Goal: Task Accomplishment & Management: Manage account settings

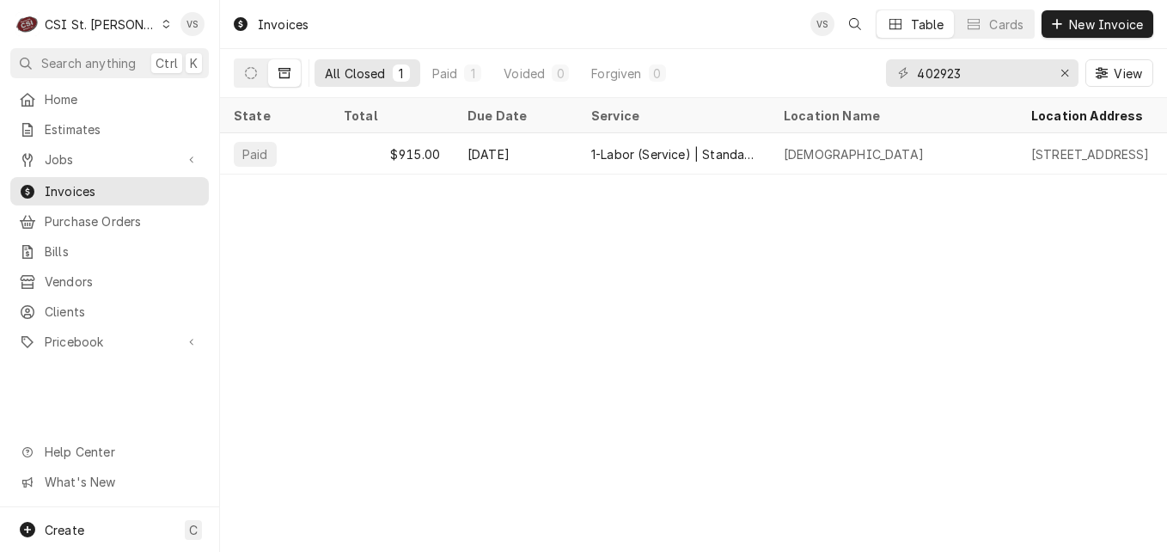
drag, startPoint x: 979, startPoint y: 72, endPoint x: 898, endPoint y: 78, distance: 81.8
click at [898, 78] on div "402923" at bounding box center [982, 72] width 192 height 27
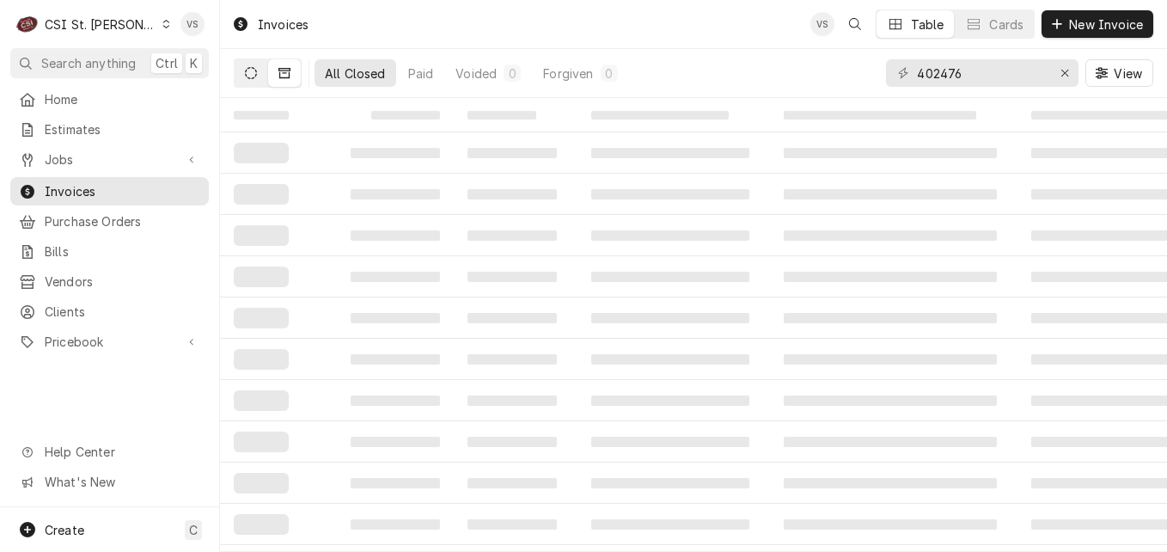
type input "402476"
click at [250, 72] on icon "Dynamic Content Wrapper" at bounding box center [251, 73] width 12 height 12
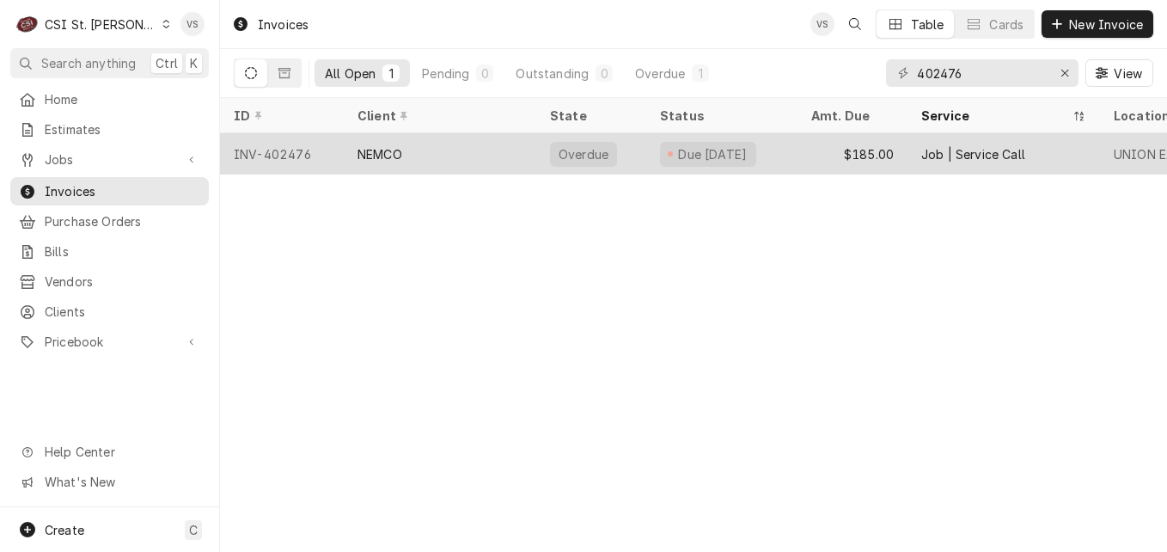
click at [320, 151] on div "INV-402476" at bounding box center [282, 153] width 124 height 41
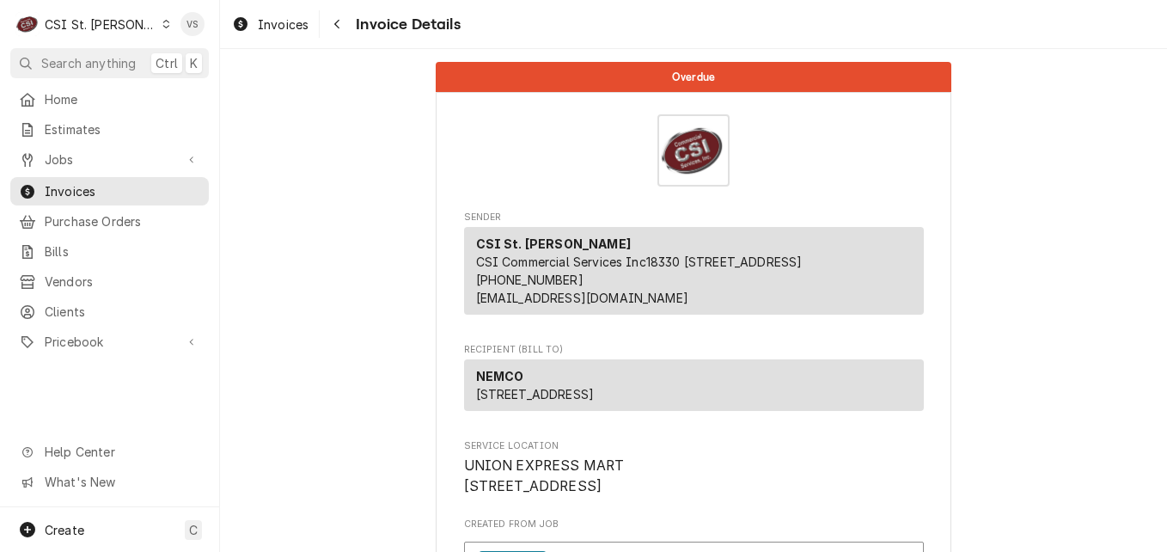
scroll to position [430, 0]
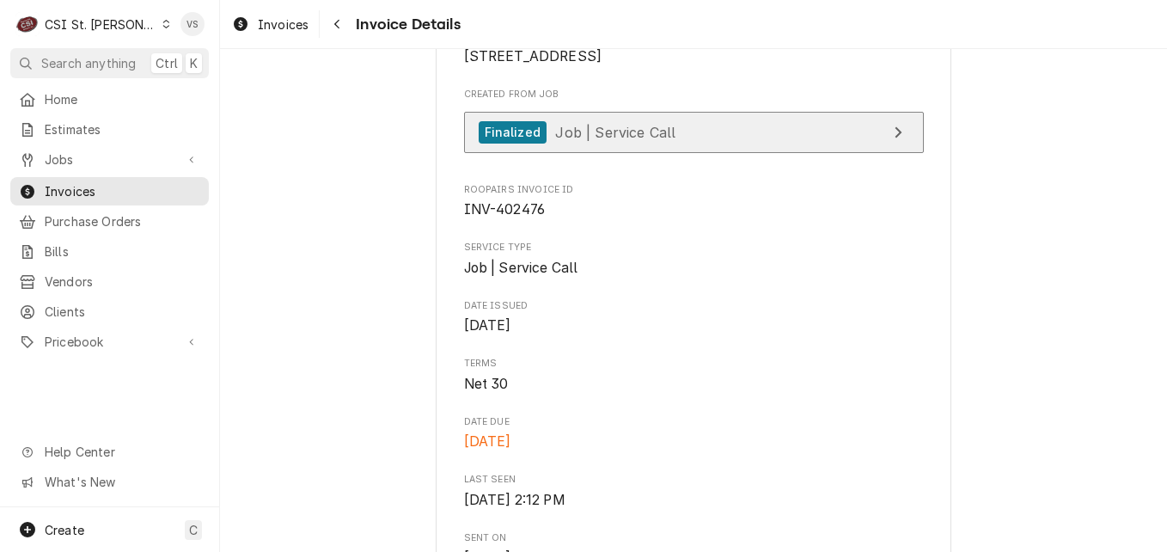
click at [620, 140] on span "Job | Service Call" at bounding box center [615, 131] width 120 height 17
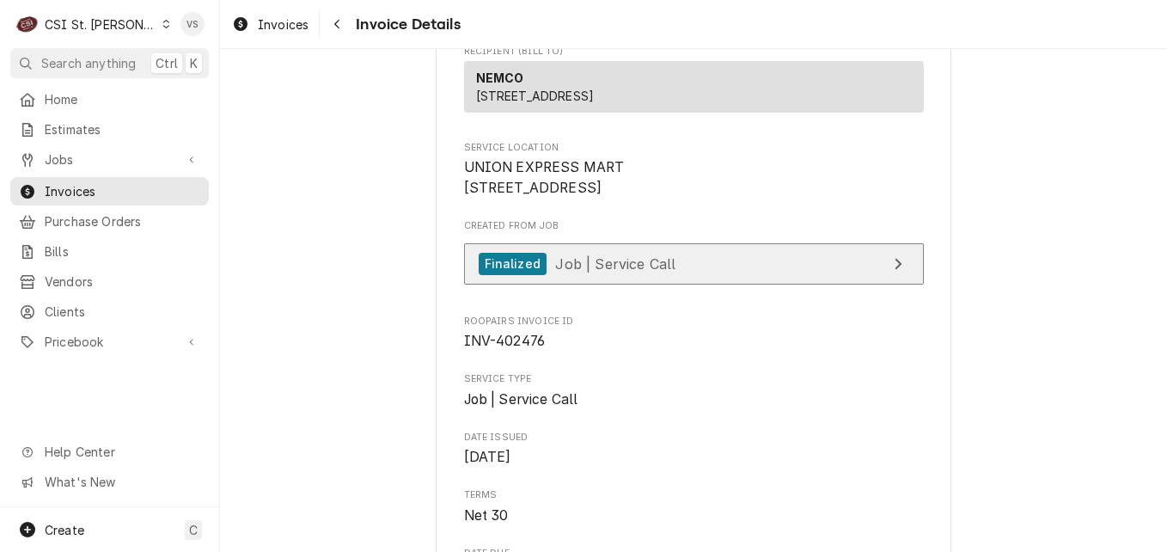
scroll to position [258, 0]
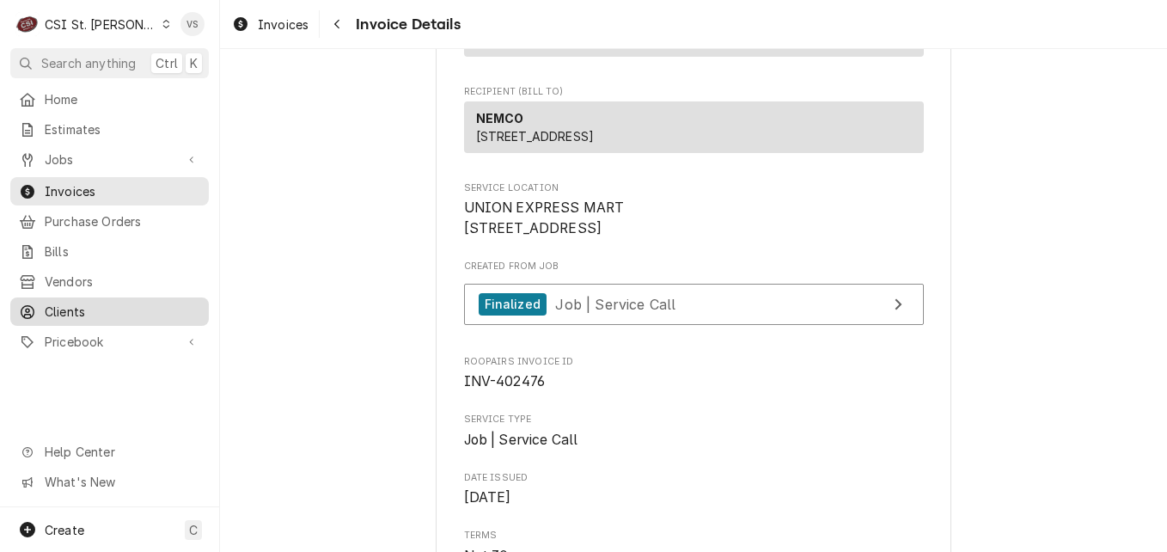
click at [65, 302] on span "Clients" at bounding box center [123, 311] width 156 height 18
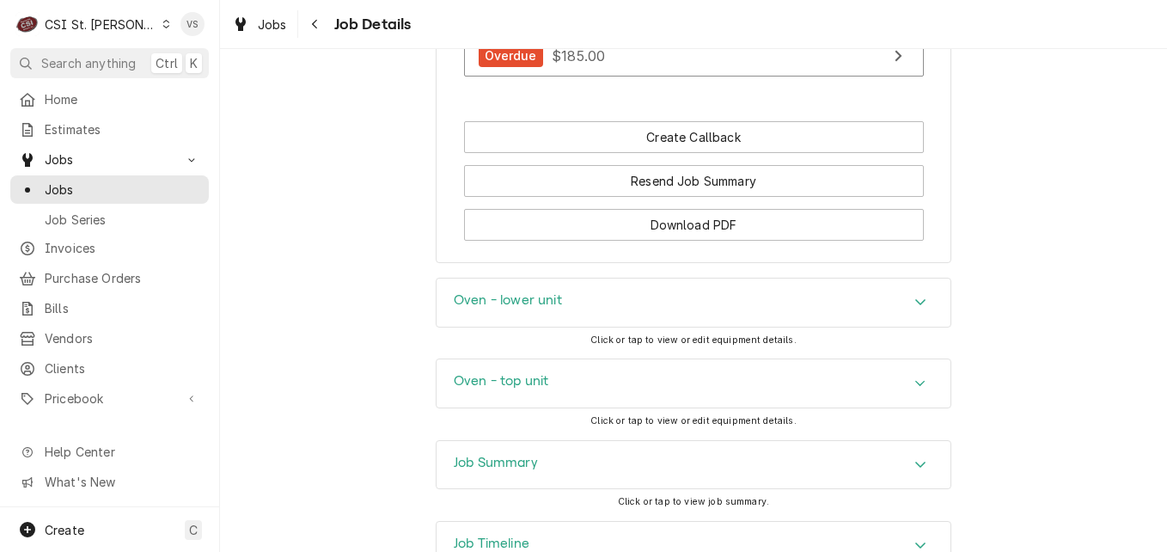
scroll to position [1870, 0]
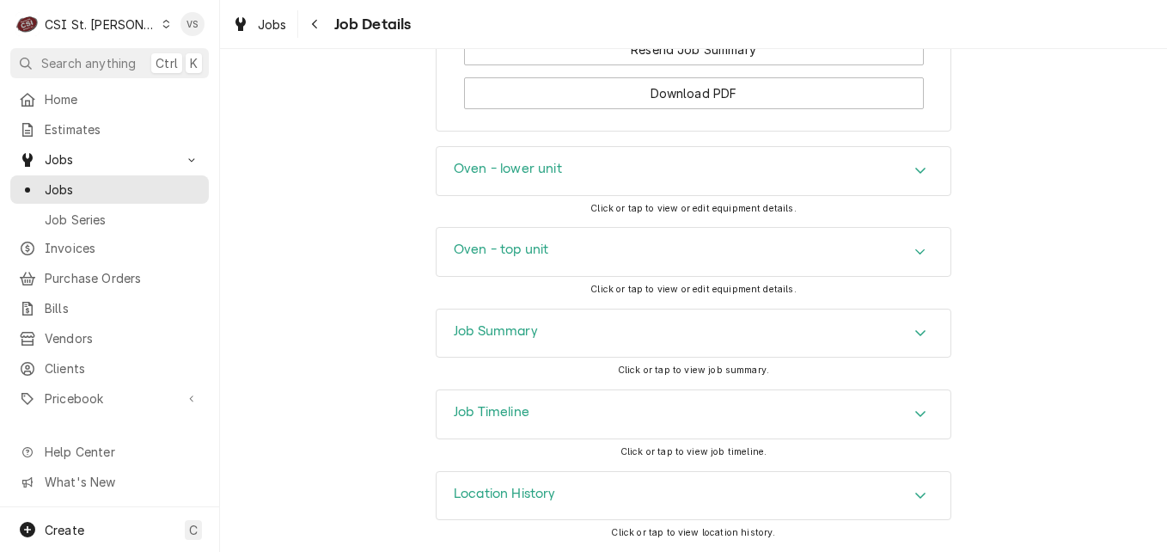
click at [914, 413] on icon "Accordion Header" at bounding box center [920, 413] width 12 height 14
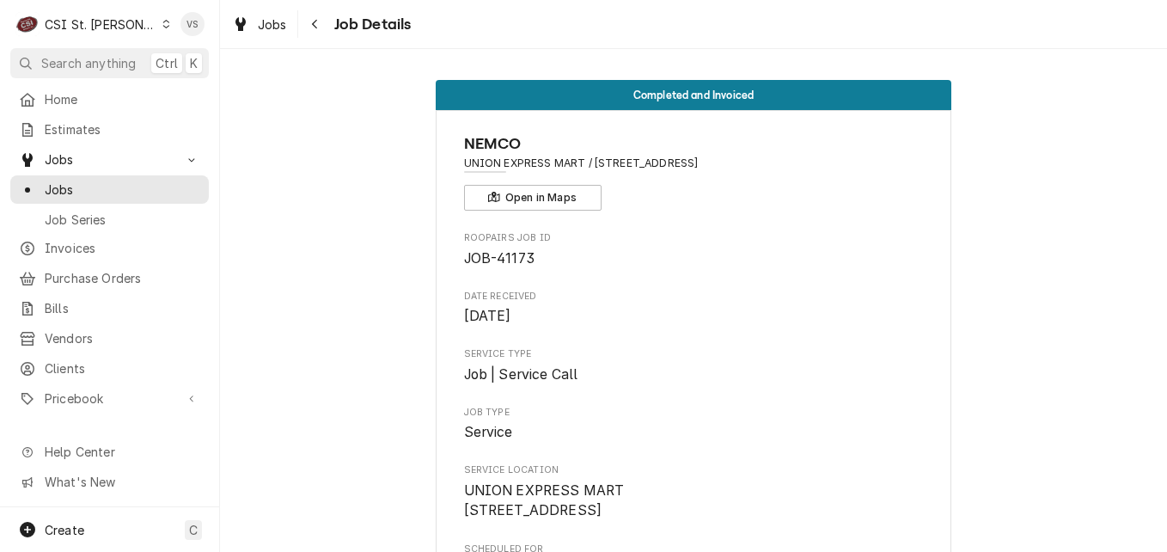
scroll to position [172, 0]
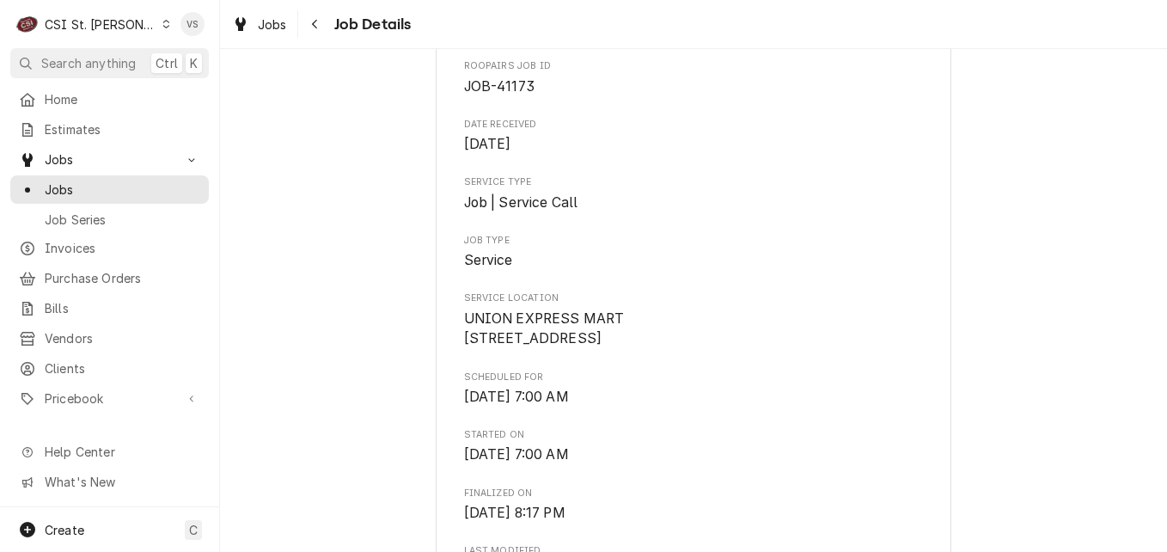
drag, startPoint x: 593, startPoint y: 339, endPoint x: 451, endPoint y: 339, distance: 141.8
drag, startPoint x: 451, startPoint y: 339, endPoint x: 471, endPoint y: 338, distance: 19.8
copy span "1410 Progress Pkwy"
click at [78, 359] on span "Clients" at bounding box center [123, 368] width 156 height 18
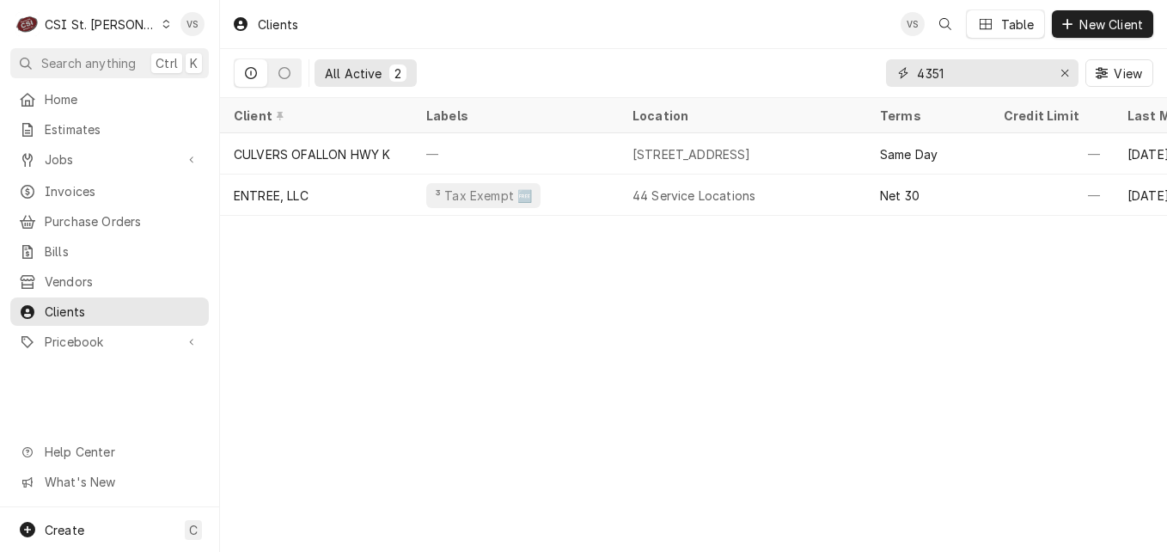
click at [905, 76] on div "4351" at bounding box center [982, 72] width 192 height 27
paste input "1410 Progress Pkwy"
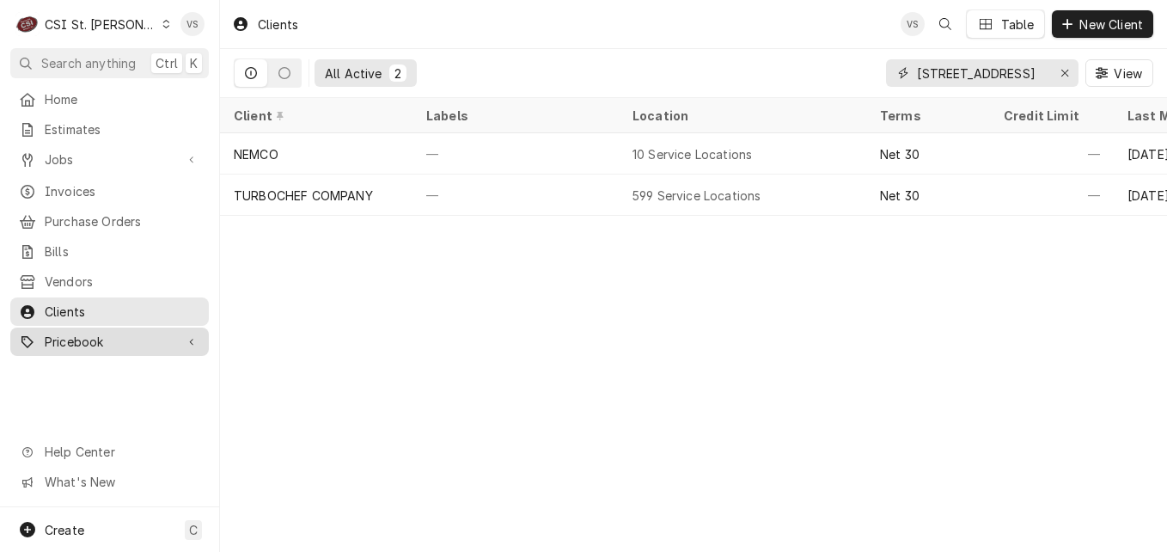
type input "1410 Progress Pkwy"
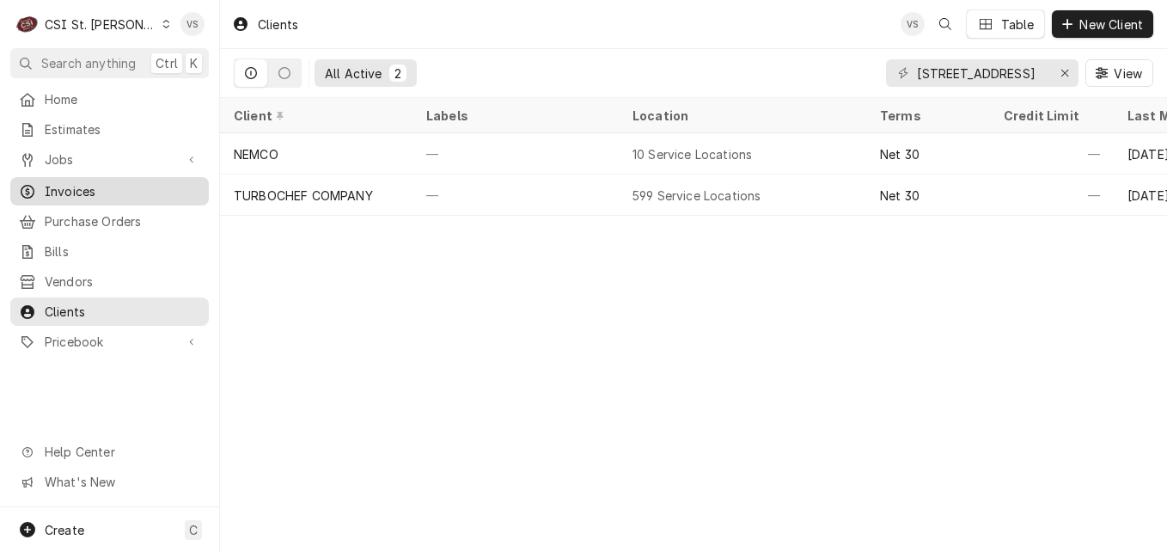
click at [88, 187] on span "Invoices" at bounding box center [123, 191] width 156 height 18
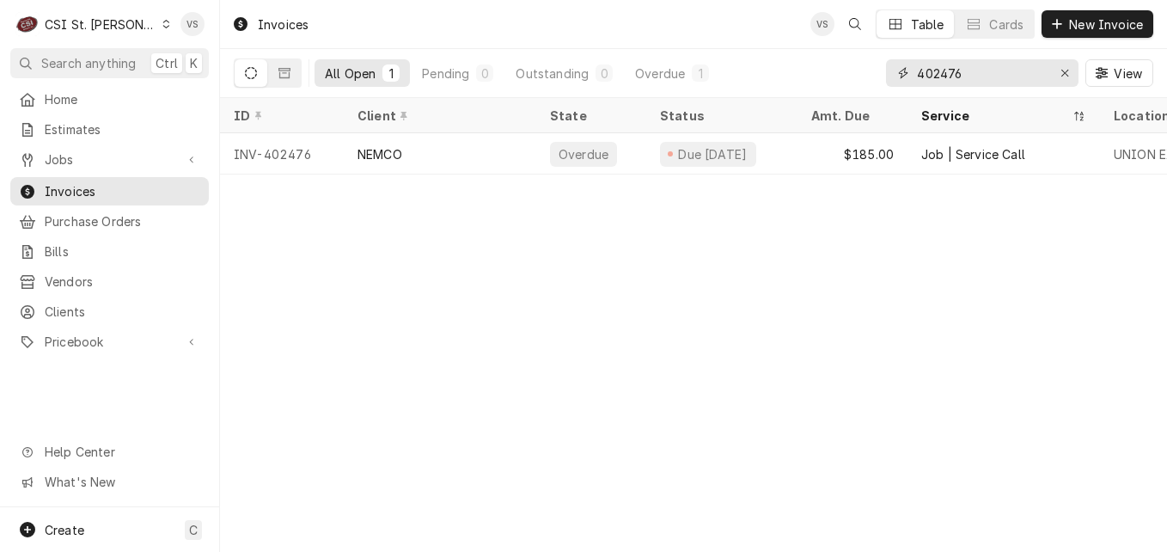
drag, startPoint x: 981, startPoint y: 75, endPoint x: 857, endPoint y: 76, distance: 124.6
click at [857, 76] on div "All Open 1 Pending 0 Outstanding 0 Overdue 1 402476 View" at bounding box center [693, 73] width 919 height 48
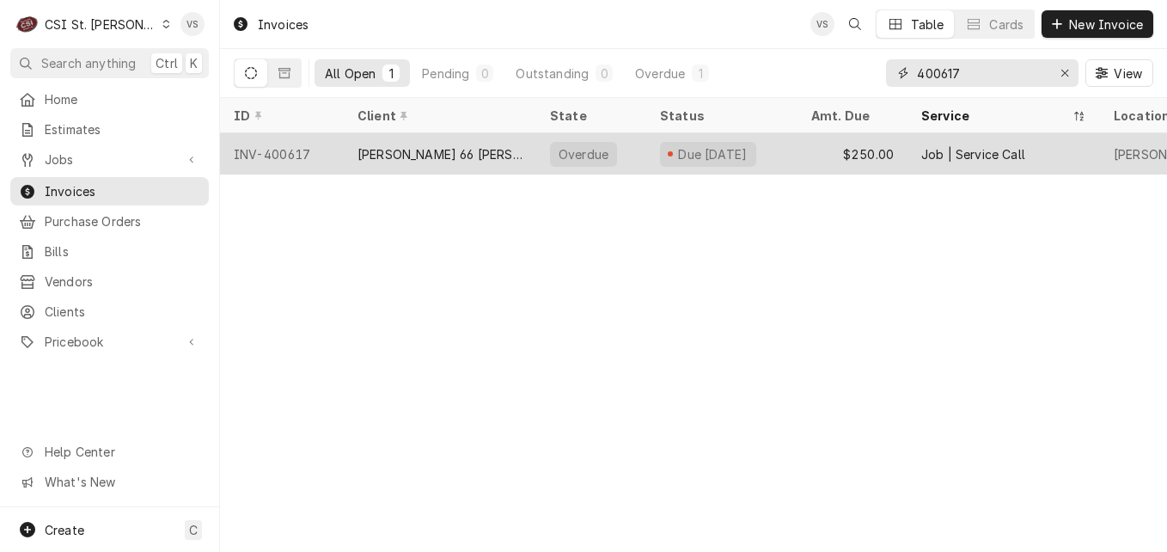
type input "400617"
click at [390, 153] on div "[PERSON_NAME] 66 [PERSON_NAME]" at bounding box center [439, 154] width 165 height 18
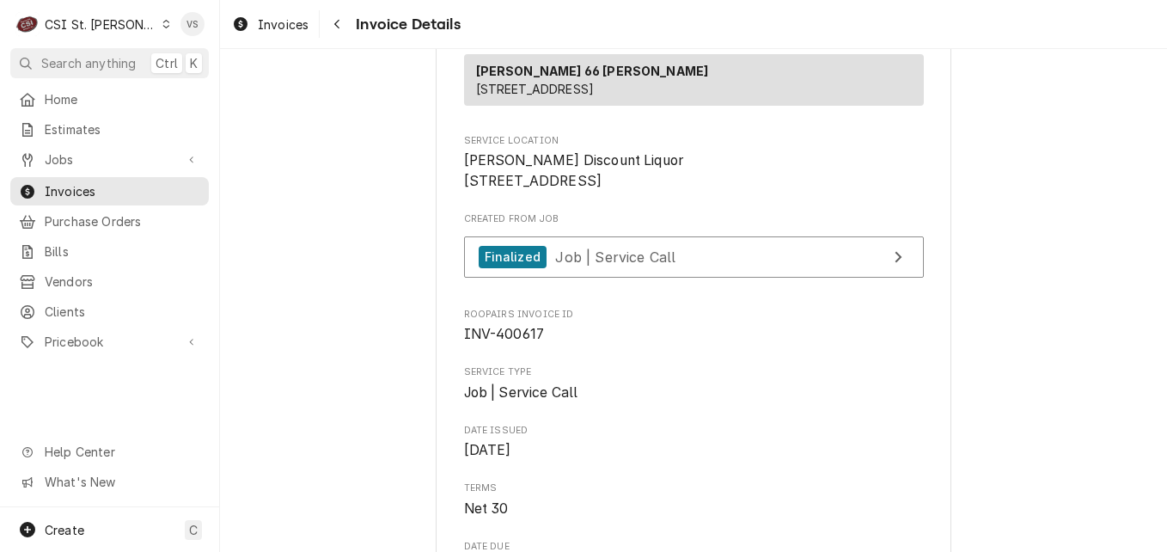
scroll to position [344, 0]
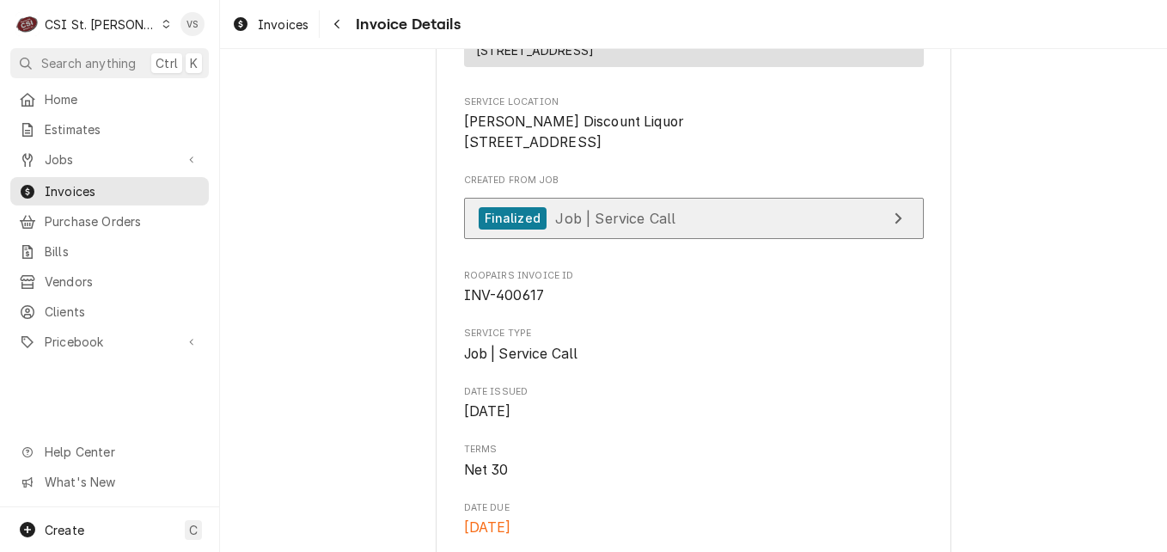
click at [606, 226] on span "Job | Service Call" at bounding box center [615, 217] width 120 height 17
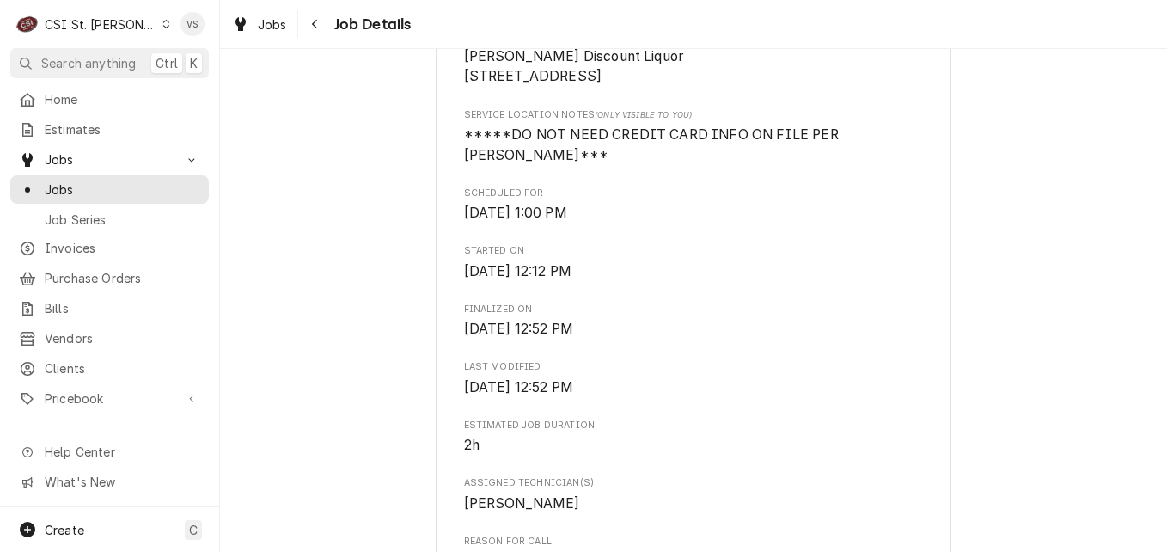
scroll to position [430, 0]
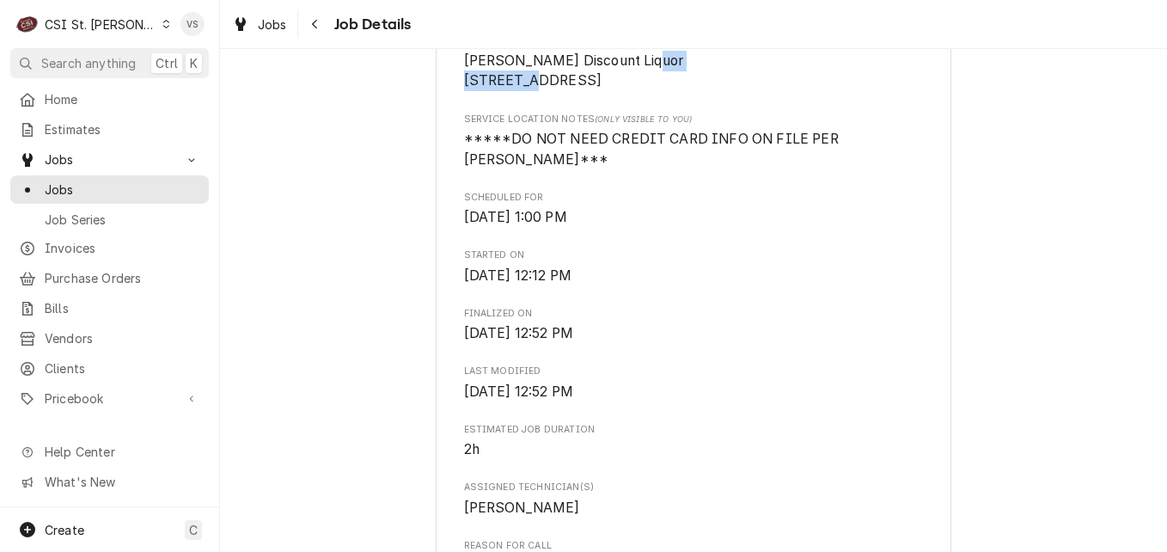
drag, startPoint x: 555, startPoint y: 81, endPoint x: 454, endPoint y: 82, distance: 100.5
copy span "[STREET_ADDRESS]"
click at [78, 131] on span "Estimates" at bounding box center [123, 129] width 156 height 18
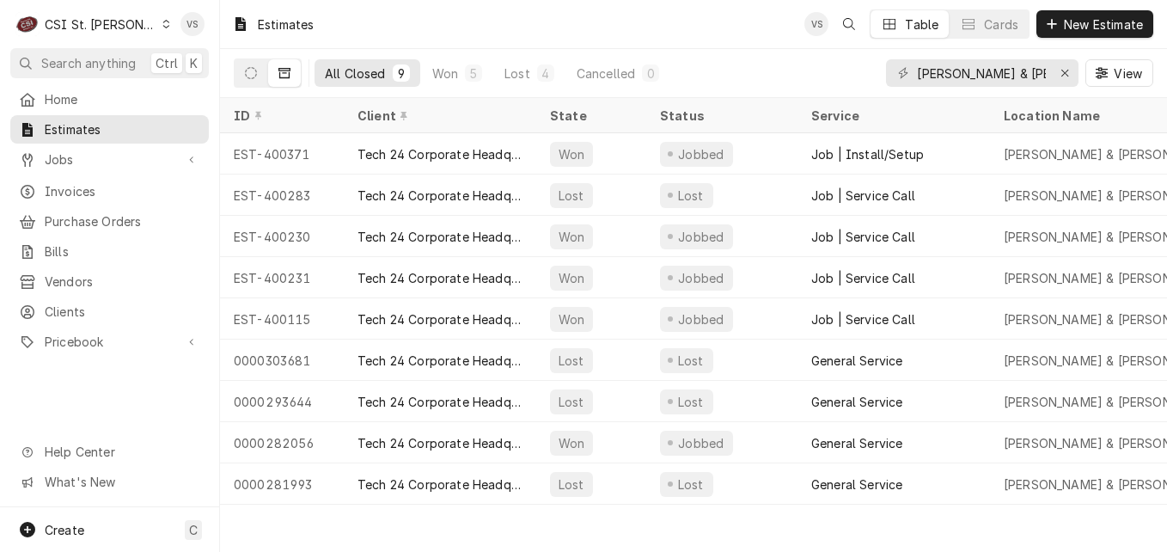
click at [911, 73] on div "Dynamic Content Wrapper" at bounding box center [902, 72] width 17 height 17
click at [917, 73] on input "[PERSON_NAME] & [PERSON_NAME] [PERSON_NAME]" at bounding box center [981, 72] width 129 height 27
click at [1087, 76] on div "barnes & noble chesterfield View" at bounding box center [1019, 73] width 267 height 48
click at [1074, 71] on div "barnes & noble chesterfield" at bounding box center [982, 72] width 192 height 27
drag, startPoint x: 924, startPoint y: 69, endPoint x: 905, endPoint y: 70, distance: 19.0
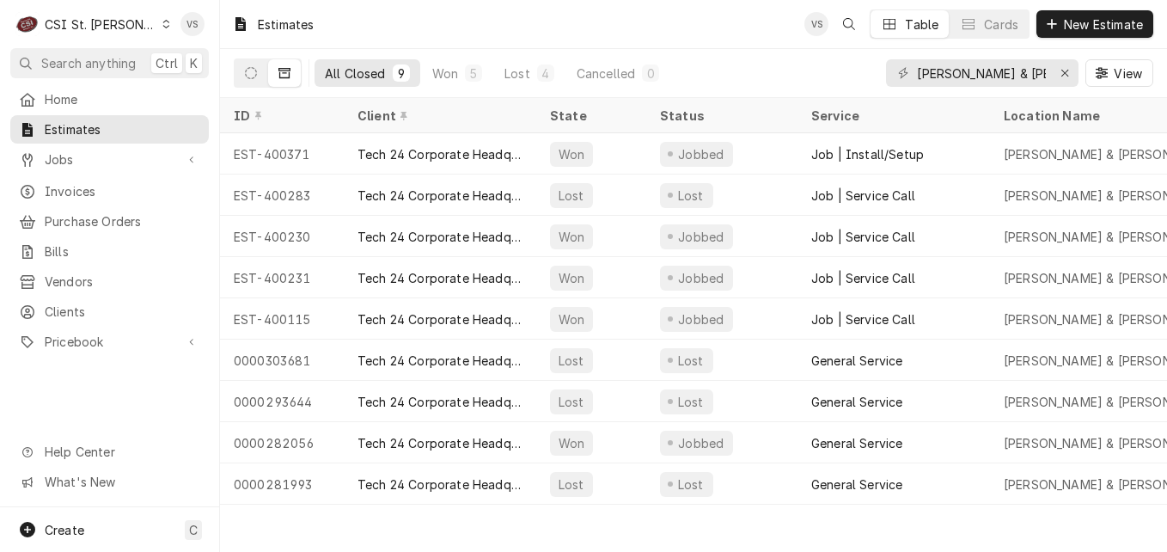
click at [905, 70] on icon "Dynamic Content Wrapper" at bounding box center [903, 73] width 10 height 12
drag, startPoint x: 916, startPoint y: 70, endPoint x: 1049, endPoint y: 70, distance: 133.2
click at [1049, 70] on div "barnes & noble chesterfield" at bounding box center [982, 72] width 192 height 27
paste input "406 Elm Grove"
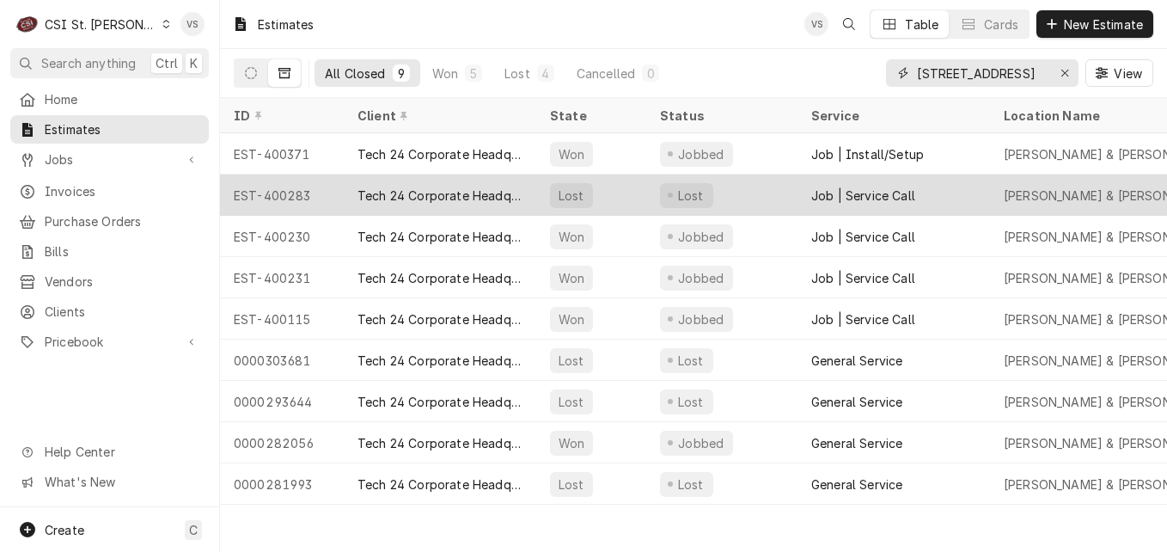
scroll to position [0, 0]
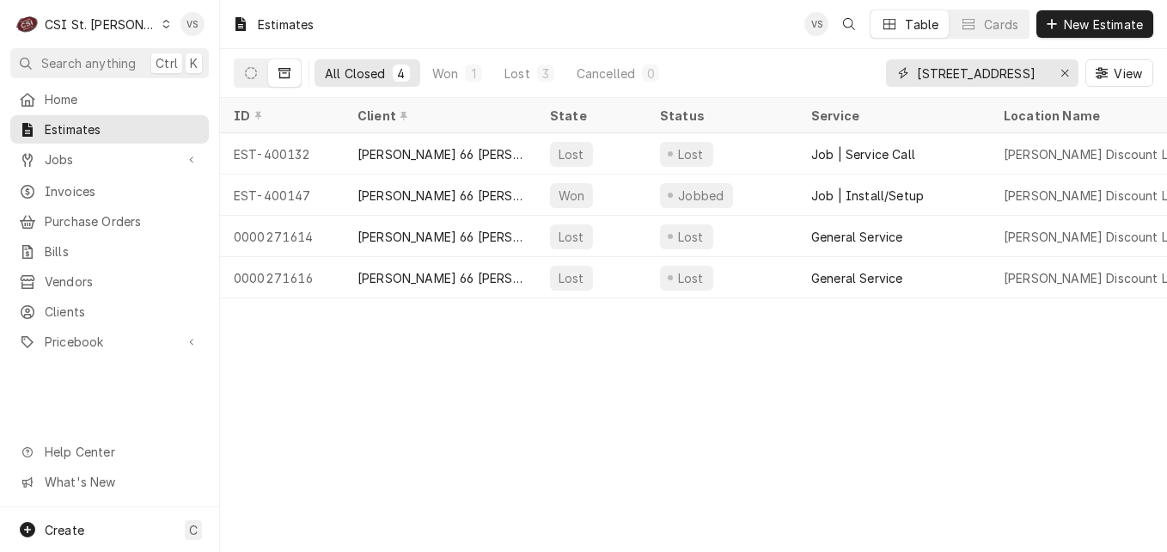
type input "406 Elm Grove"
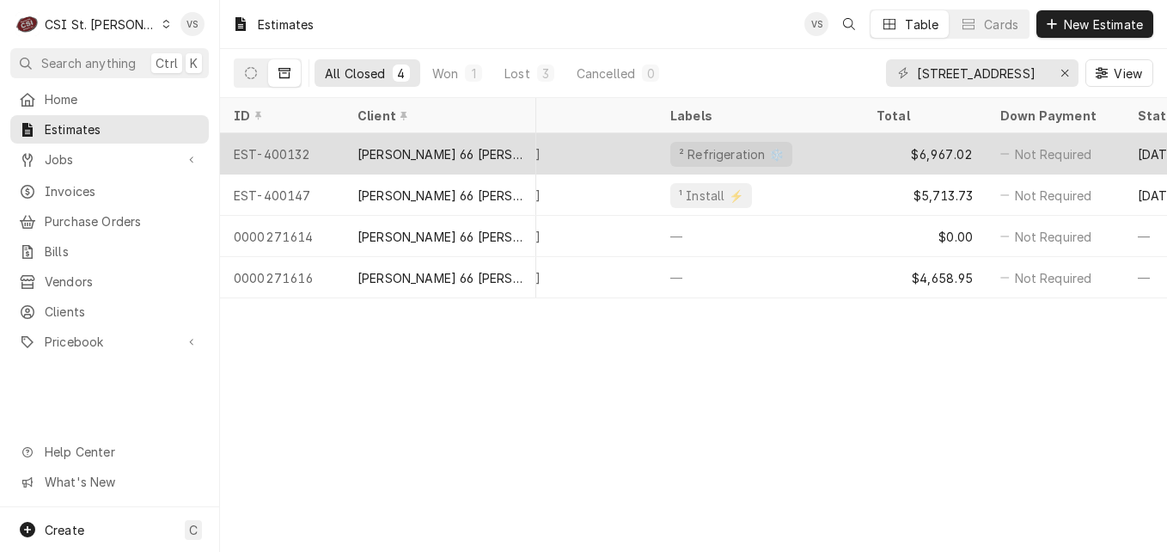
click at [799, 151] on div "² Refrigeration ❄️" at bounding box center [759, 153] width 206 height 41
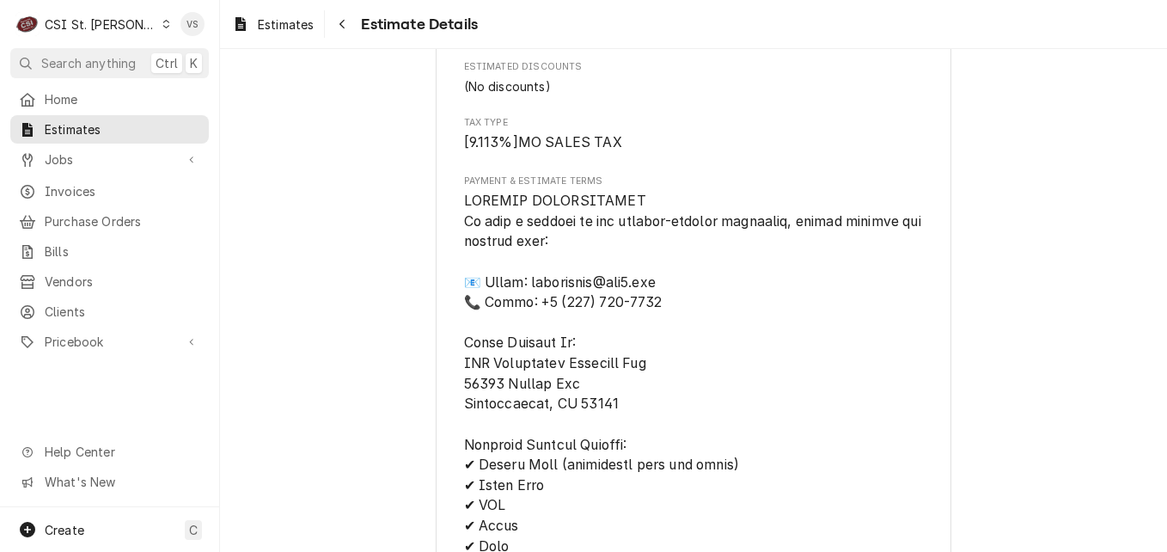
scroll to position [3523, 0]
click at [84, 129] on span "Estimates" at bounding box center [123, 129] width 156 height 18
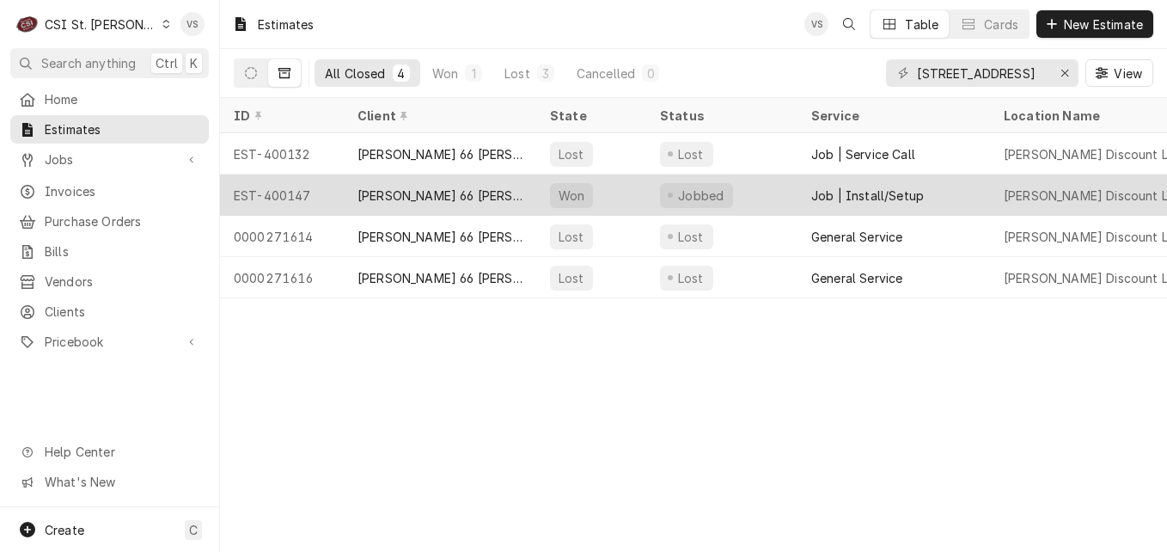
click at [522, 191] on div "[PERSON_NAME] 66 [PERSON_NAME]" at bounding box center [440, 194] width 192 height 41
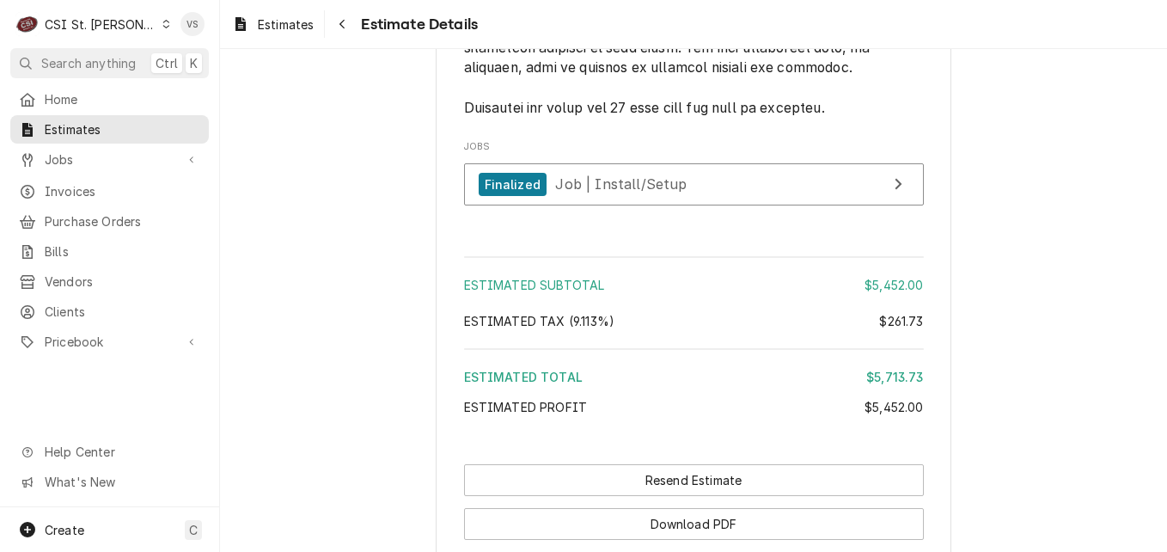
scroll to position [3246, 0]
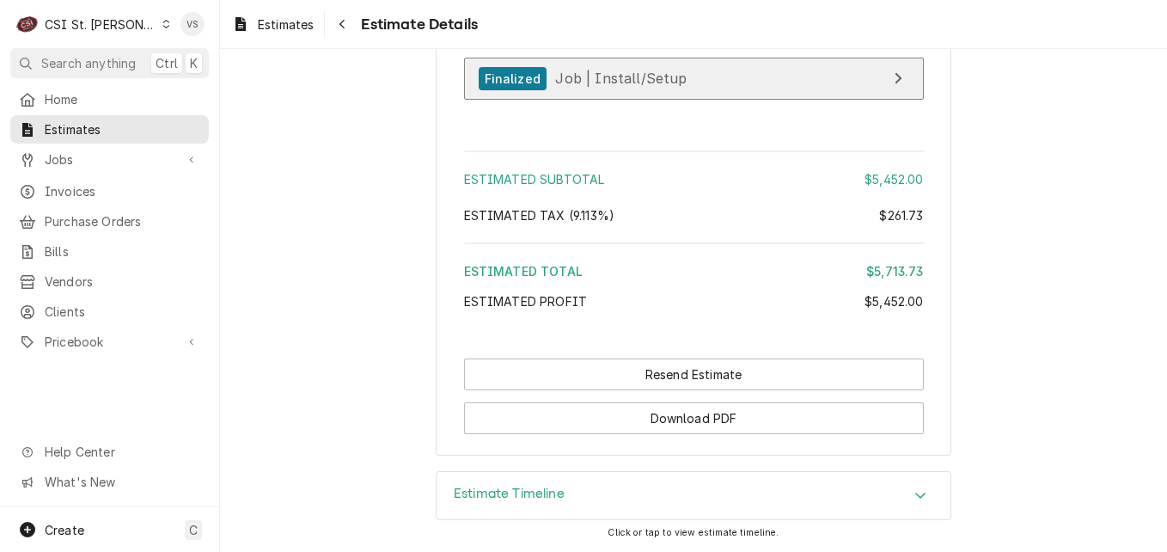
click at [625, 87] on div "Finalized Job | Install/Setup" at bounding box center [583, 78] width 209 height 23
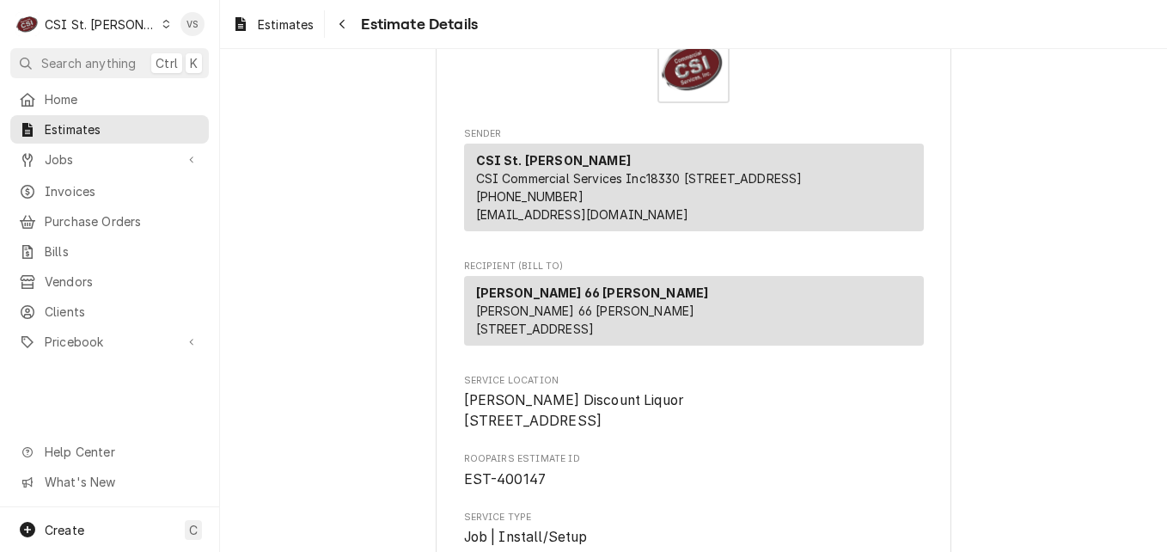
scroll to position [0, 0]
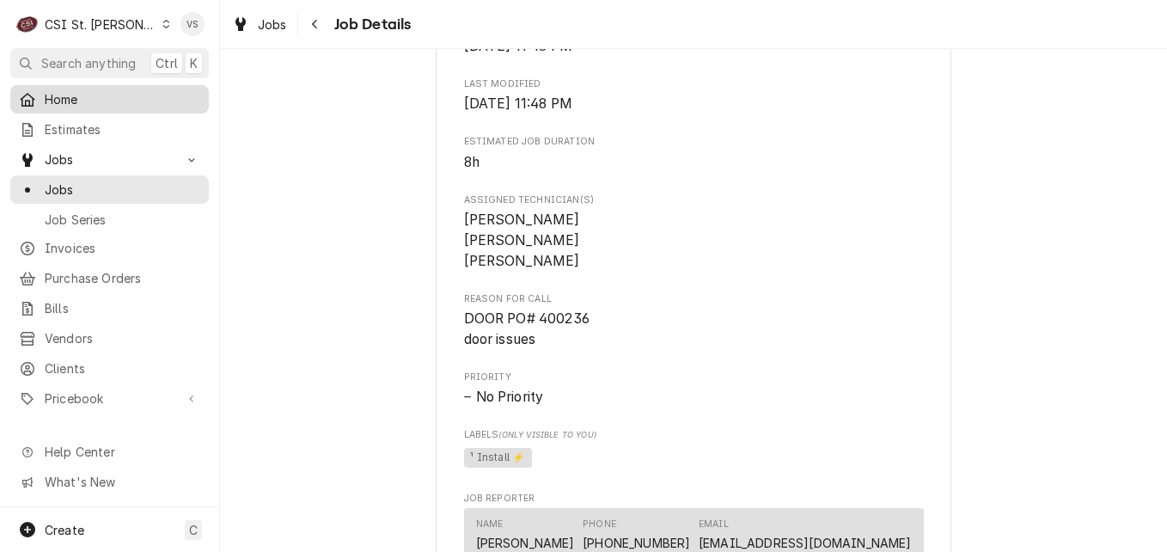
scroll to position [687, 0]
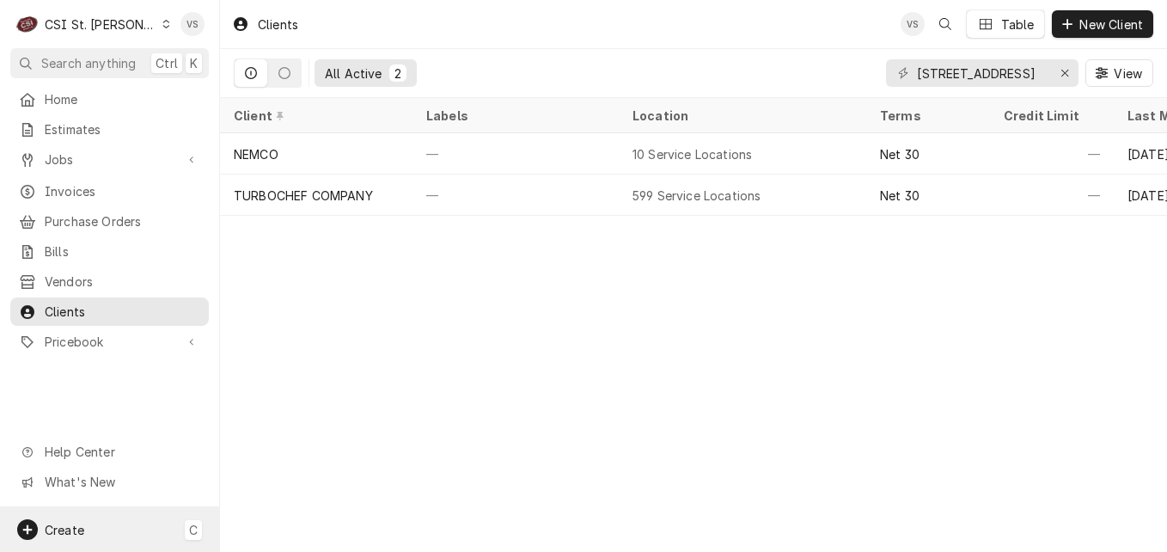
click at [114, 534] on div "Create C" at bounding box center [109, 529] width 219 height 45
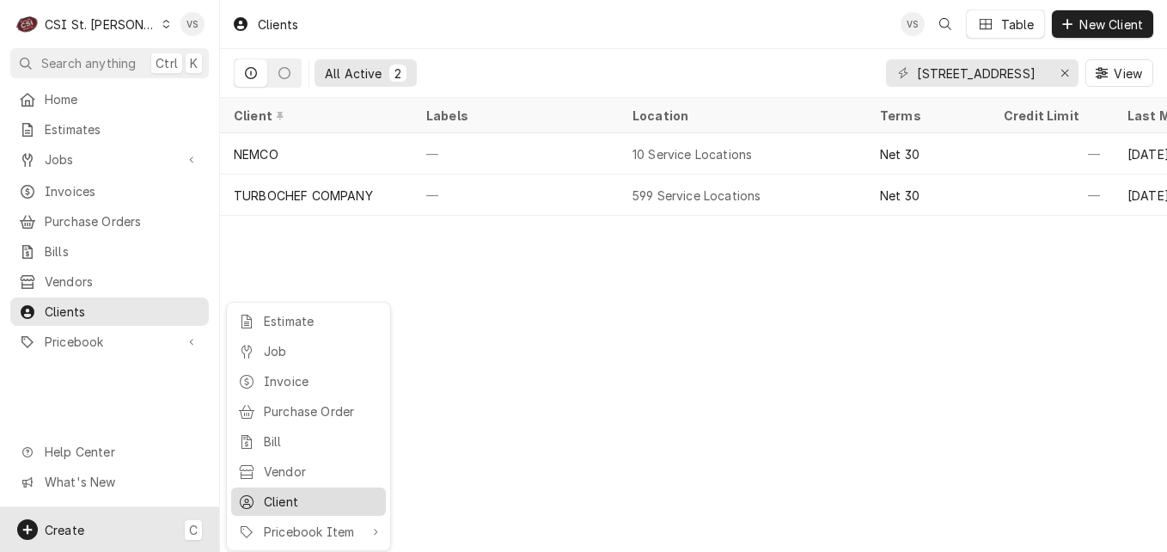
click at [290, 492] on div "Client" at bounding box center [321, 501] width 115 height 18
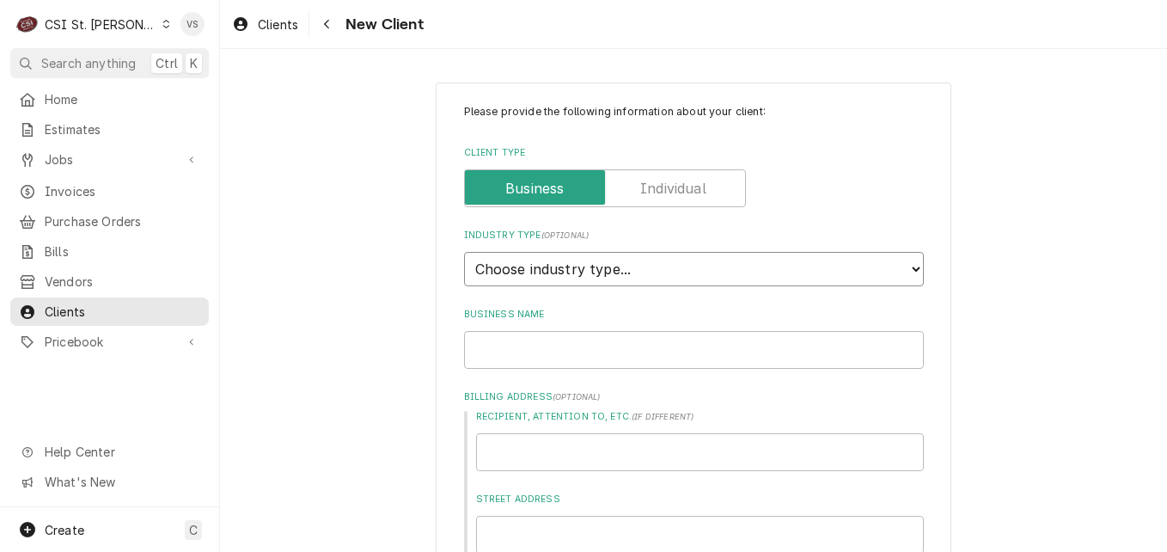
click at [914, 265] on select "Choose industry type... Residential Commercial Industrial Government" at bounding box center [694, 269] width 460 height 34
click at [906, 271] on select "Choose industry type... Residential Commercial Industrial Government" at bounding box center [694, 269] width 460 height 34
click at [908, 267] on select "Choose industry type... Residential Commercial Industrial Government" at bounding box center [694, 269] width 460 height 34
select select "2"
click at [464, 252] on select "Choose industry type... Residential Commercial Industrial Government" at bounding box center [694, 269] width 460 height 34
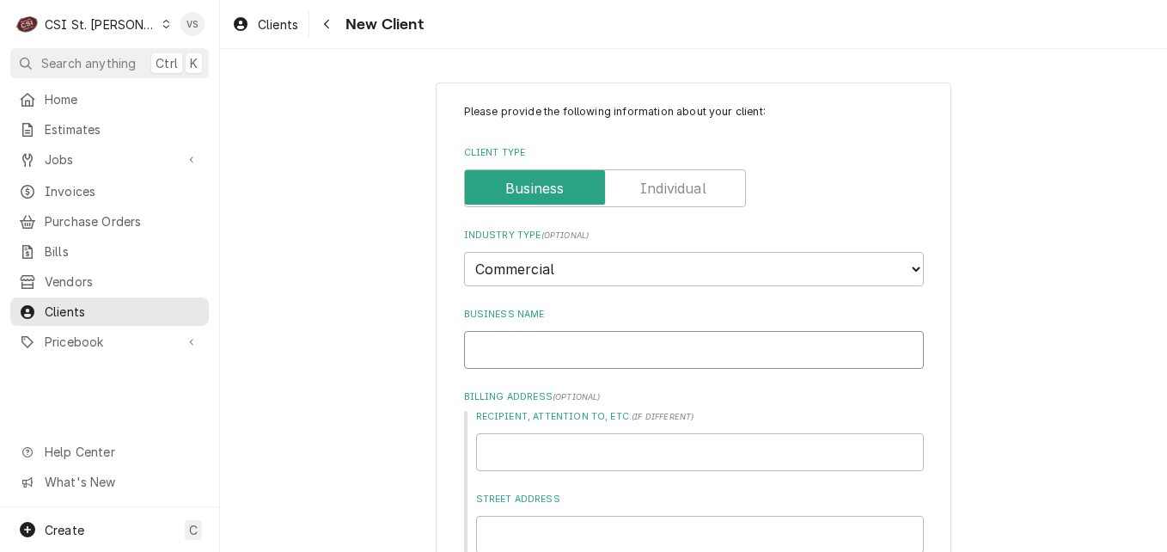
click at [503, 362] on input "Business Name" at bounding box center [694, 350] width 460 height 38
type textarea "x"
type input "u"
type textarea "x"
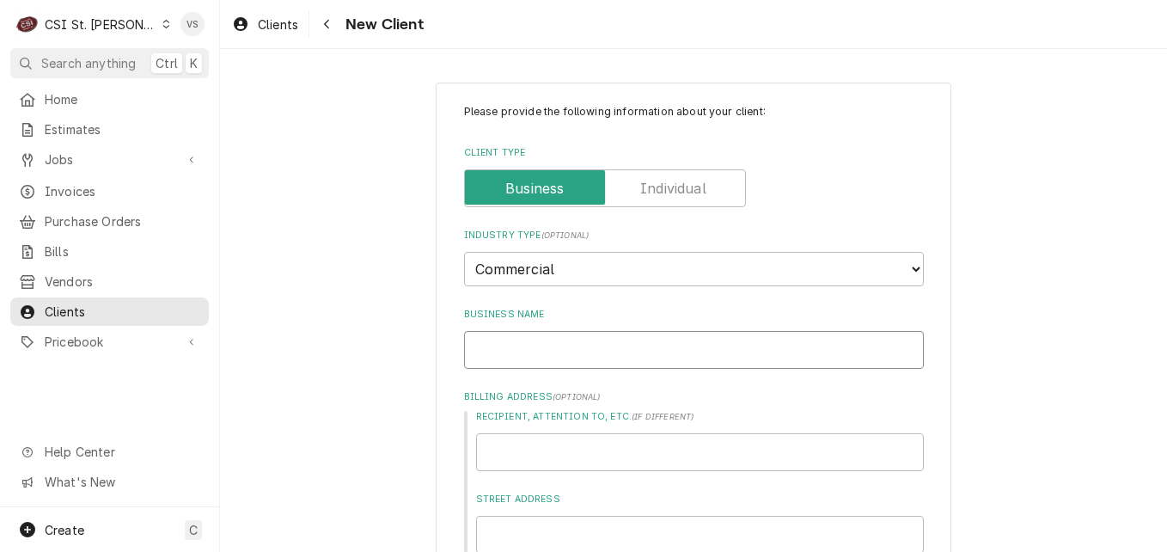
type input "U"
type textarea "x"
type input "UN"
type textarea "x"
type input "UNI"
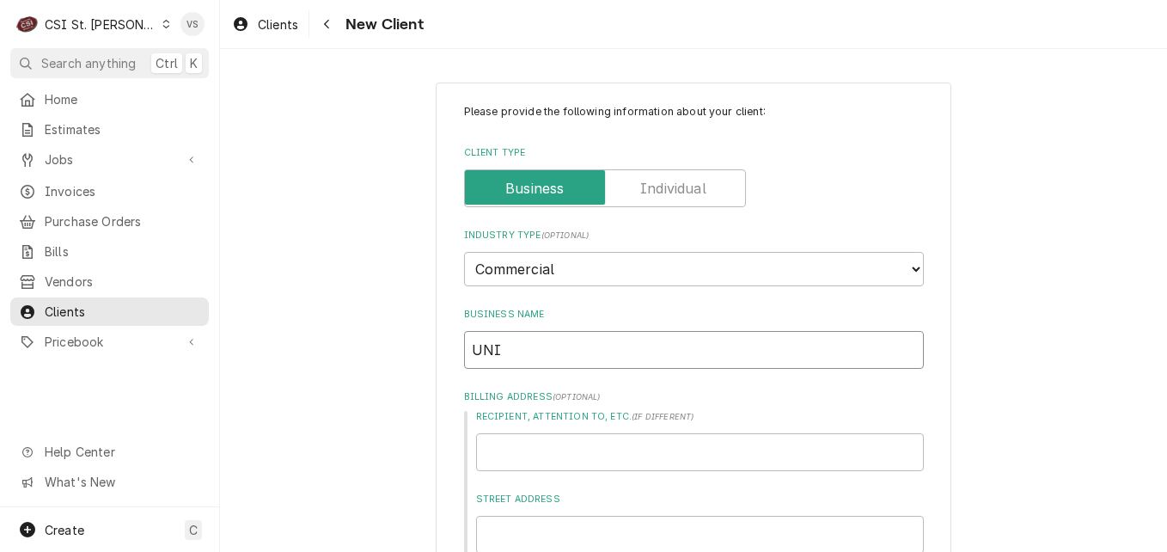
type textarea "x"
type input "UNIO"
type textarea "x"
type input "UNION"
type textarea "x"
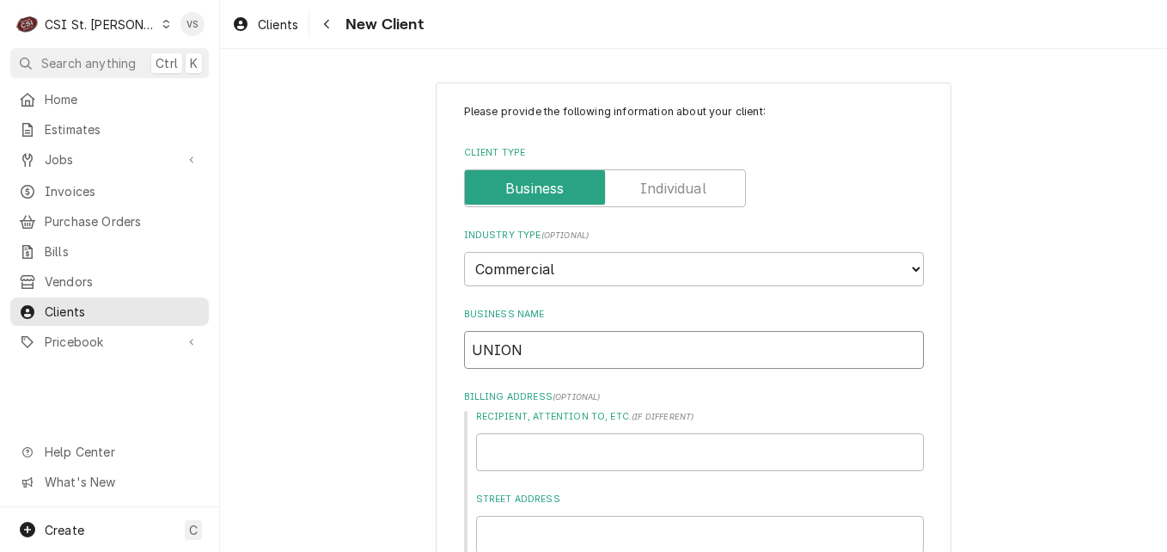
type input "UNION"
type textarea "x"
type input "UNION"
type textarea "x"
type input "UNION"
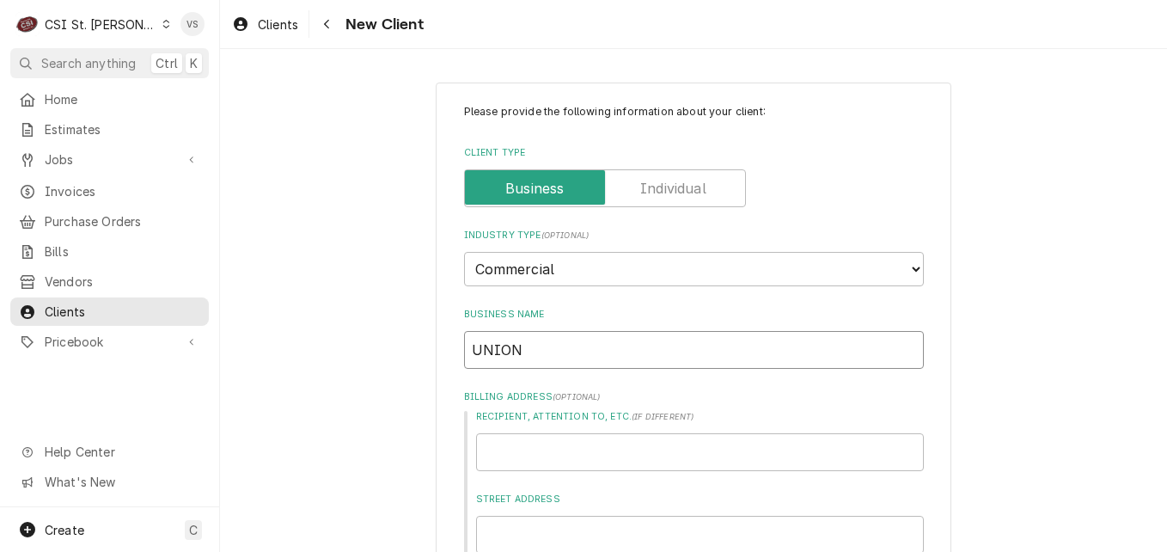
type textarea "x"
type input "UNION"
type textarea "x"
type input "UNIO"
type textarea "x"
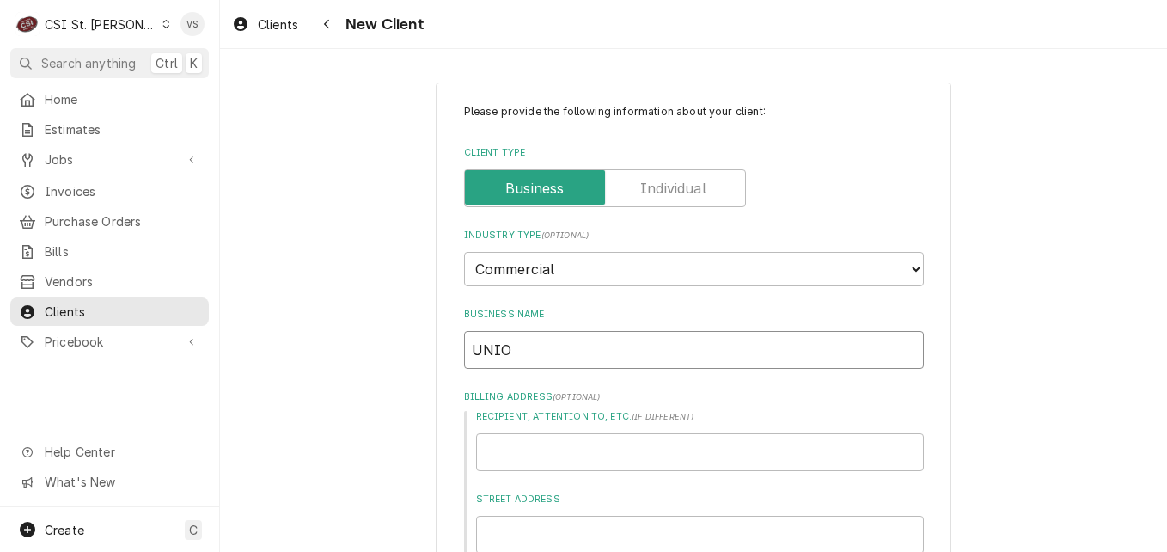
type input "UNI"
type textarea "x"
type input "UN"
type textarea "x"
type input "U"
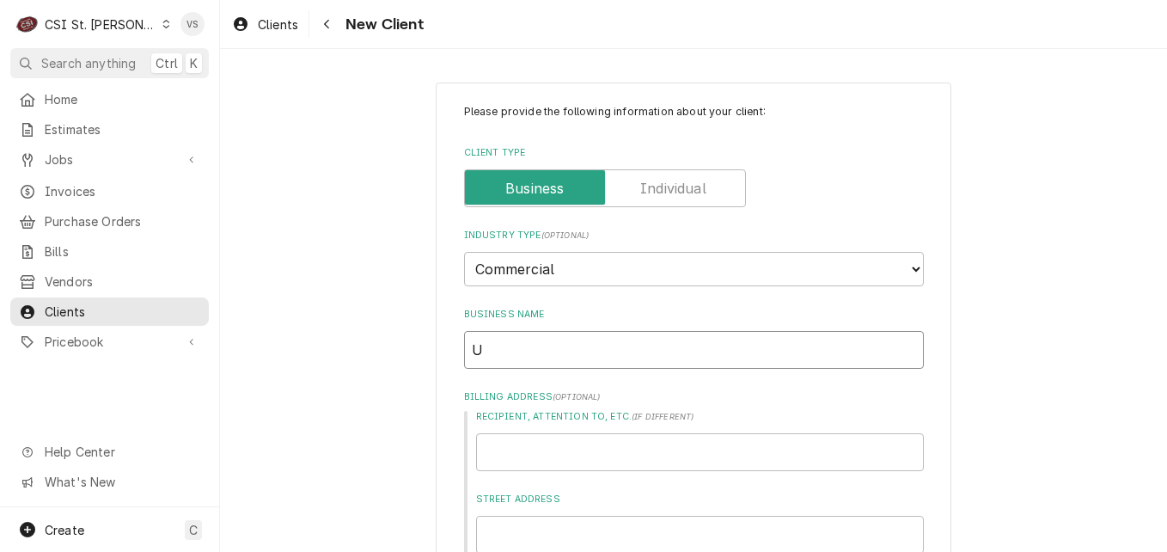
type textarea "x"
type input "UN"
type textarea "x"
type input "U"
type textarea "x"
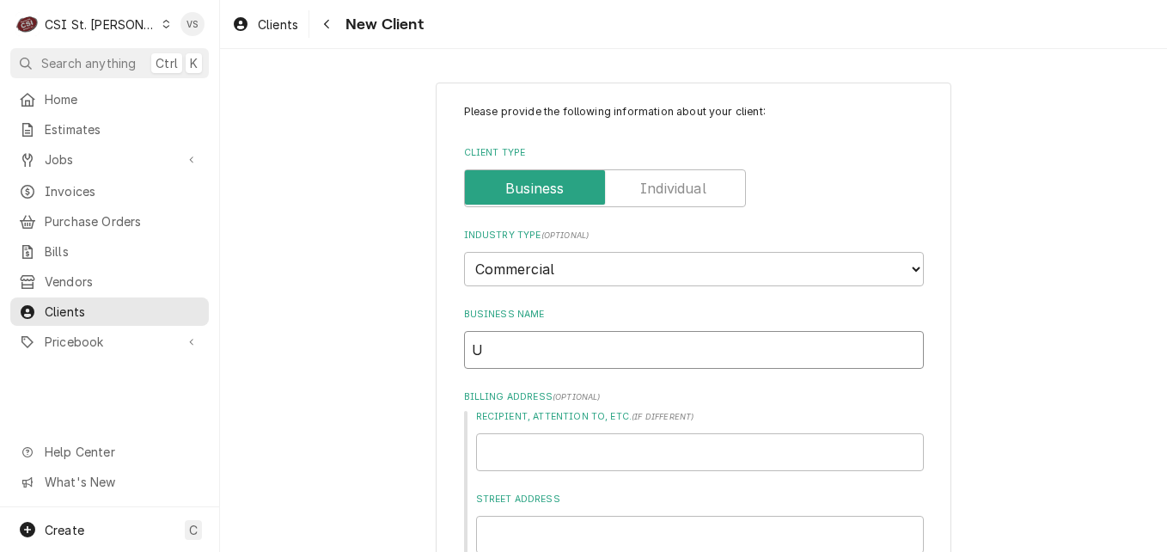
type input "Un"
type textarea "x"
type input "Uni"
type textarea "x"
type input "Unio"
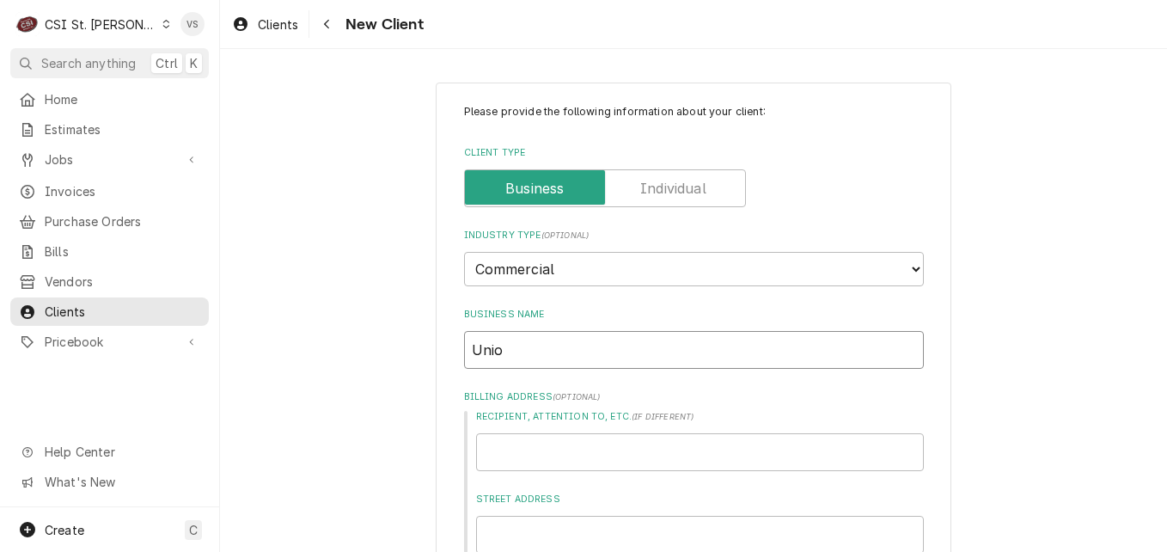
type textarea "x"
type input "Union"
type textarea "x"
type input "Union"
type textarea "x"
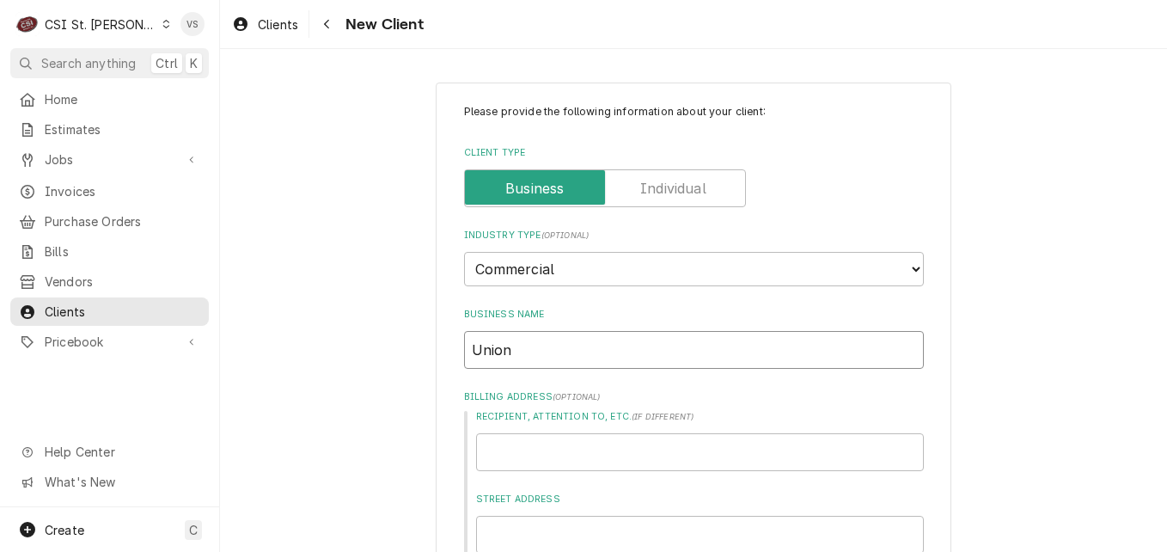
type input "Union E"
type textarea "x"
type input "Union Ex"
type textarea "x"
type input "Union Exp"
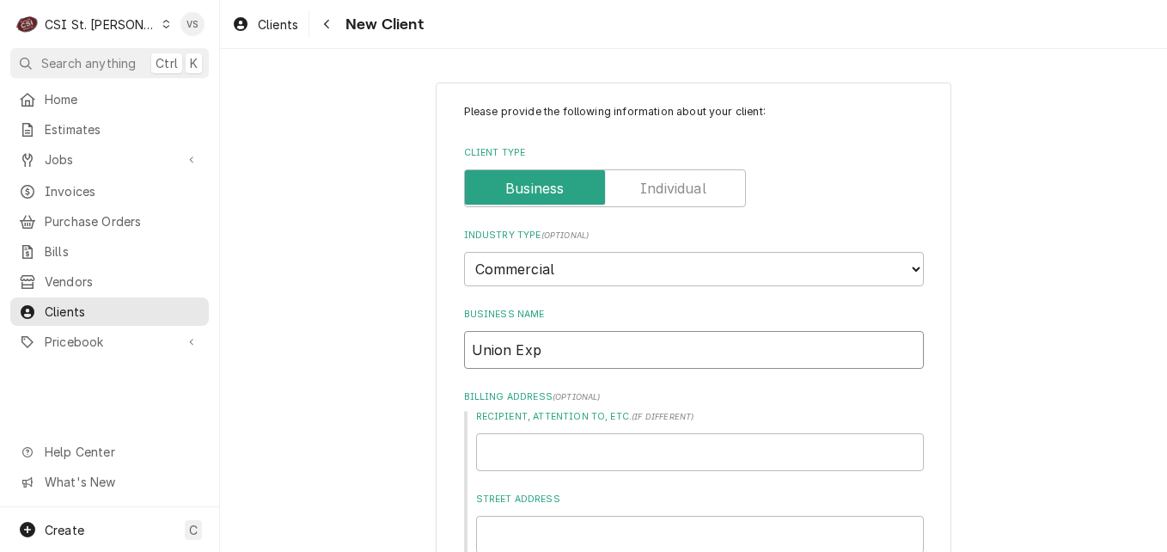
type textarea "x"
type input "Union Expr"
type textarea "x"
type input "Union Expre"
type textarea "x"
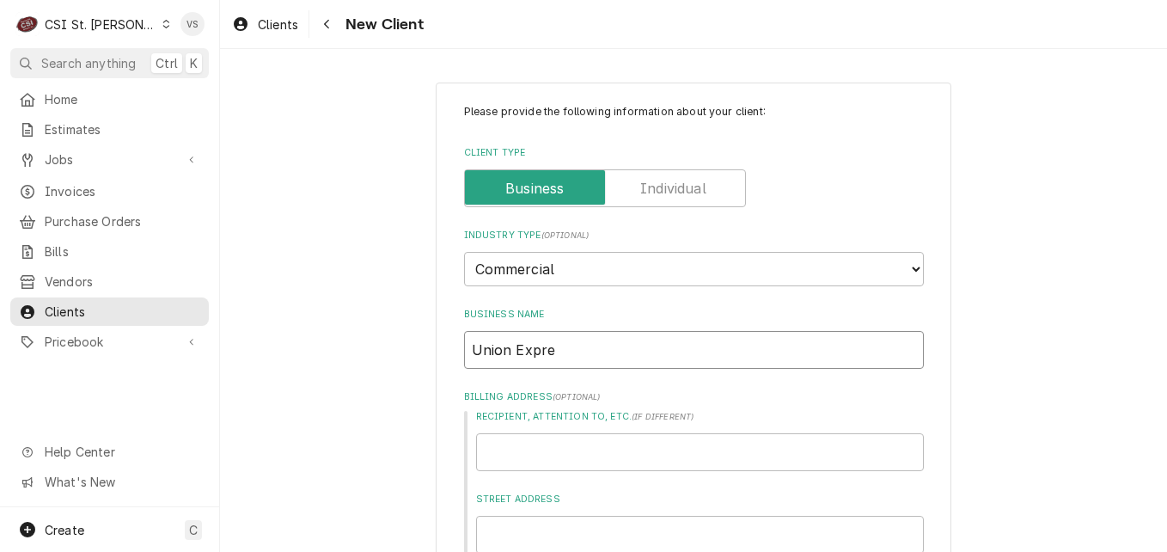
type input "Union Expres"
type textarea "x"
type input "Union Express"
type textarea "x"
type input "Union Express"
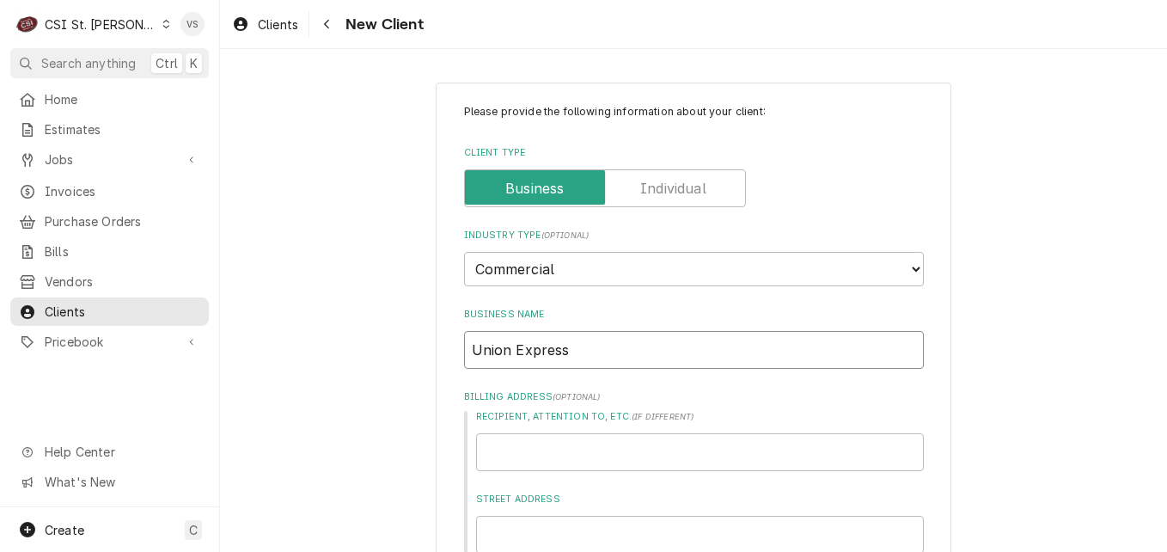
type textarea "x"
type input "Union Express M"
type textarea "x"
type input "Union Express Ma"
type textarea "x"
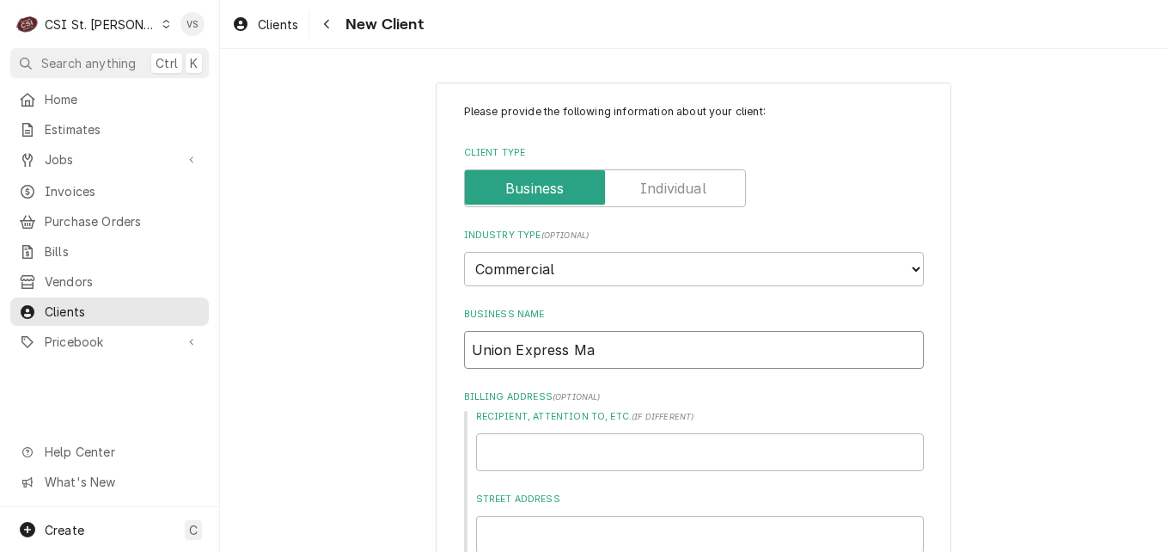
type input "Union Express Mar"
type textarea "x"
type input "Union Express Mart"
type textarea "x"
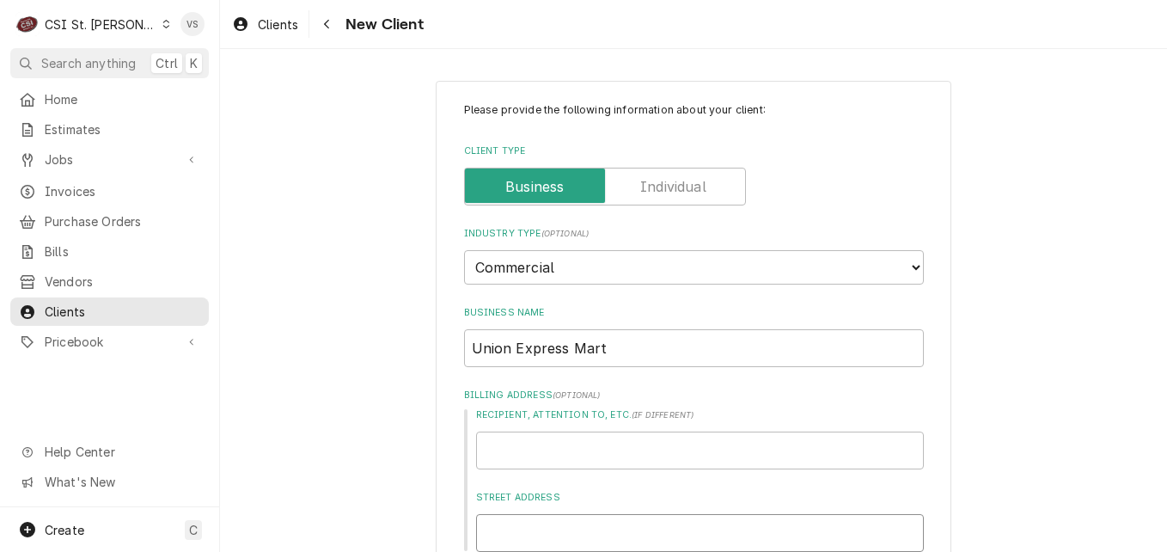
type input "1"
type textarea "x"
type input "14"
type textarea "x"
type input "141"
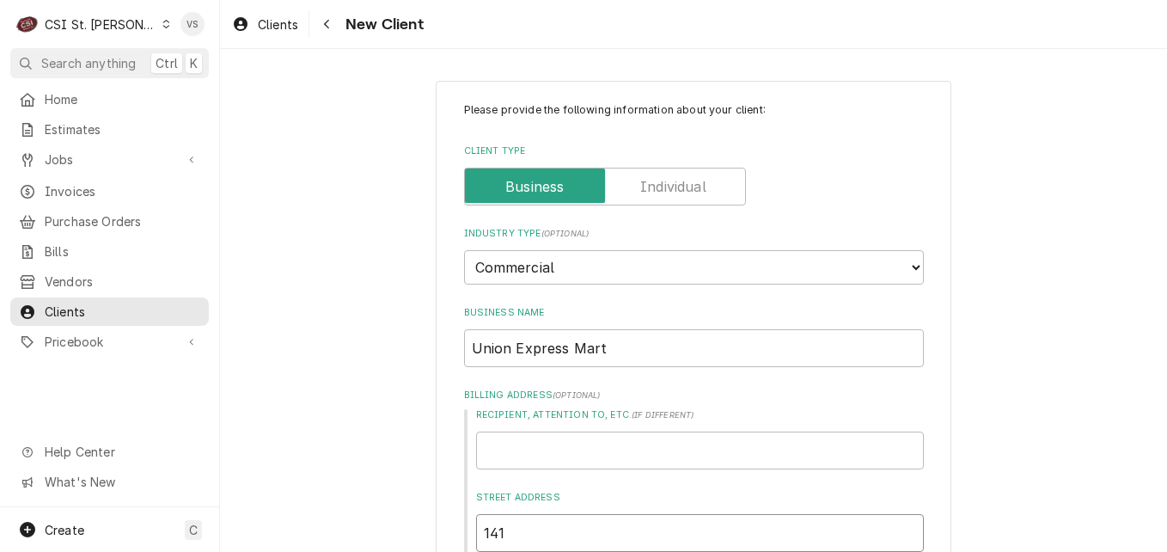
type textarea "x"
type input "1410"
type textarea "x"
type input "1410"
type textarea "x"
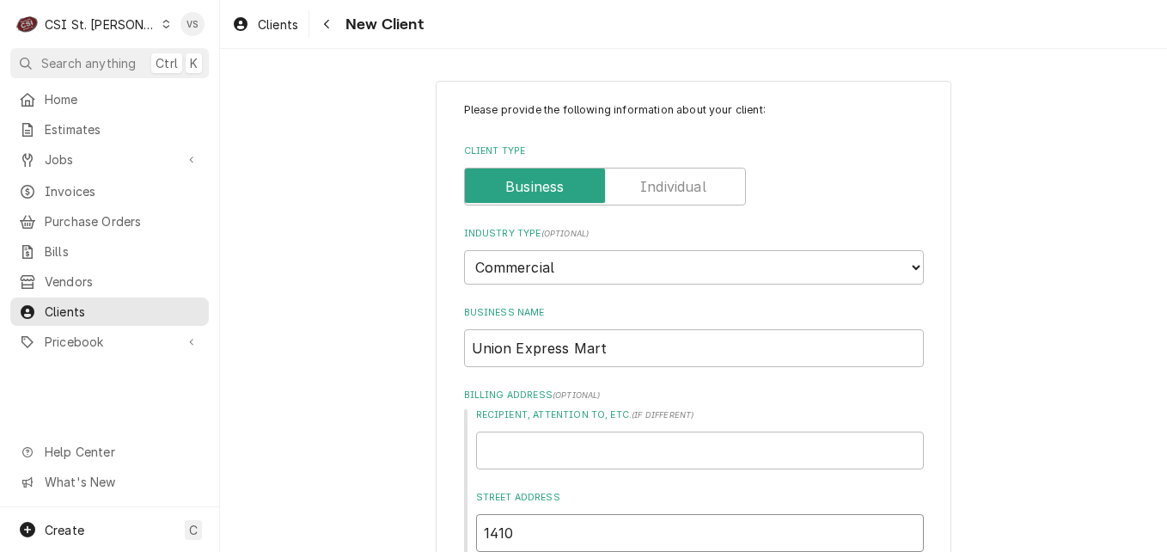
type input "1410 O"
type textarea "x"
type input "1410"
type textarea "x"
type input "1410 P"
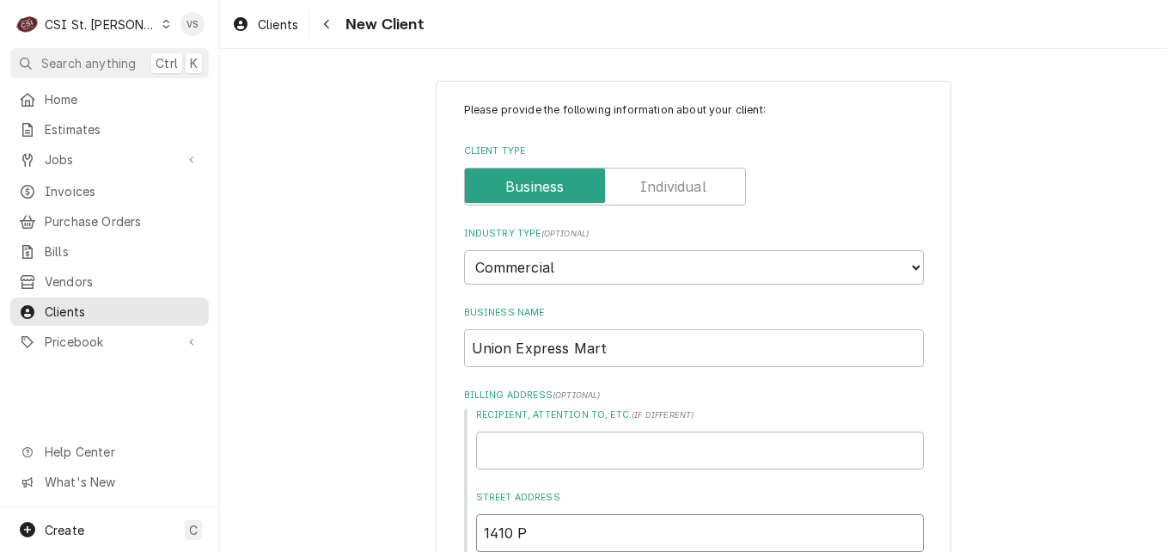
type textarea "x"
type input "1410 Pr"
type textarea "x"
type input "1410 Pro"
type textarea "x"
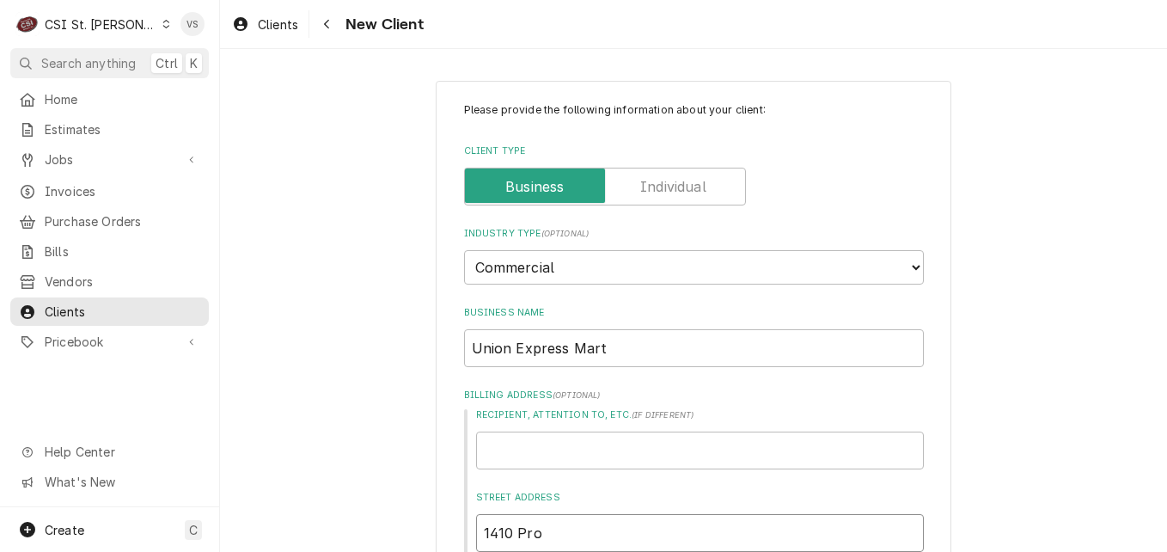
type input "1410 Prog"
type textarea "x"
type input "1410 Progr"
type textarea "x"
type input "1410 Progre"
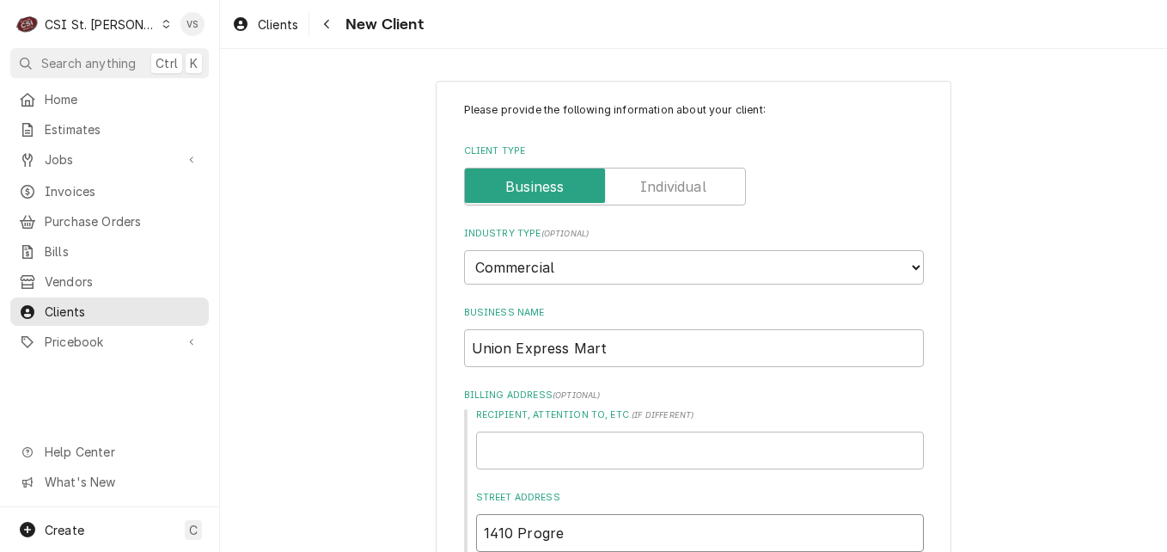
type textarea "x"
type input "1410 Progres"
type textarea "x"
type input "1410 Progress"
type textarea "x"
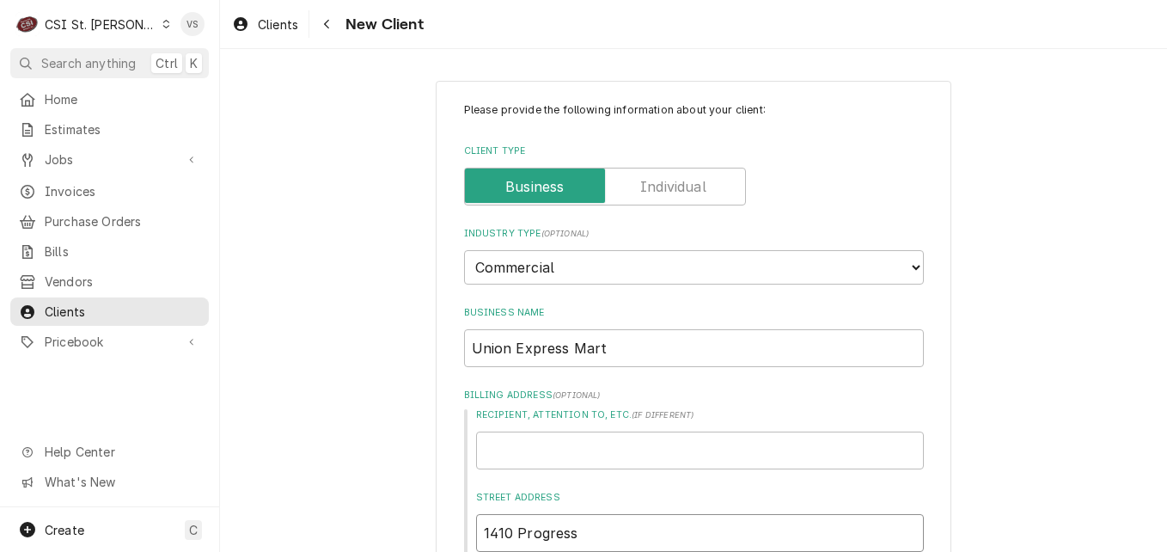
type input "1410 Progress"
type textarea "x"
type input "1410 Progress P"
type textarea "x"
type input "1410 Progress Pk"
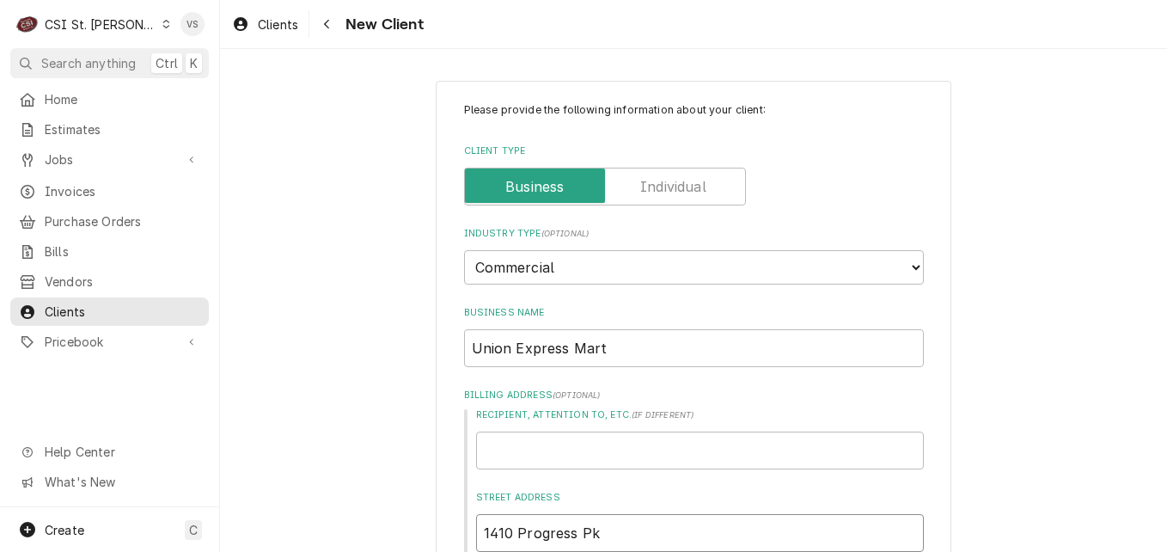
type textarea "x"
type input "1410 Progress Pkw"
type textarea "x"
type input "1410 Progress Pkwy"
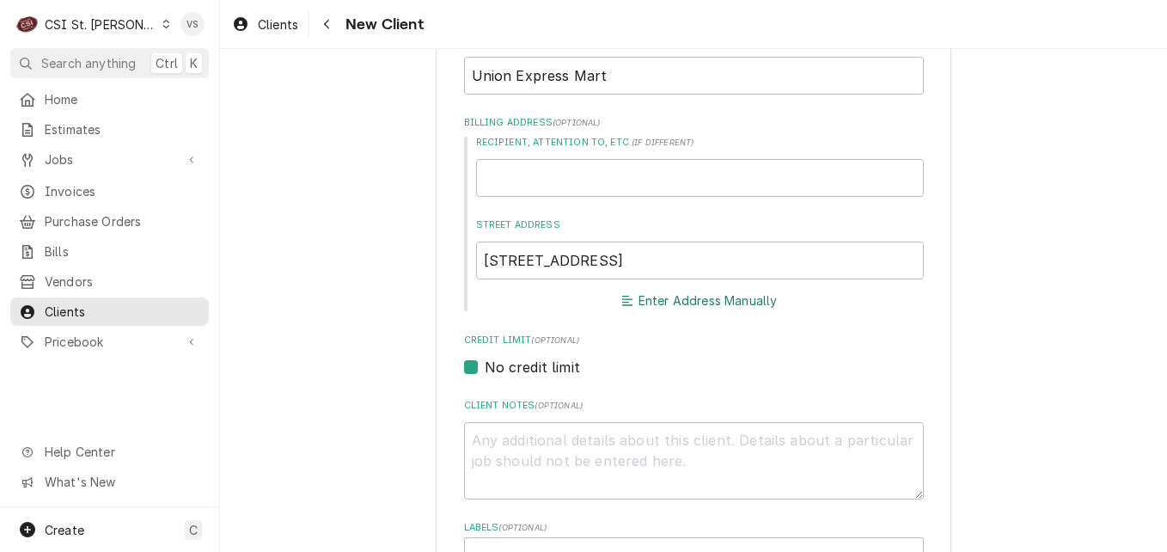
click at [680, 299] on button "Enter Address Manually" at bounding box center [700, 301] width 162 height 24
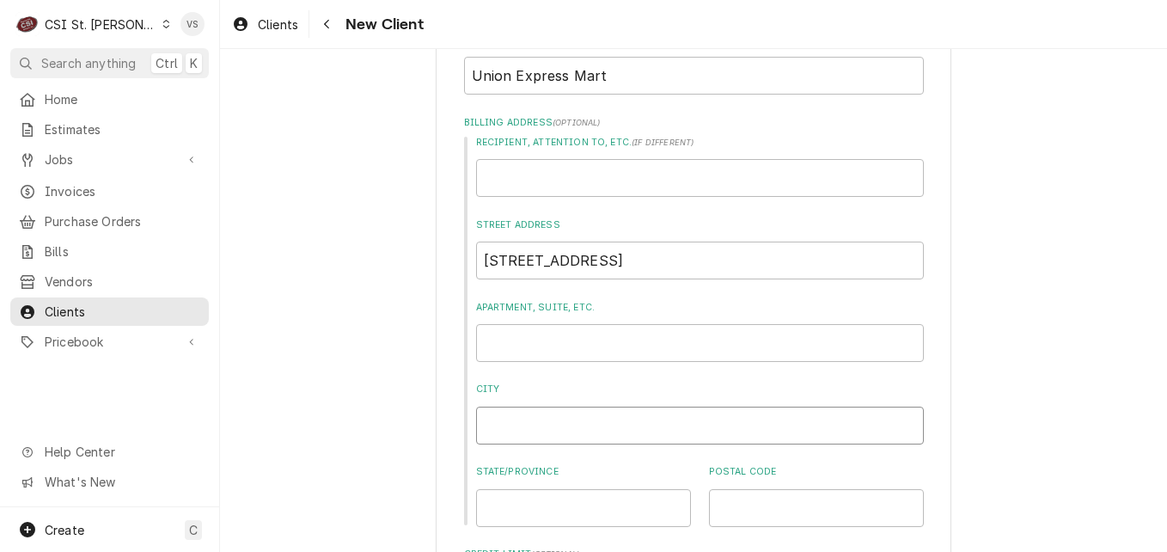
click at [494, 416] on input "City" at bounding box center [700, 425] width 448 height 38
type textarea "x"
type input "U"
type textarea "x"
type input "Un"
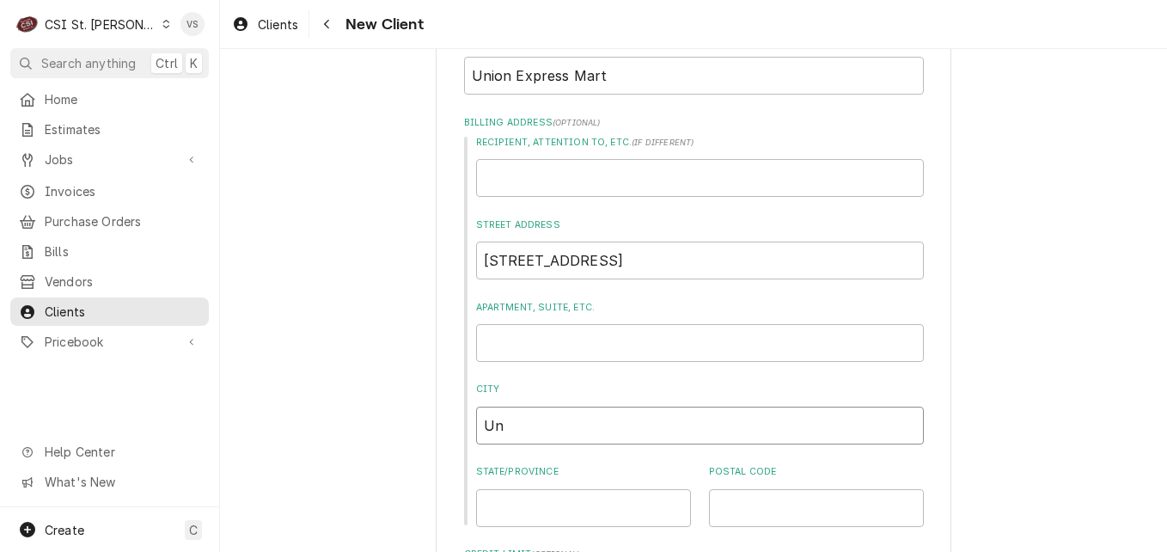
type textarea "x"
type input "Uni"
type textarea "x"
type input "Unio"
type textarea "x"
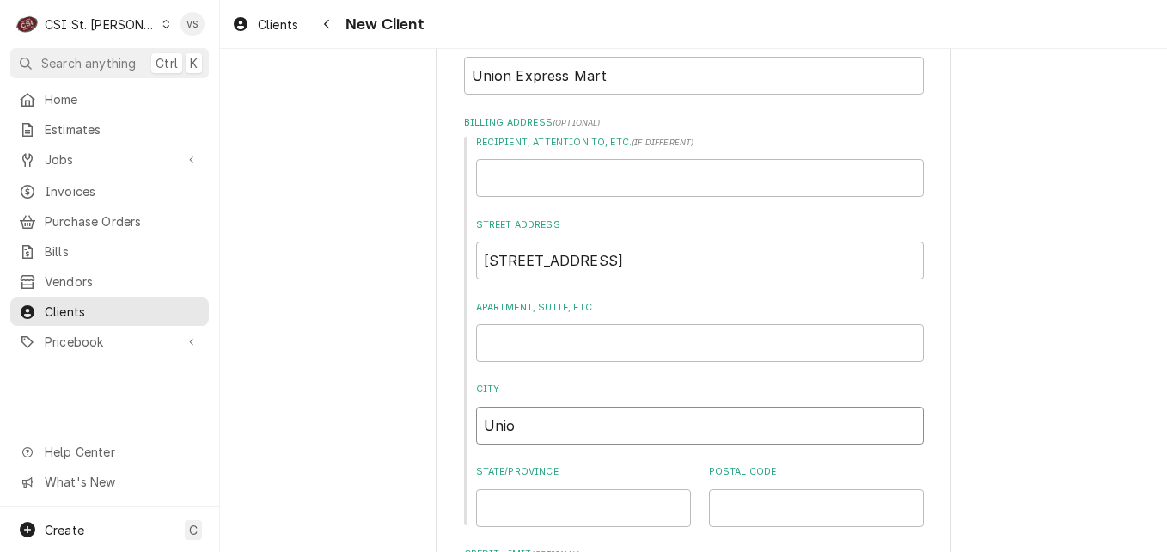
type input "Union"
type textarea "x"
type input "Union"
type textarea "x"
type input "Union"
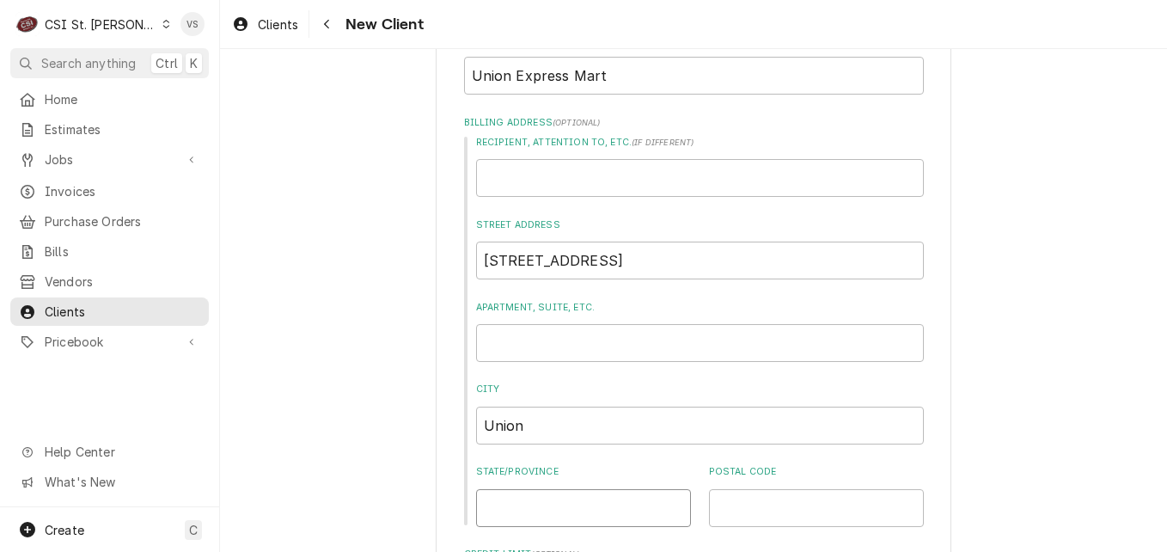
type textarea "x"
type input "M"
type textarea "x"
type input "MO"
type textarea "x"
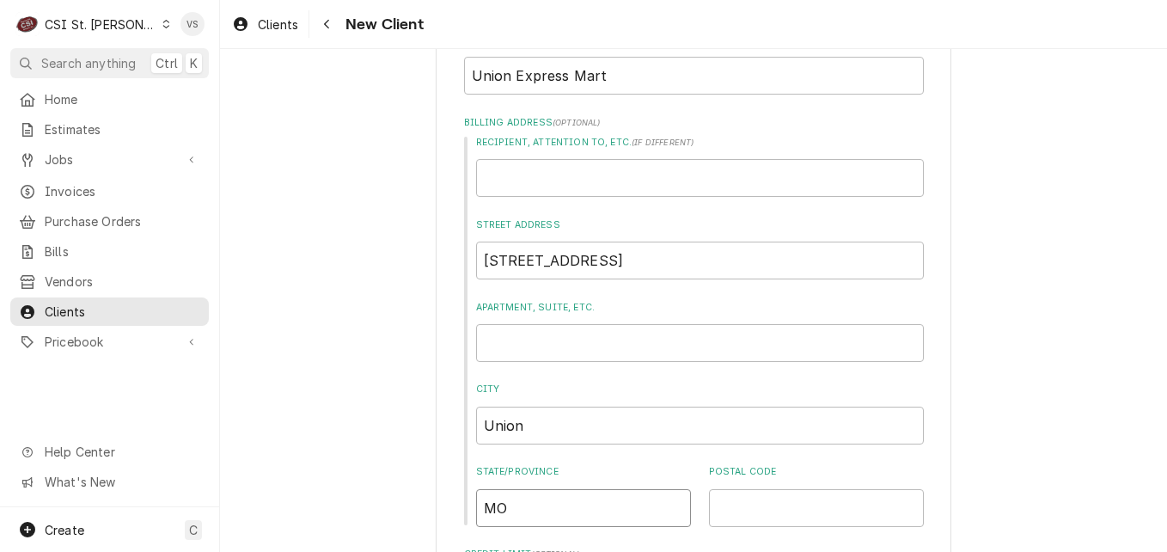
type input "MO"
type textarea "x"
type input "6"
type textarea "x"
type input "63"
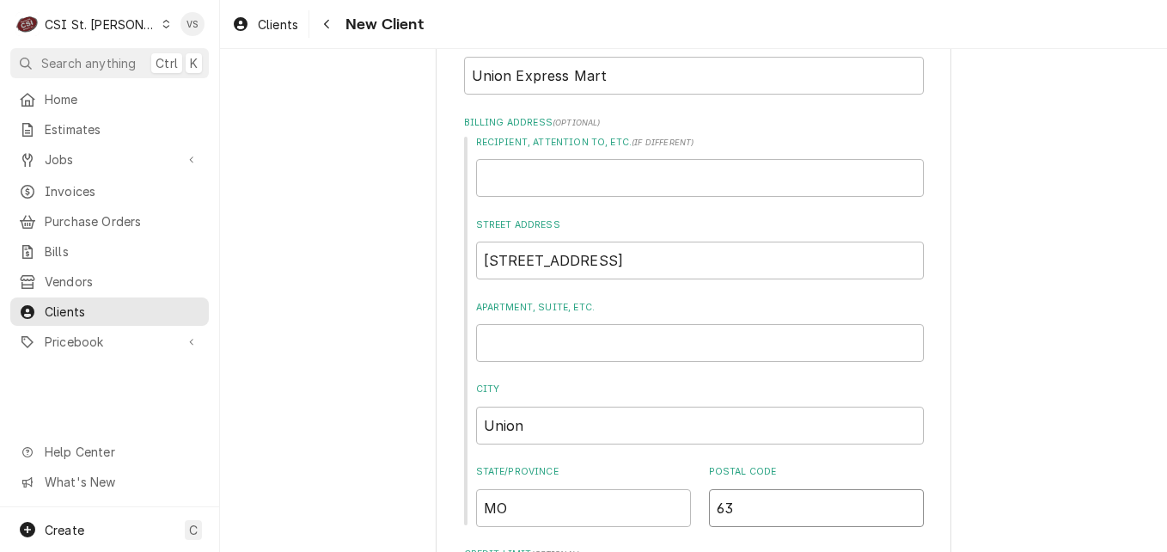
type textarea "x"
type input "630"
type textarea "x"
type input "6308"
type textarea "x"
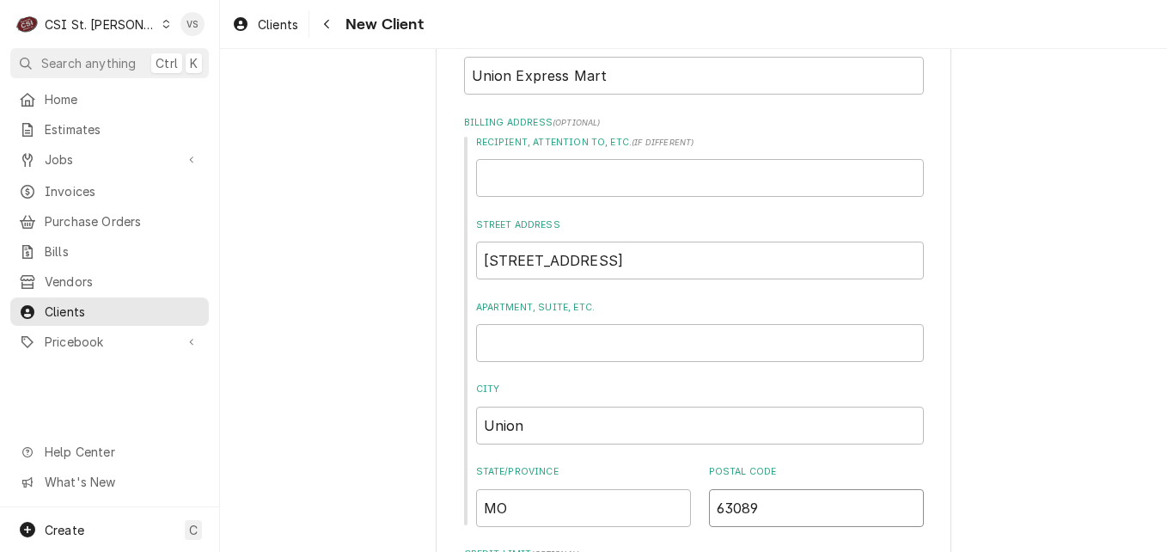
scroll to position [360, 0]
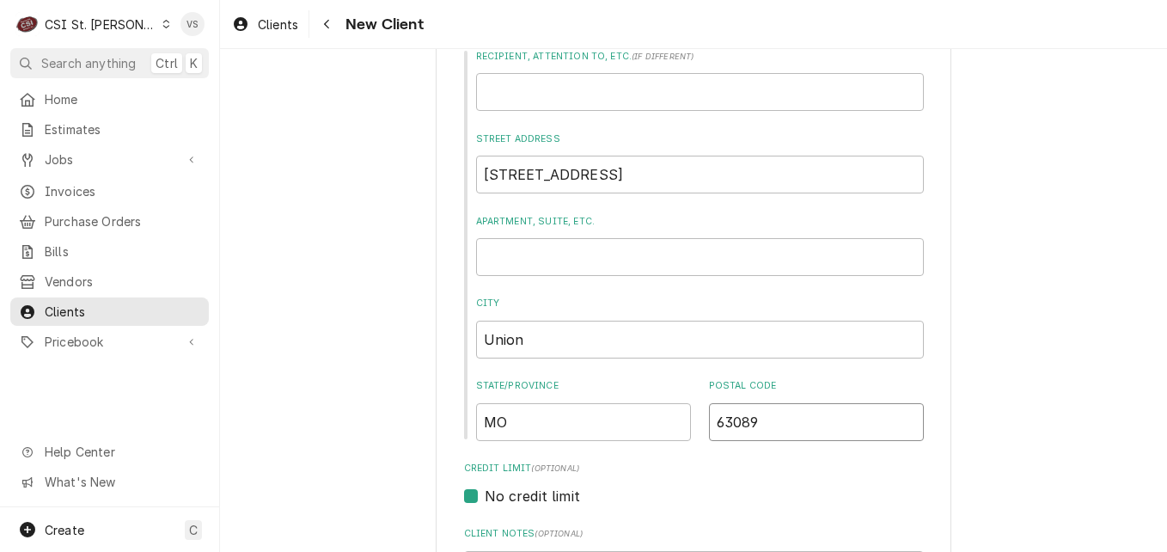
type input "63089"
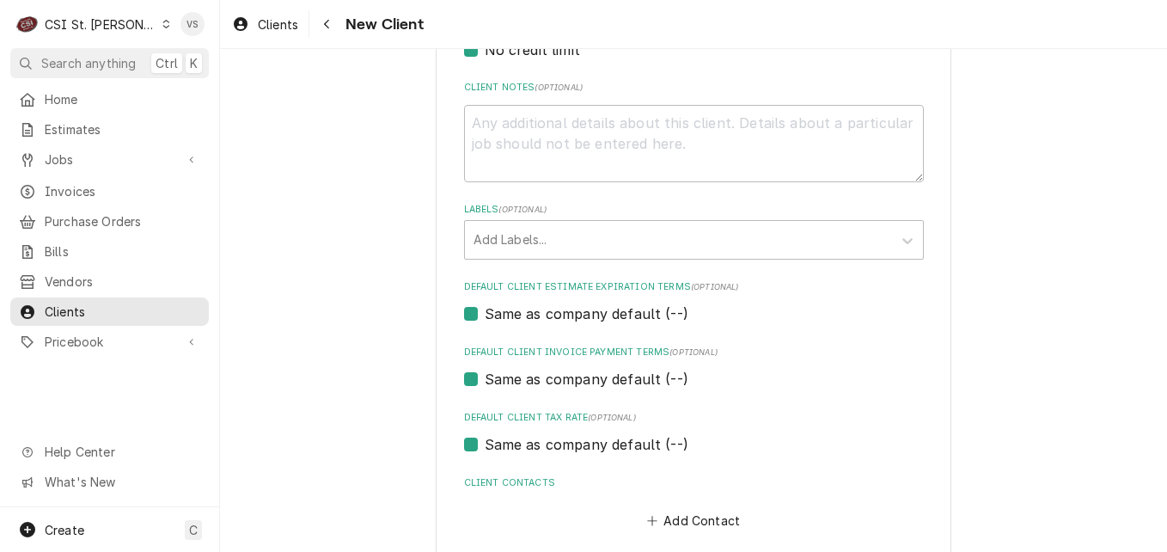
scroll to position [892, 0]
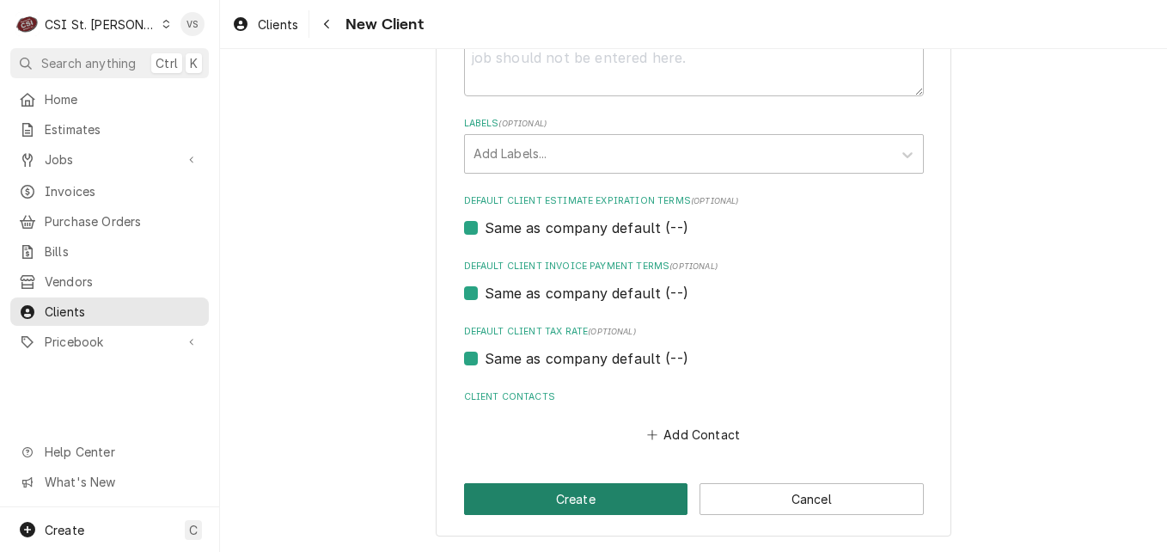
click at [565, 503] on button "Create" at bounding box center [576, 499] width 224 height 32
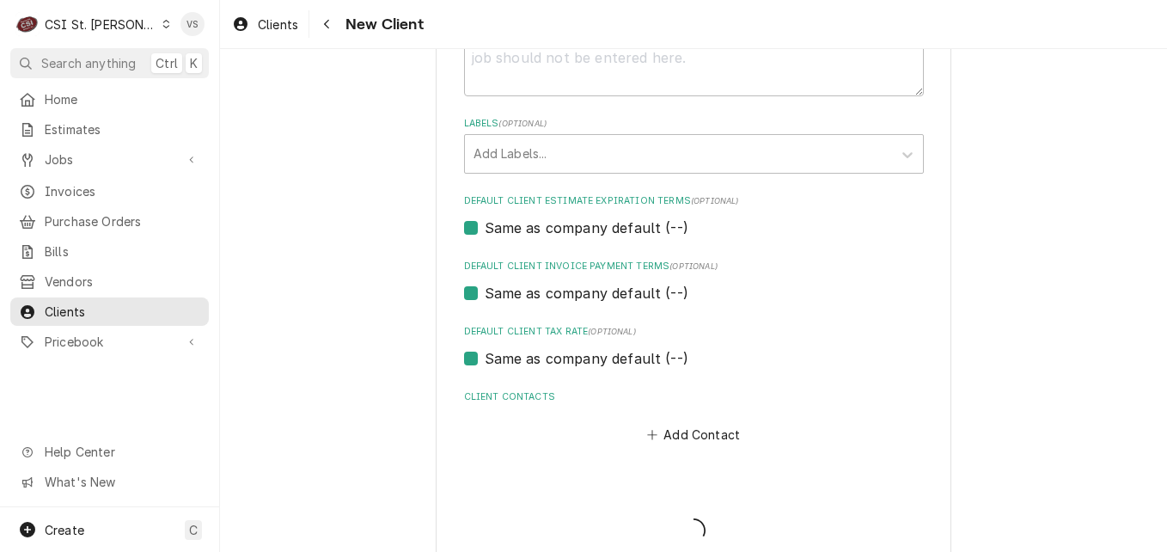
type textarea "x"
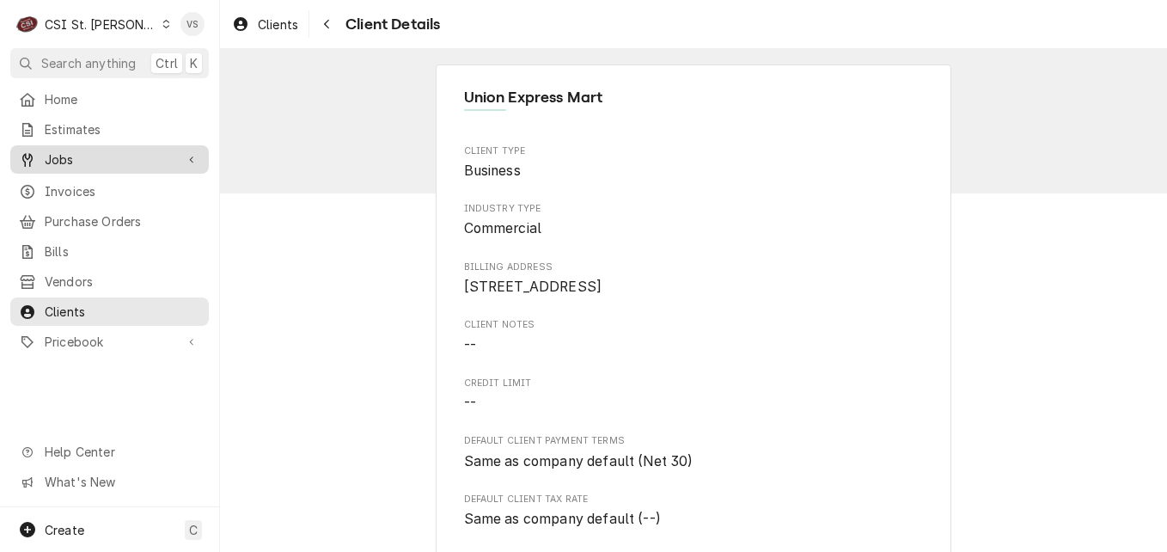
click at [64, 155] on span "Jobs" at bounding box center [110, 159] width 130 height 18
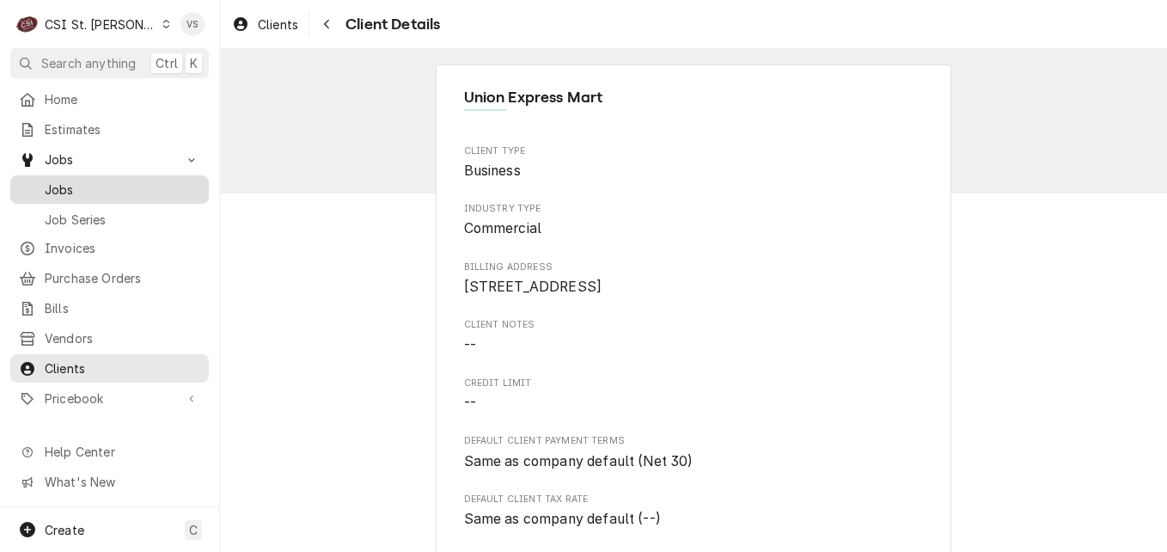
click at [70, 180] on span "Jobs" at bounding box center [123, 189] width 156 height 18
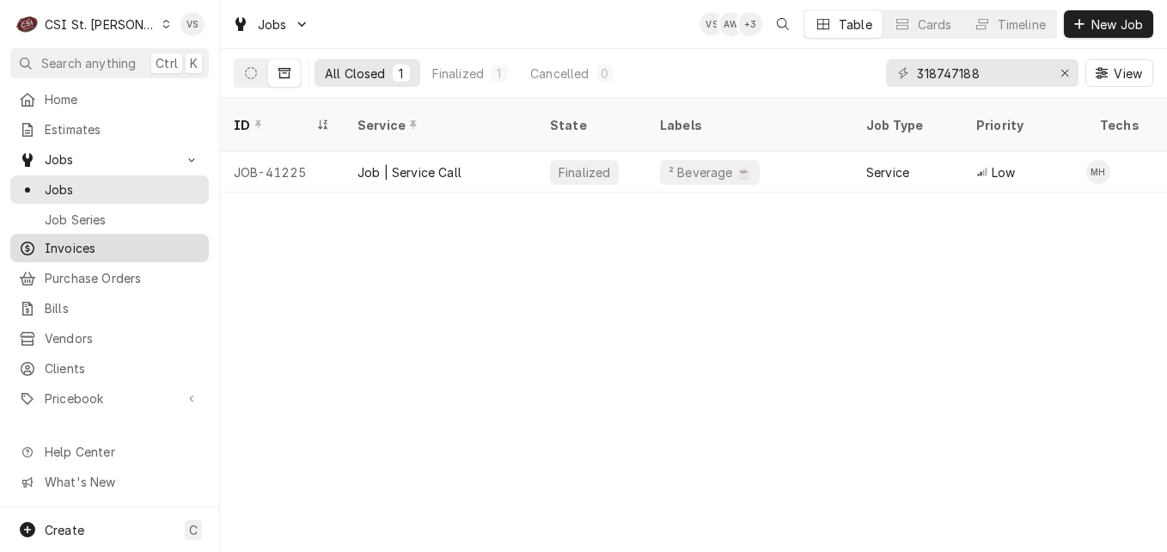
click at [85, 240] on span "Invoices" at bounding box center [123, 248] width 156 height 18
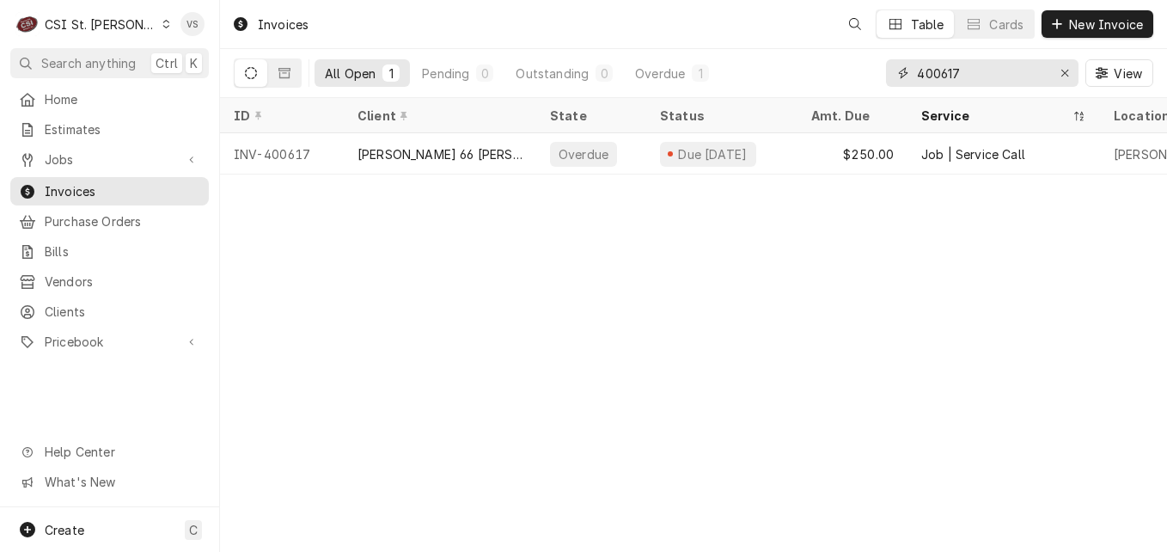
drag, startPoint x: 984, startPoint y: 72, endPoint x: 967, endPoint y: 71, distance: 16.3
click at [894, 79] on div "400617" at bounding box center [982, 72] width 192 height 27
click at [967, 71] on input "400617" at bounding box center [981, 72] width 129 height 27
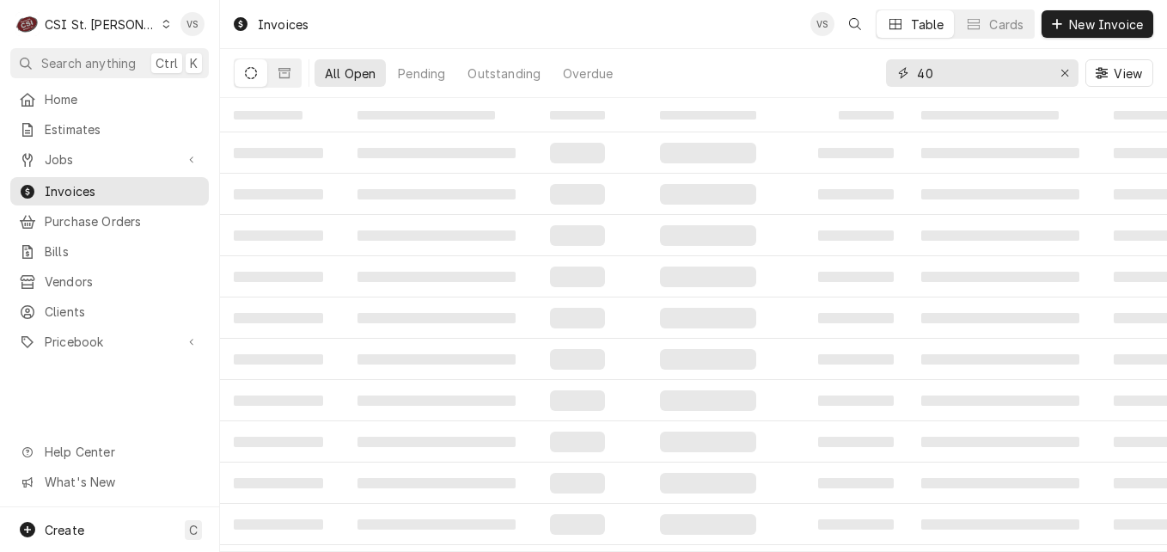
type input "4"
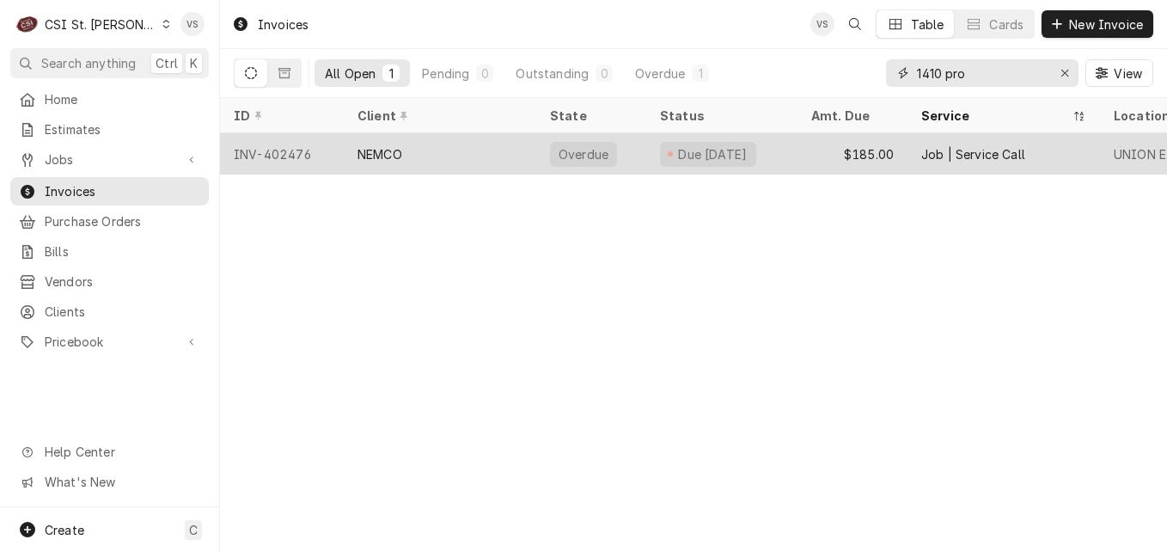
type input "1410 pro"
click at [513, 153] on div "NEMCO" at bounding box center [440, 153] width 192 height 41
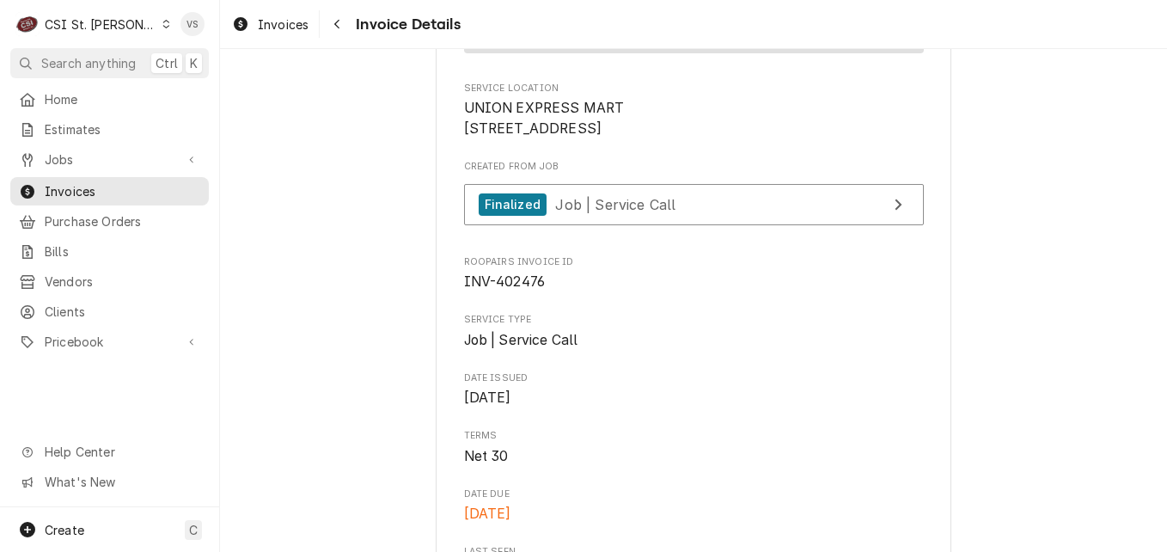
scroll to position [344, 0]
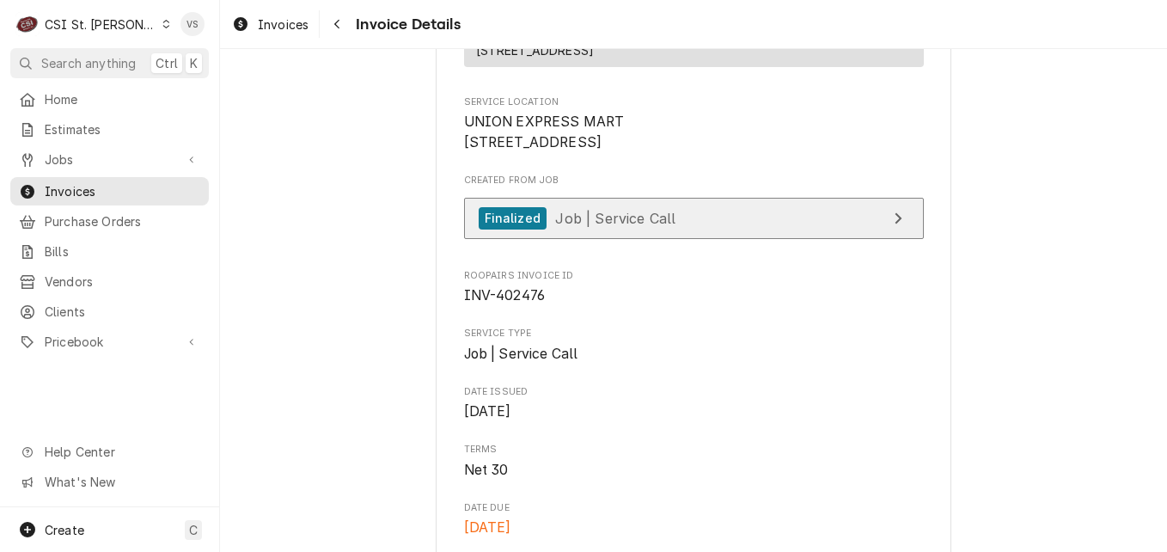
click at [669, 240] on link "Finalized Job | Service Call" at bounding box center [694, 219] width 460 height 42
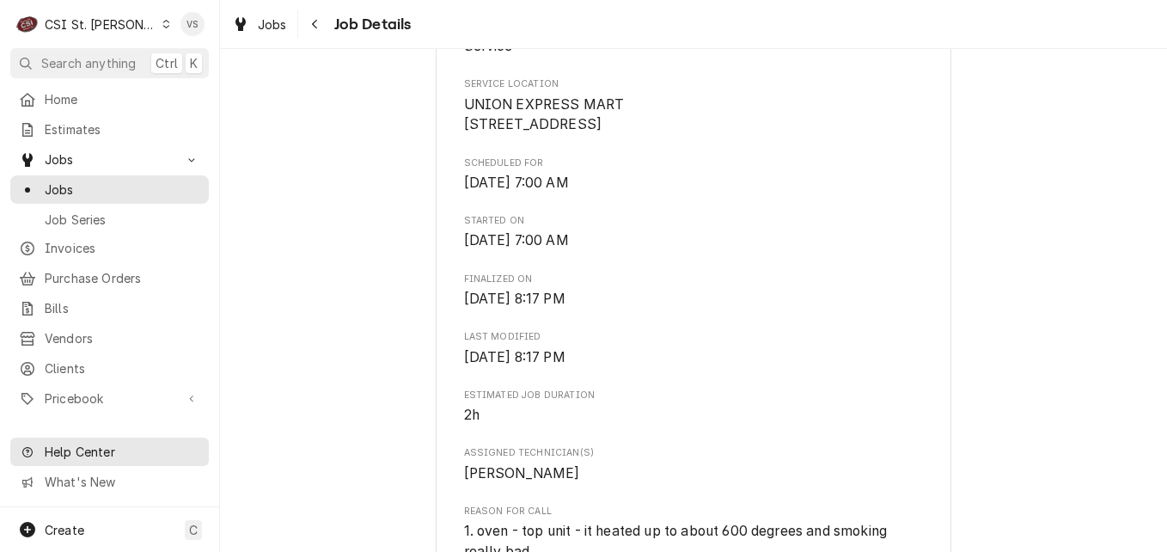
scroll to position [430, 0]
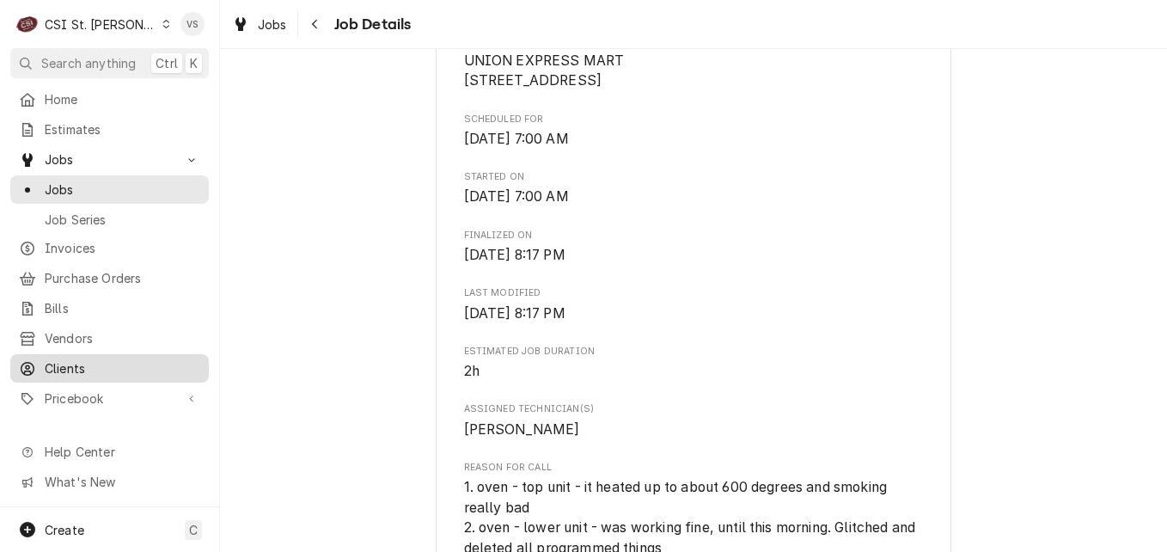
click at [67, 360] on span "Clients" at bounding box center [123, 368] width 156 height 18
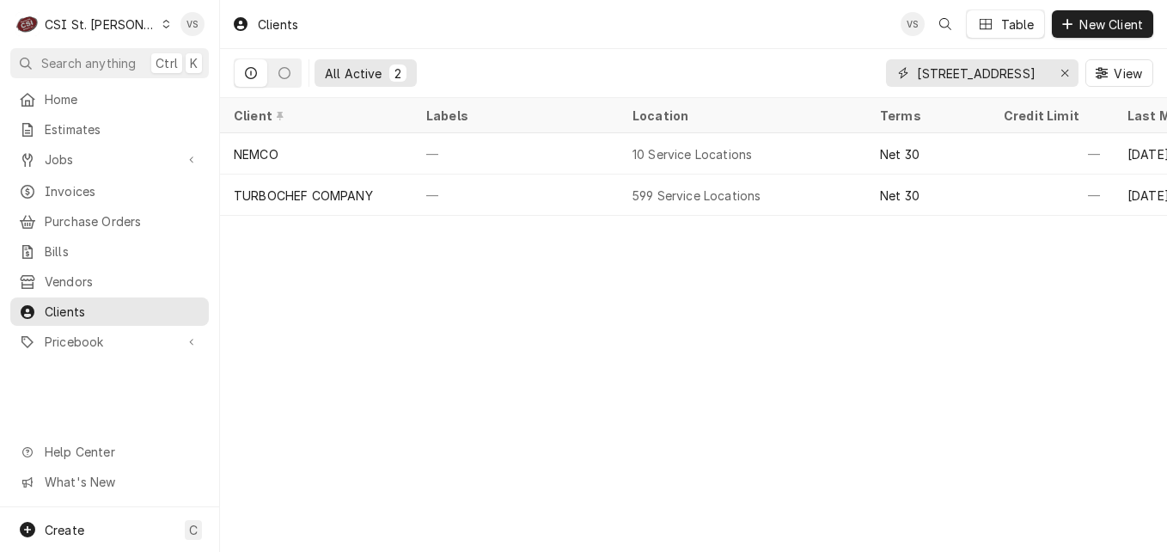
click at [957, 76] on input "1410 Progress Pkwy" at bounding box center [981, 72] width 129 height 27
click at [1045, 74] on input "1410 Progress Pkwy" at bounding box center [981, 72] width 129 height 27
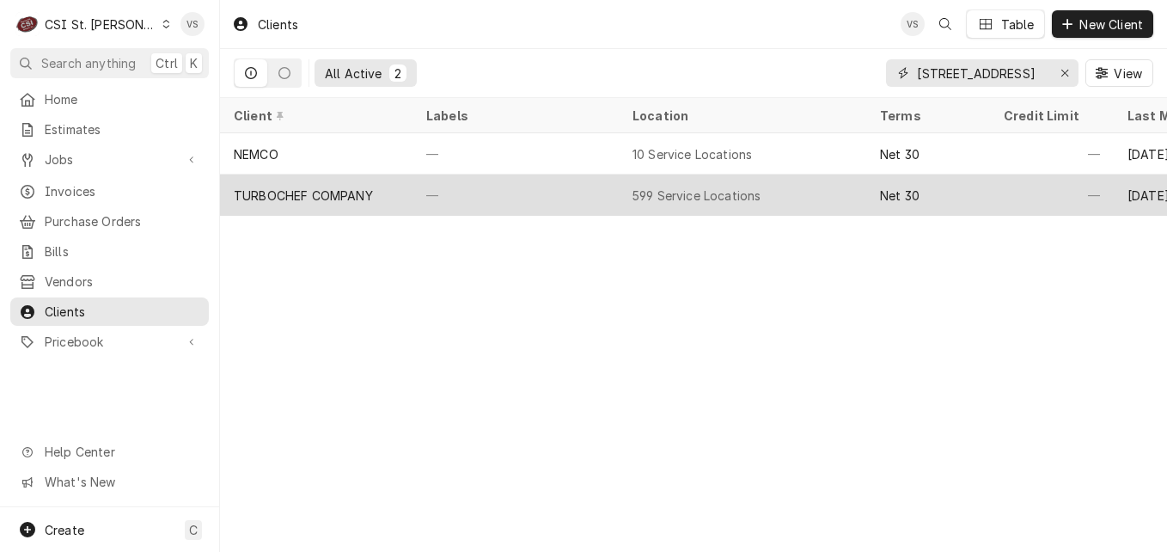
click at [951, 80] on input "1410 Progress Pkwy" at bounding box center [981, 72] width 129 height 27
click at [1040, 73] on input "1410 Progress Pkwy" at bounding box center [981, 72] width 129 height 27
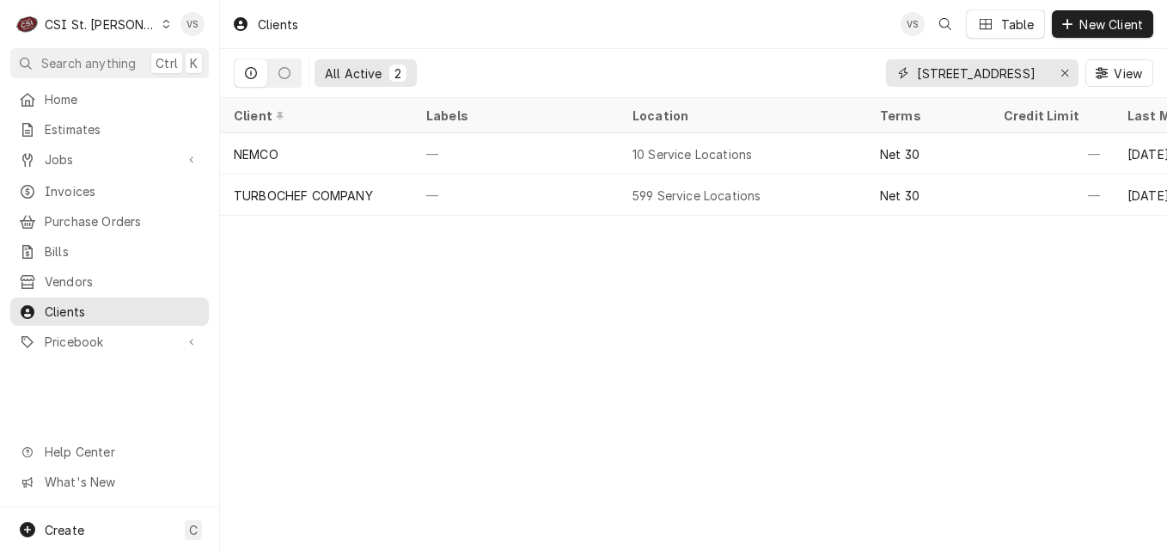
drag, startPoint x: 1033, startPoint y: 72, endPoint x: 910, endPoint y: 76, distance: 122.9
click at [910, 76] on div "1410 Progress Pkwy" at bounding box center [982, 72] width 192 height 27
type input "1410 prog"
click at [69, 303] on span "Clients" at bounding box center [123, 311] width 156 height 18
drag, startPoint x: 980, startPoint y: 73, endPoint x: 878, endPoint y: 74, distance: 102.2
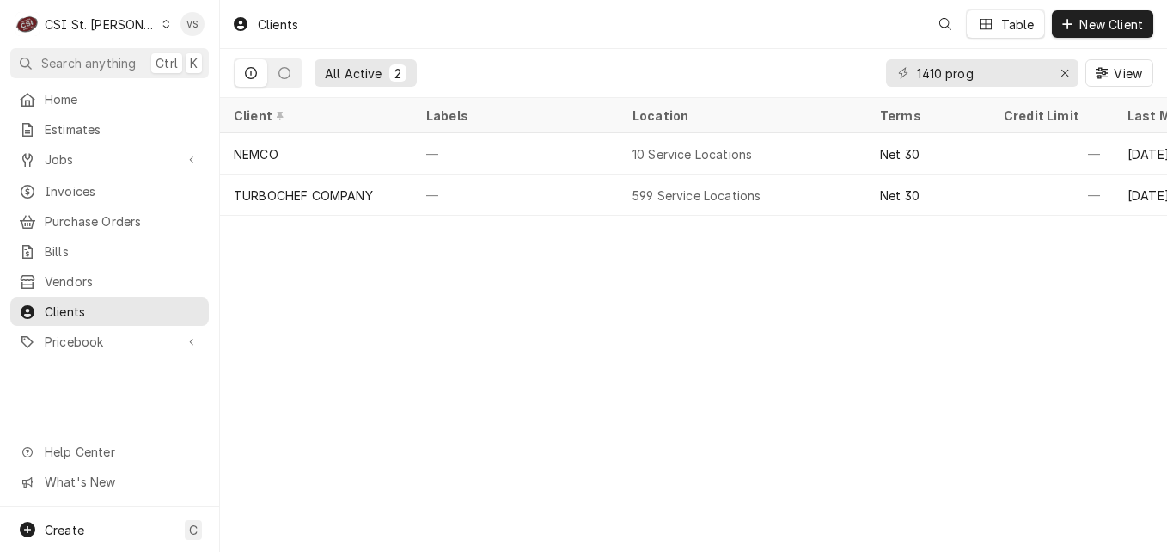
click at [878, 74] on div "C CSI St. Louis VS Search anything Ctrl K Home Estimates Jobs Jobs Job Series I…" at bounding box center [583, 276] width 1167 height 552
click at [865, 76] on div "All Active 2 1410 prog View" at bounding box center [693, 73] width 919 height 48
drag, startPoint x: 917, startPoint y: 79, endPoint x: 973, endPoint y: 80, distance: 56.7
click at [973, 80] on input "1410 prog" at bounding box center [981, 72] width 129 height 27
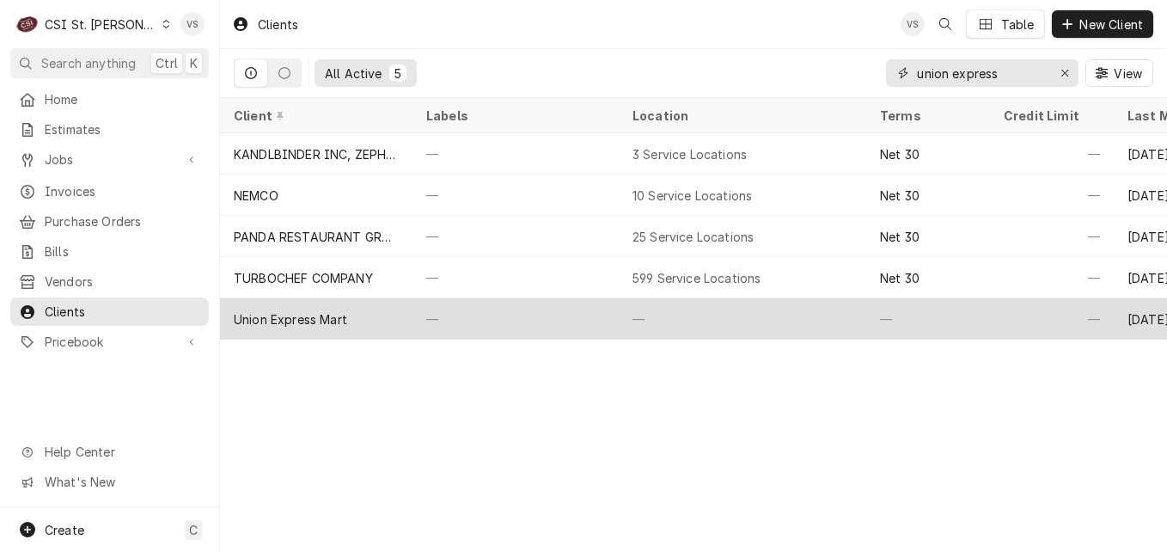
type input "union express"
click at [466, 308] on div "—" at bounding box center [515, 318] width 206 height 41
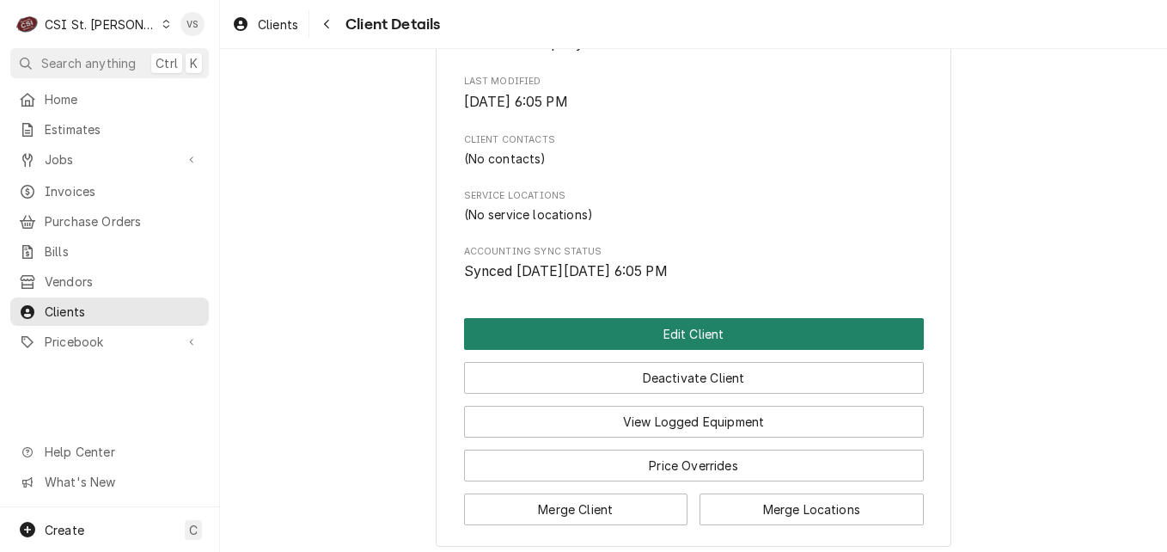
scroll to position [515, 0]
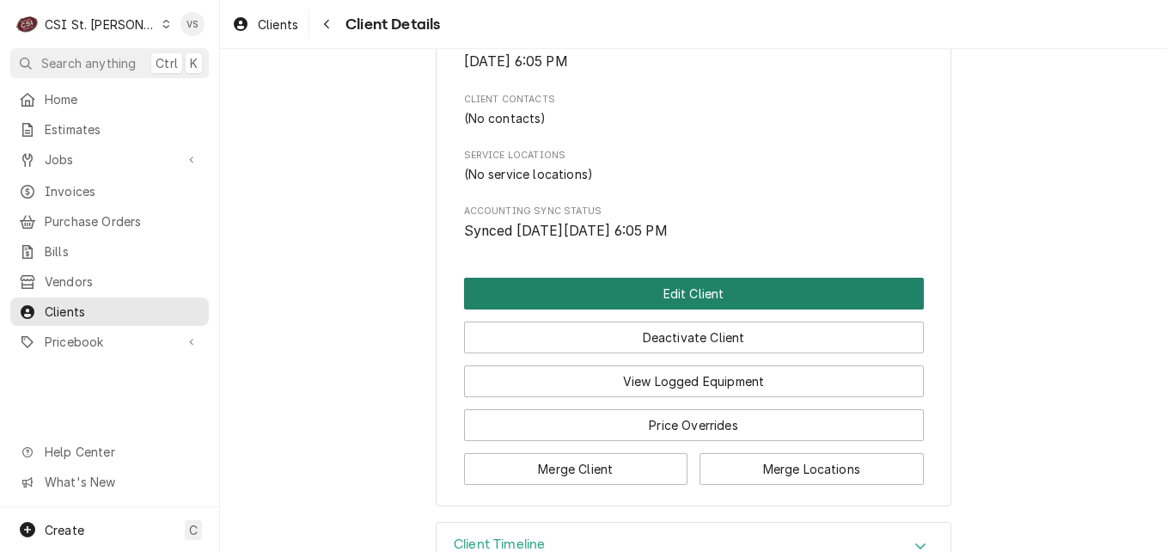
click at [690, 406] on div "Edit Client Deactivate Client View Logged Equipment Price Overrides Merge Clien…" at bounding box center [694, 381] width 460 height 207
click at [672, 308] on button "Edit Client" at bounding box center [694, 294] width 460 height 32
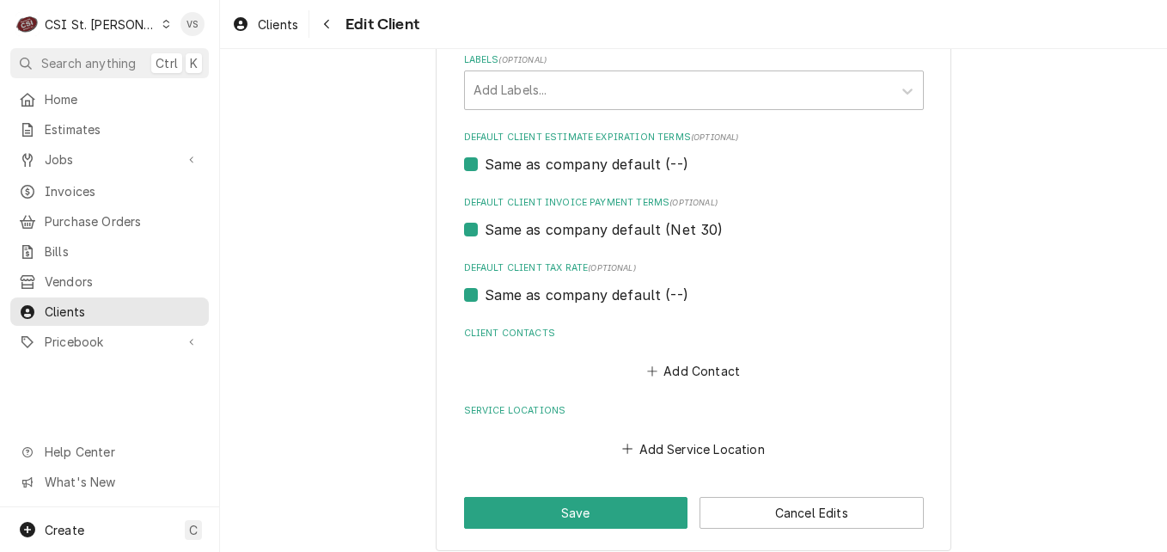
scroll to position [969, 0]
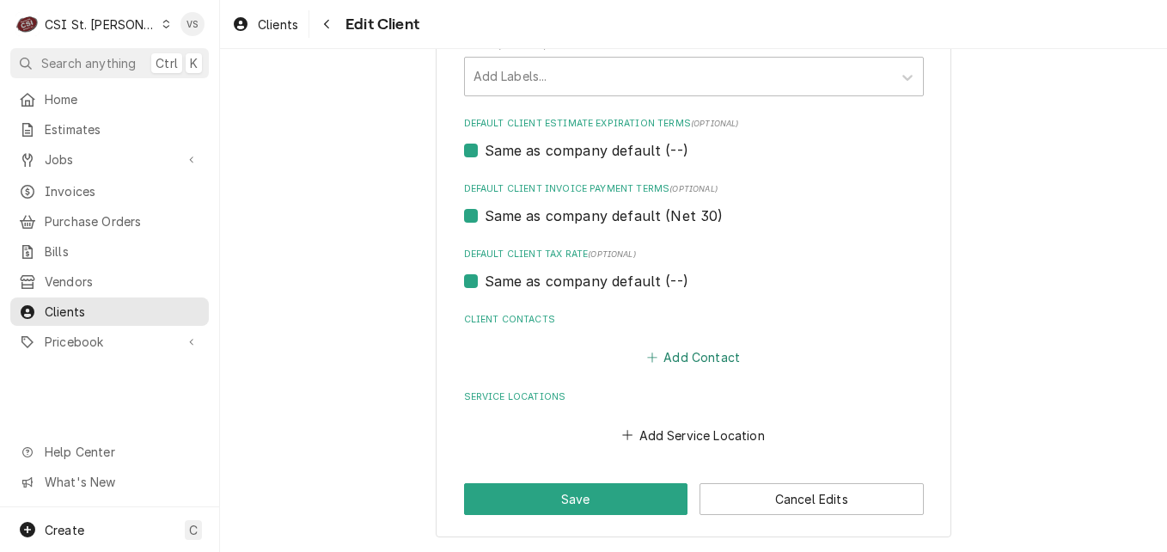
click at [672, 357] on button "Add Contact" at bounding box center [693, 357] width 99 height 24
type textarea "x"
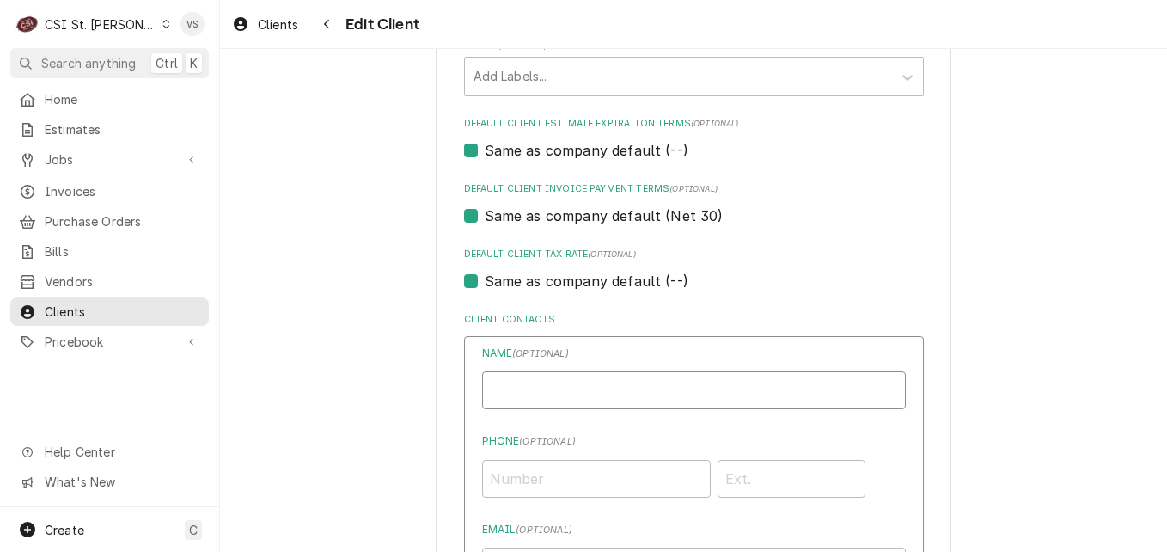
click at [557, 383] on input "Business Name" at bounding box center [694, 390] width 424 height 38
type input "store"
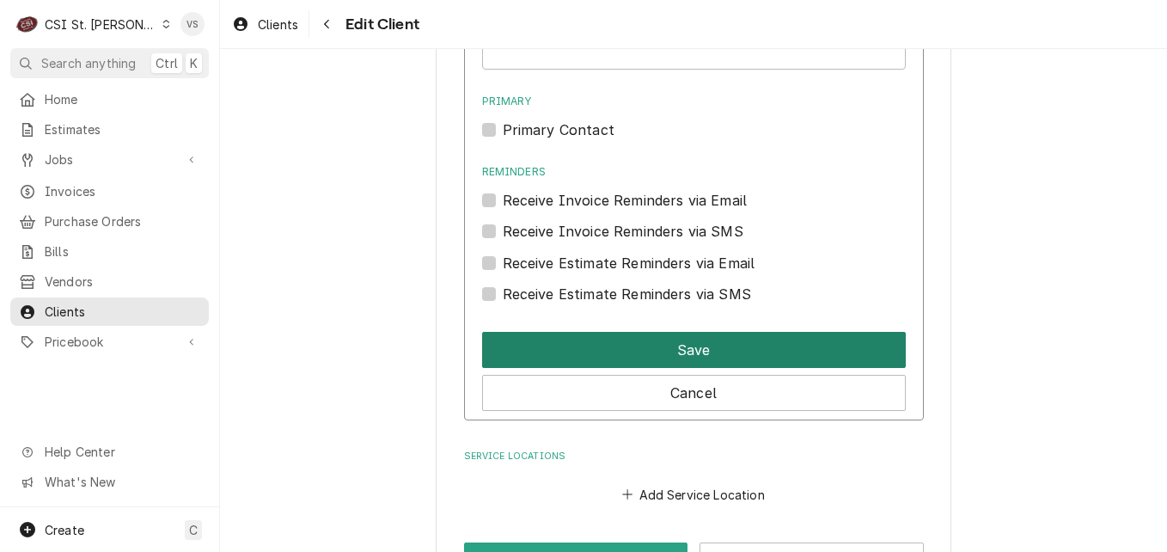
type input "(636) 744-1012"
click at [651, 350] on button "Save" at bounding box center [694, 350] width 424 height 36
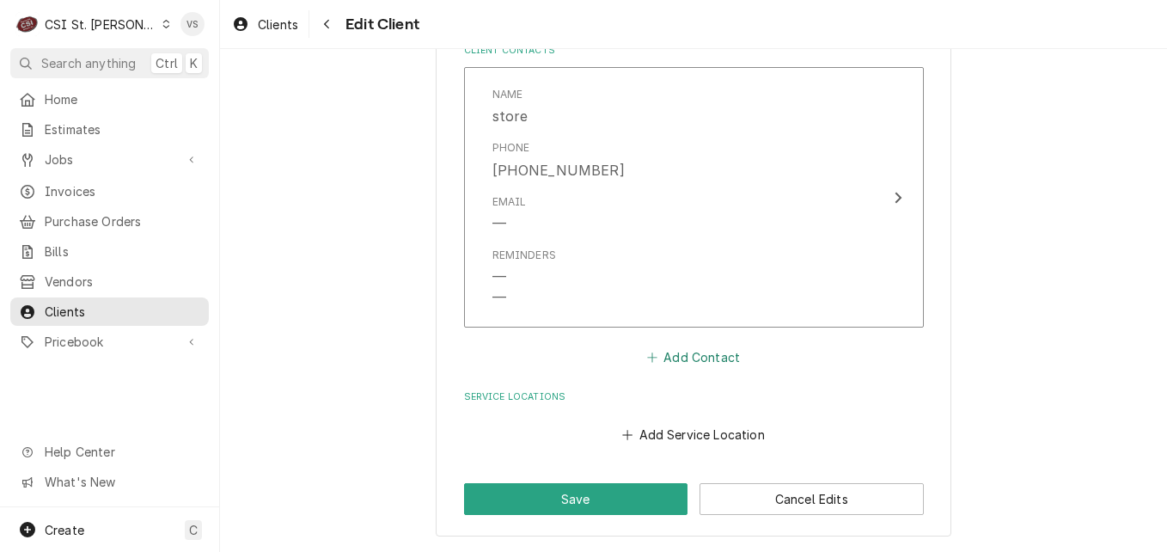
click at [671, 358] on button "Add Contact" at bounding box center [693, 357] width 99 height 24
type textarea "x"
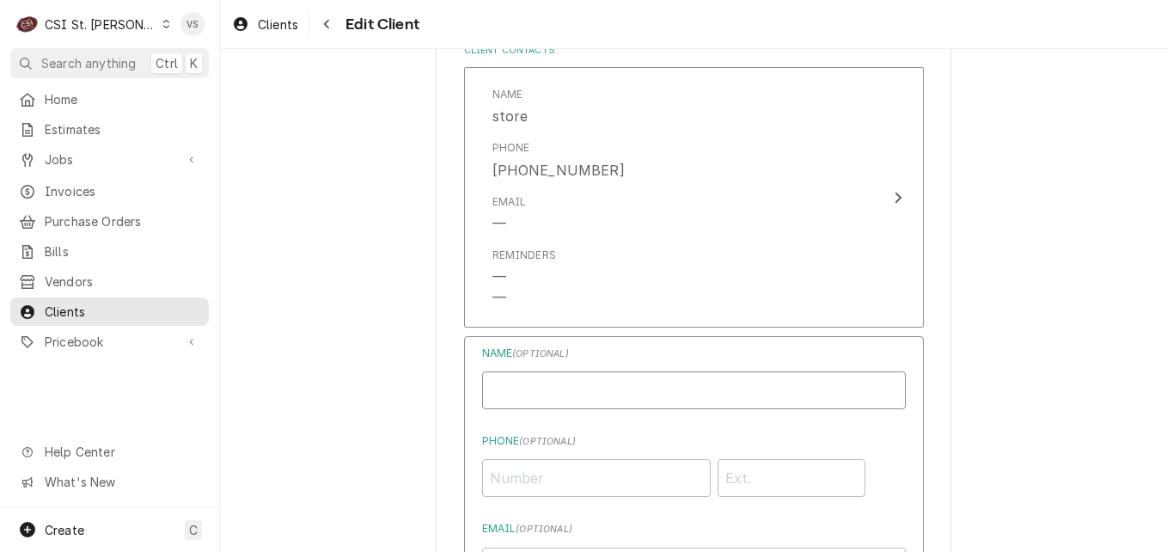
click at [575, 389] on input "Business Name" at bounding box center [694, 390] width 424 height 38
type input "Brittany Miller"
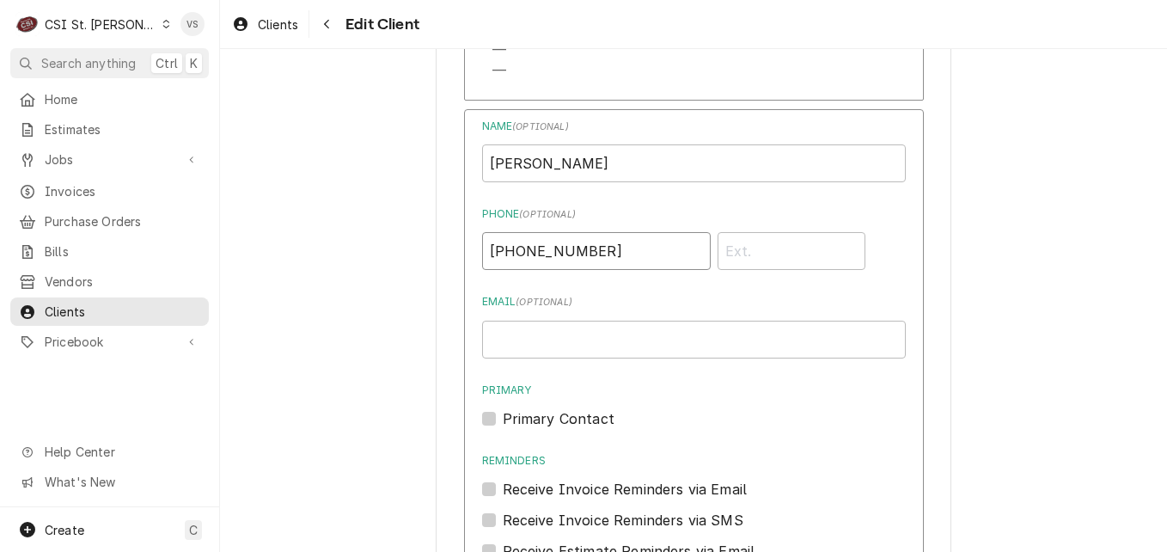
scroll to position [1582, 0]
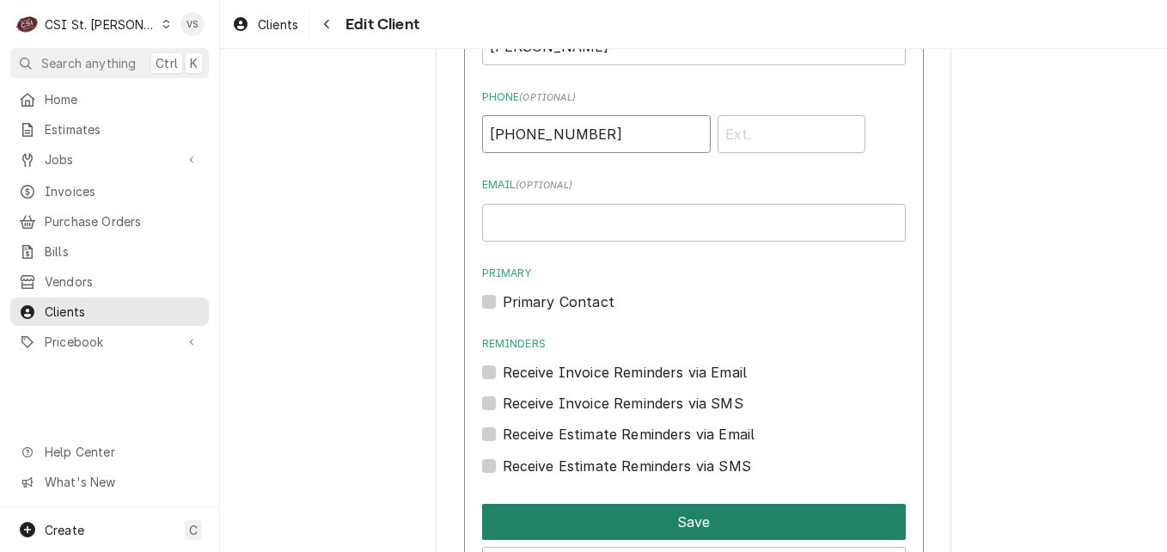
type input "(539) 215-6783"
click at [640, 521] on button "Save" at bounding box center [694, 521] width 424 height 36
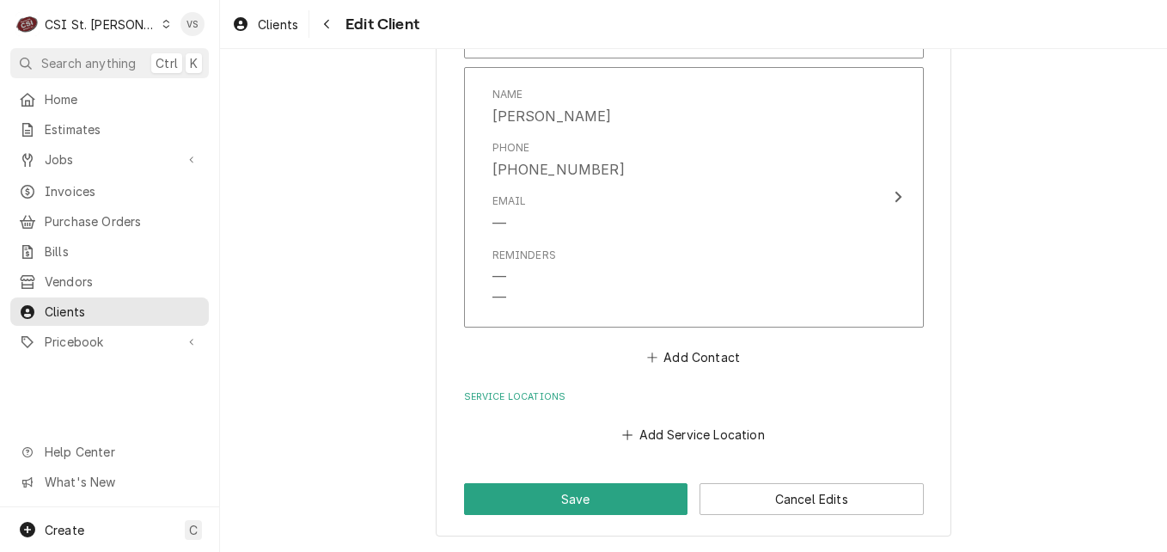
scroll to position [1507, 0]
click at [655, 436] on button "Add Service Location" at bounding box center [693, 435] width 148 height 24
type textarea "x"
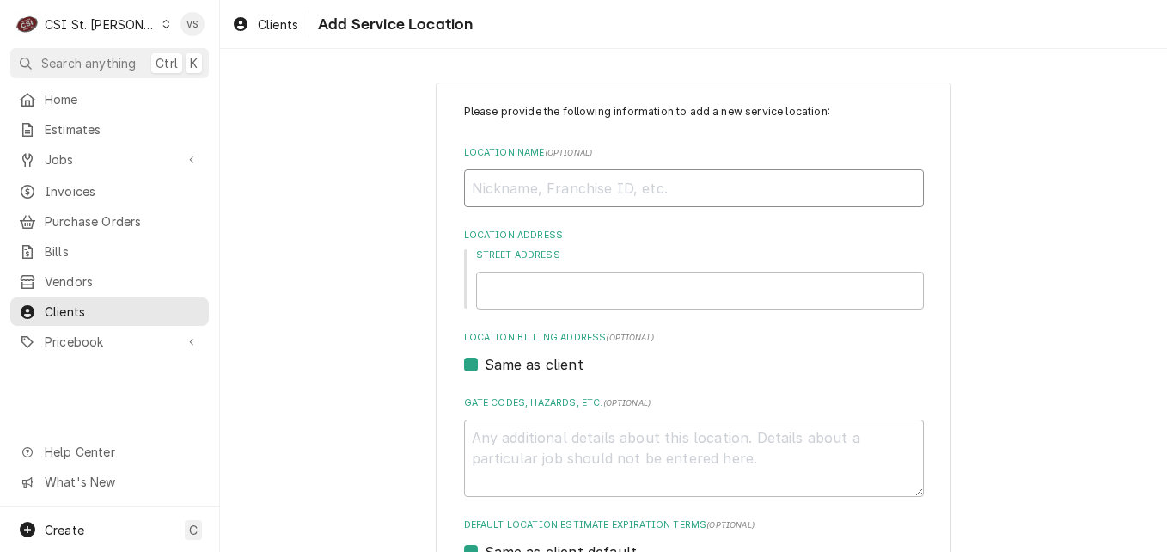
click at [515, 186] on input "Location Name ( optional )" at bounding box center [694, 188] width 460 height 38
type input "Un"
type textarea "x"
type input "Uni"
type textarea "x"
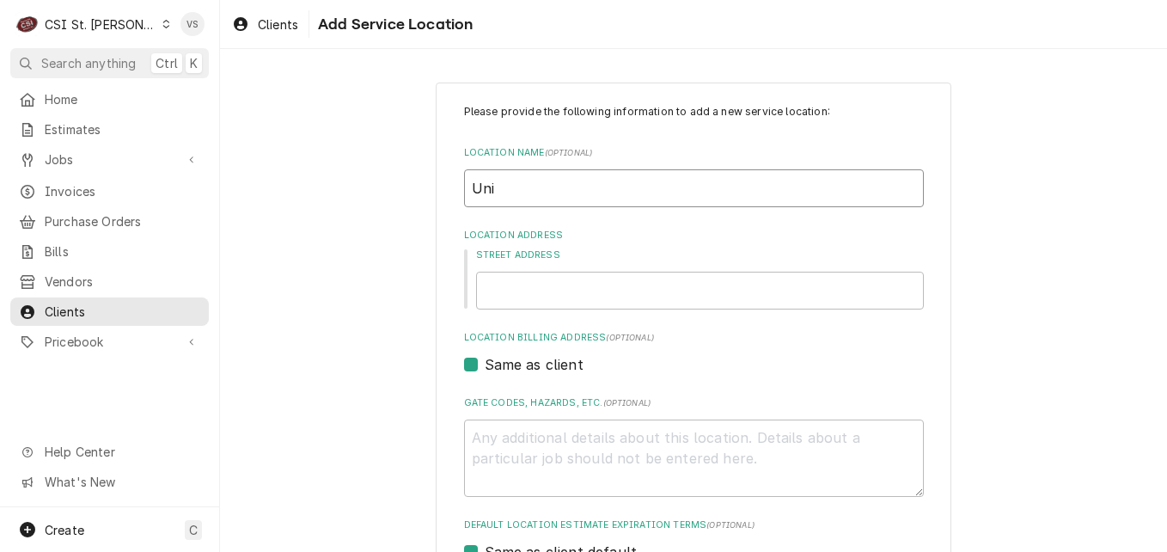
type input "Unio"
type textarea "x"
type input "Union"
type textarea "x"
type input "Union E"
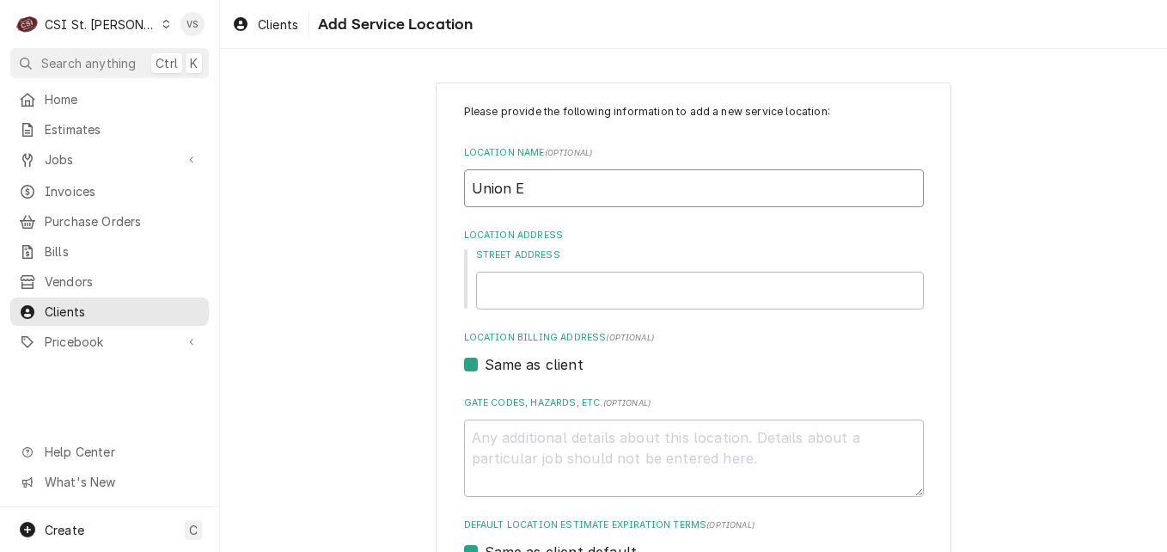
type textarea "x"
type input "Union Ex"
type textarea "x"
type input "Union Exp"
type textarea "x"
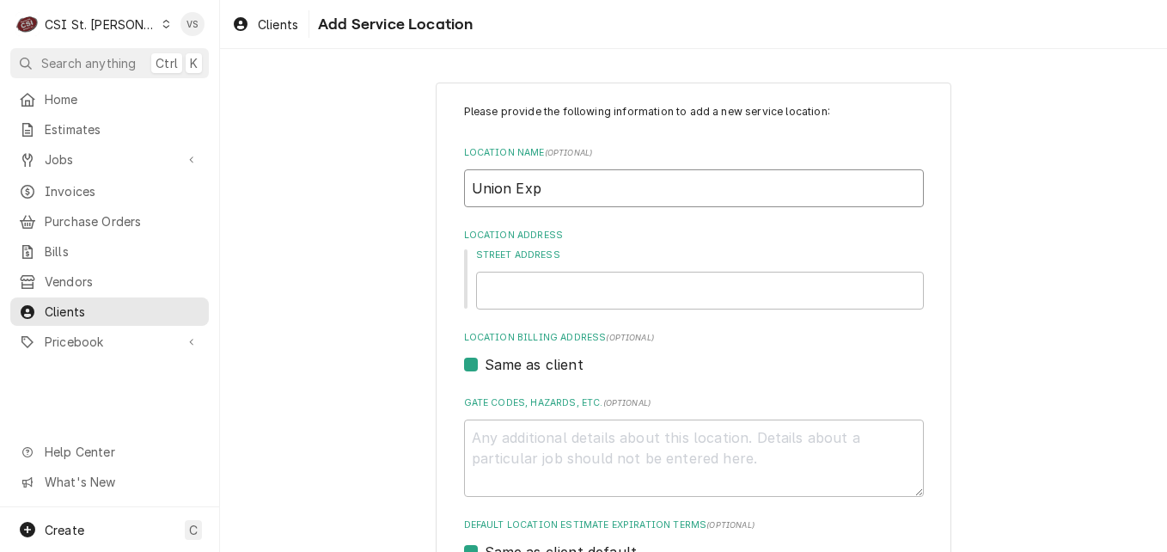
type input "Union Expr"
type textarea "x"
type input "Union Expre"
type textarea "x"
type input "Union Expres"
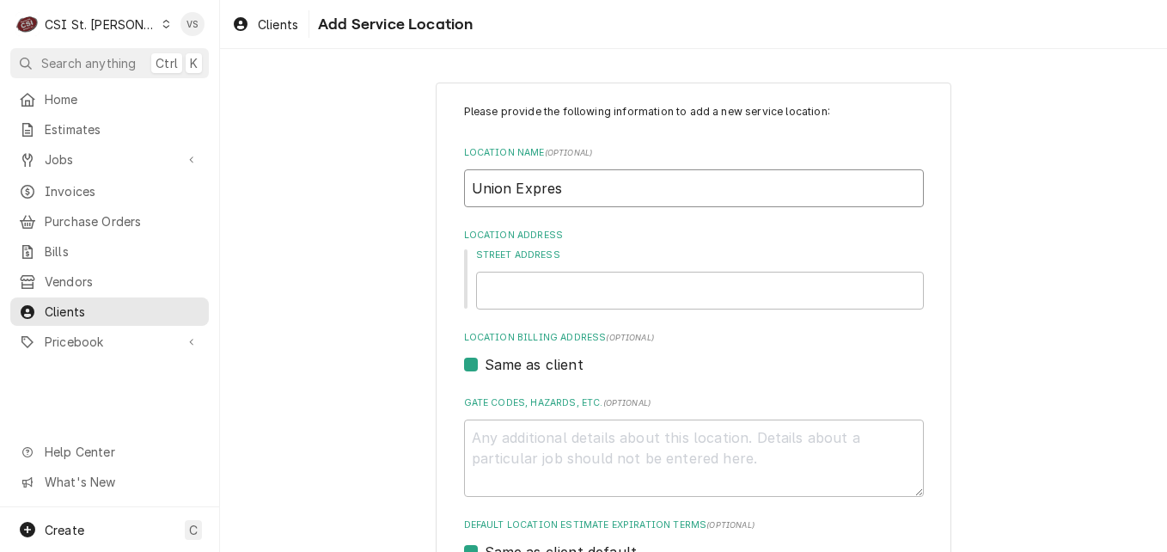
type textarea "x"
type input "Union Express"
type textarea "x"
type input "Union Express"
type textarea "x"
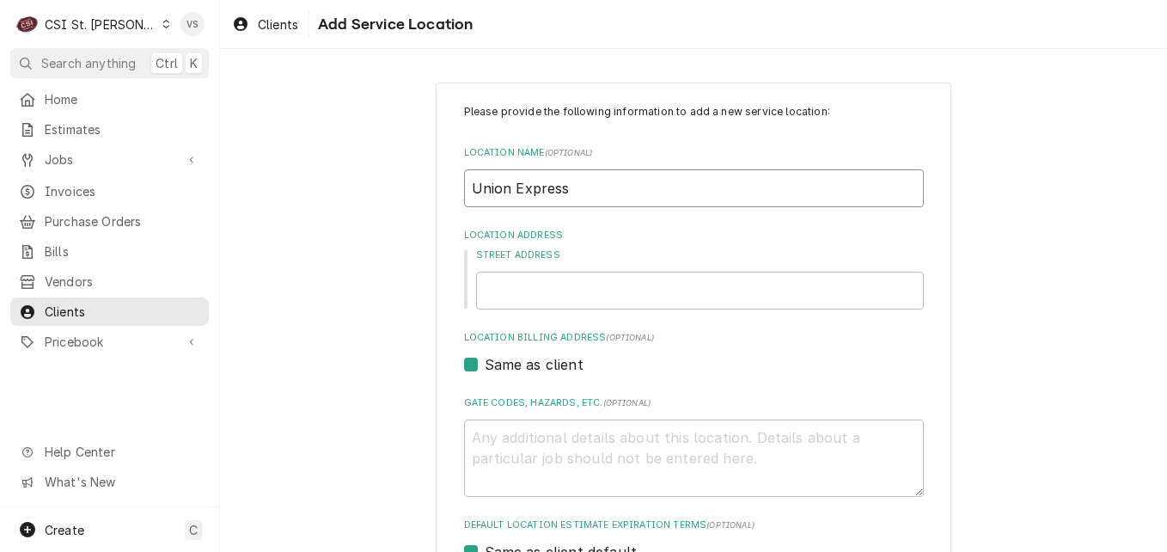
type input "Union Express M"
type textarea "x"
type input "Union Express Ma"
type textarea "x"
type input "Union Express Mar"
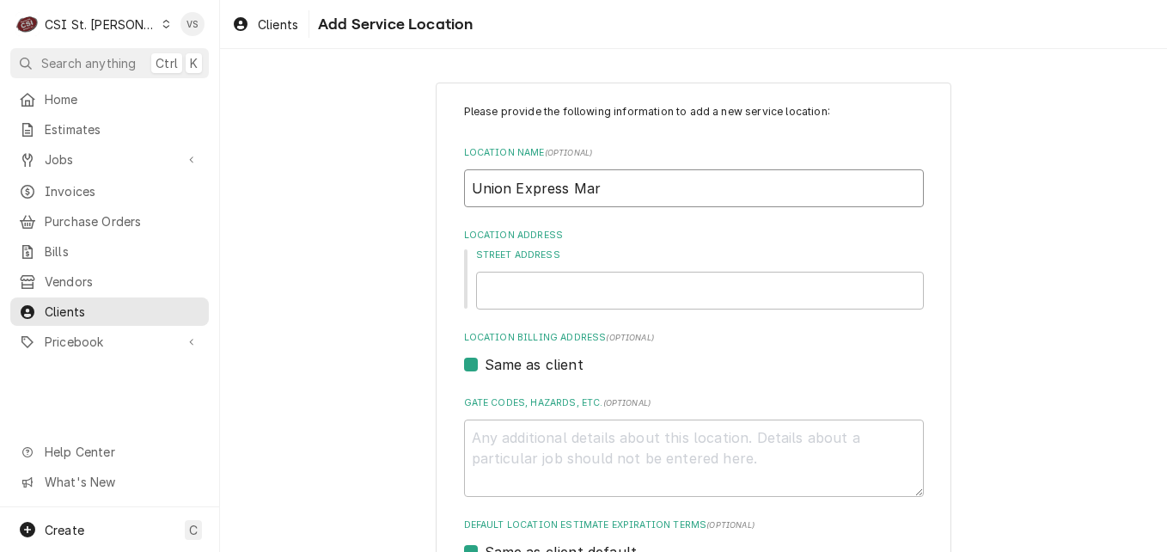
type textarea "x"
type input "Union Express Mart"
type textarea "x"
type input "1"
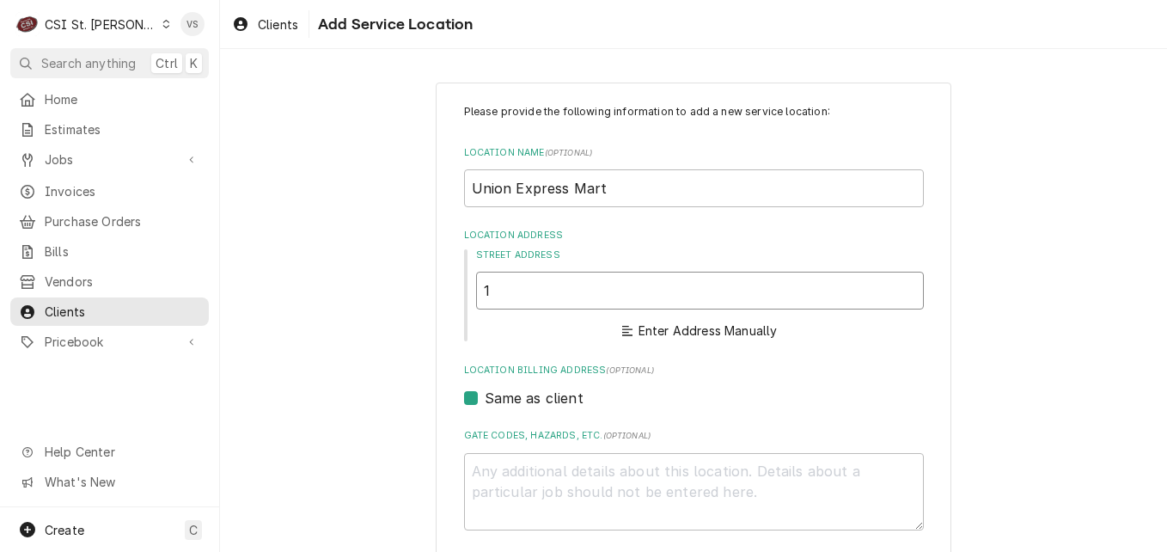
type textarea "x"
type input "14"
type textarea "x"
type input "141"
type textarea "x"
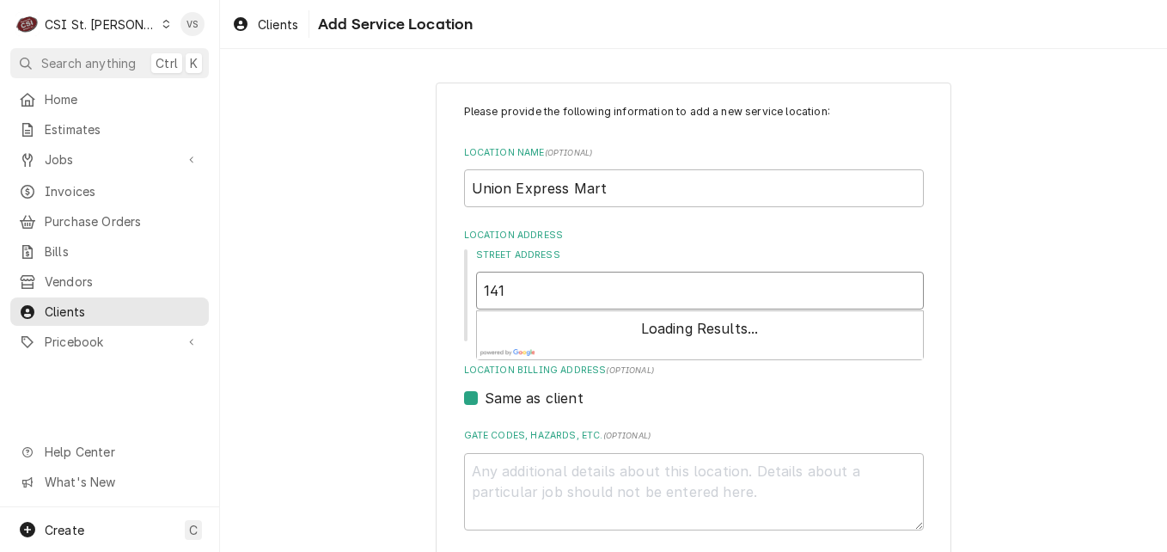
type input "1410"
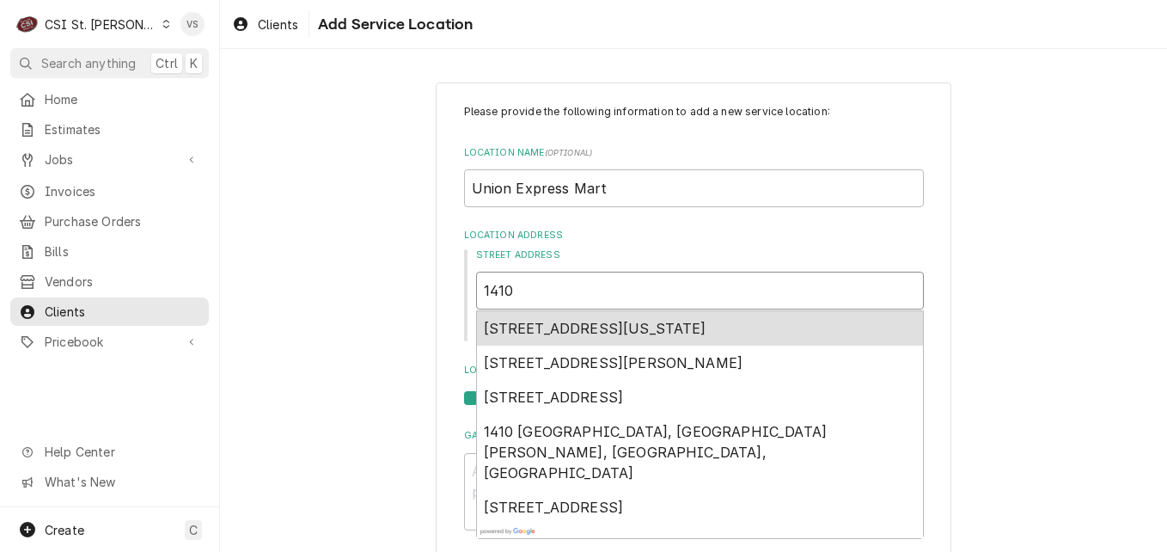
type textarea "x"
type input "1410"
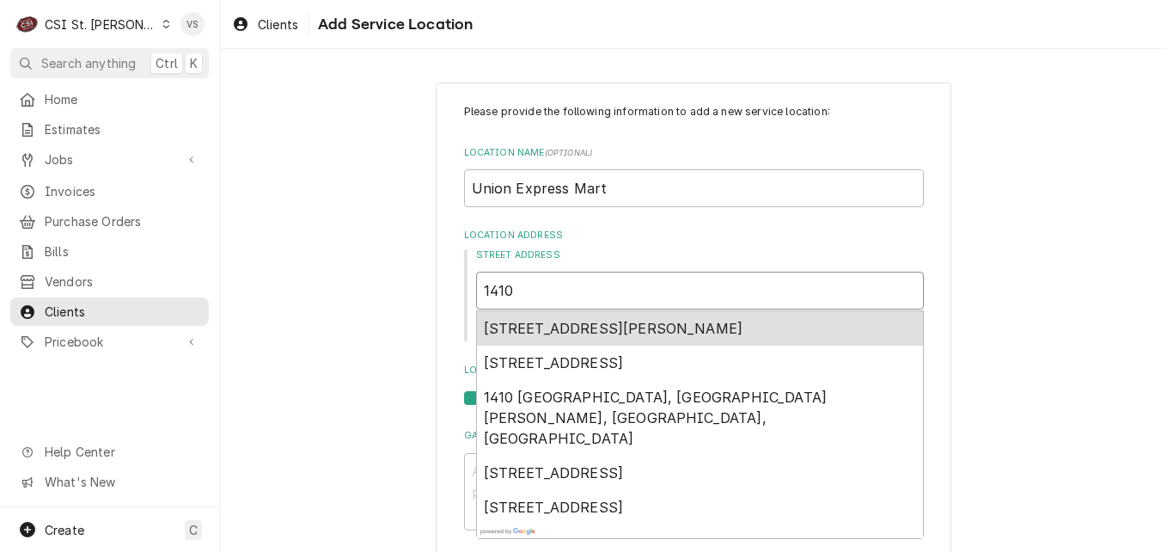
type textarea "x"
type input "1410 P"
type textarea "x"
type input "1410 Pr"
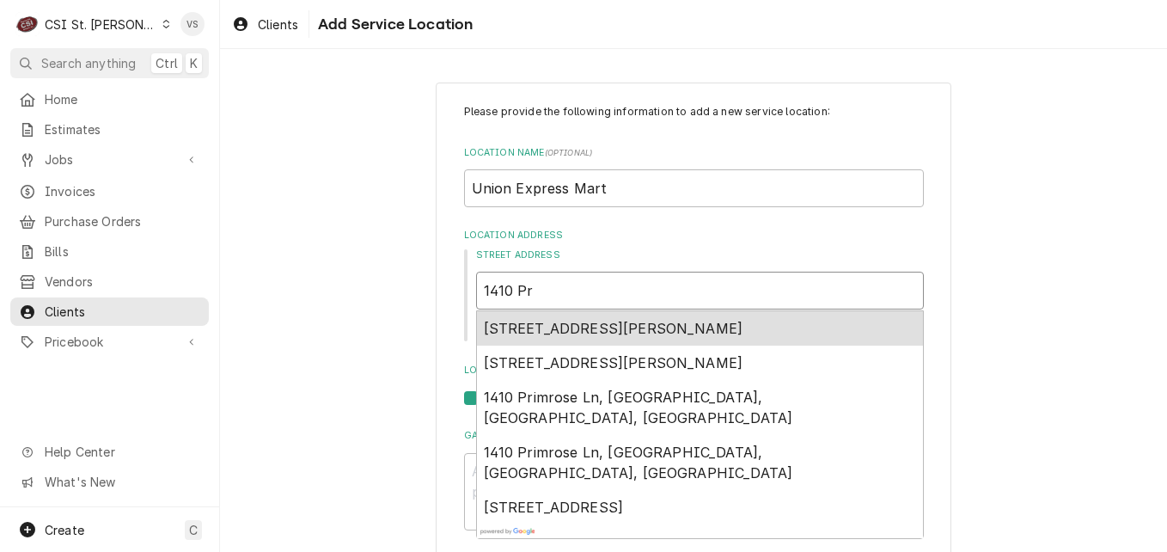
type textarea "x"
type input "1410 Pro"
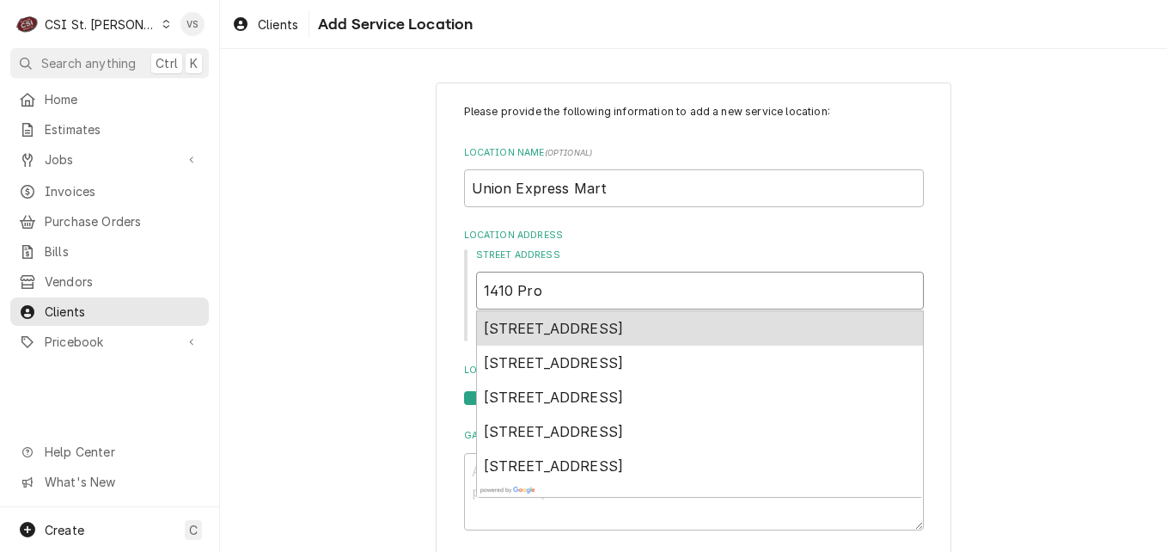
type textarea "x"
type input "1410 Prog"
type textarea "x"
type input "1410 Progr"
type textarea "x"
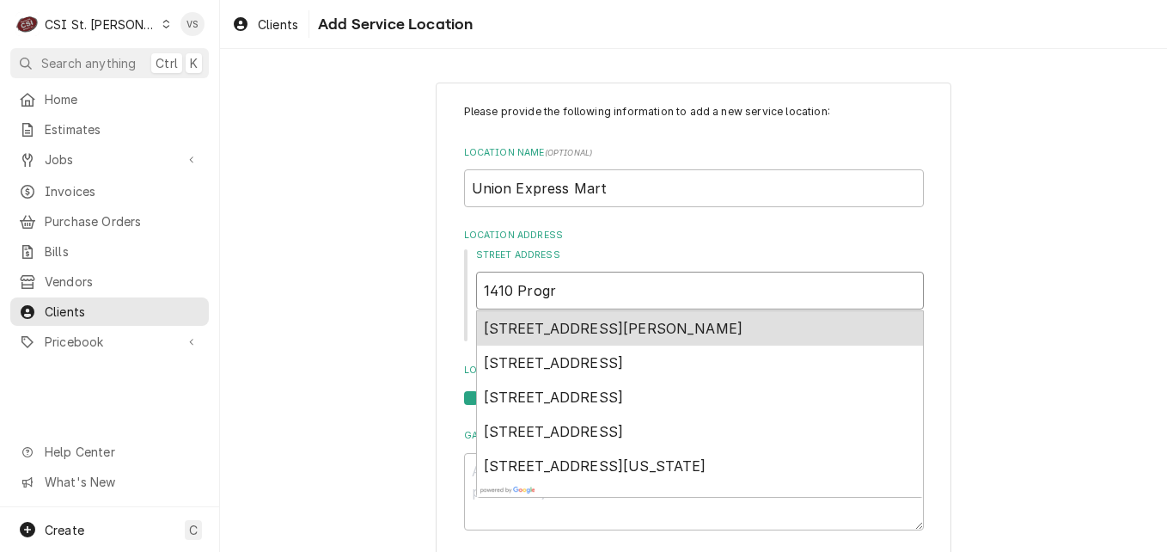
type input "1410 Progre"
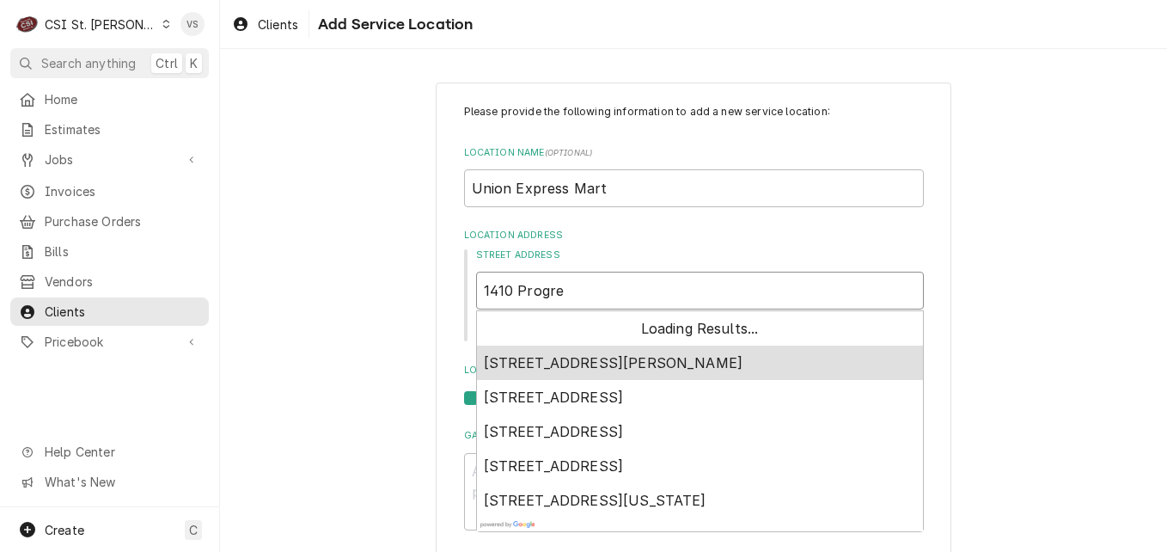
type textarea "x"
type input "1410 Progres"
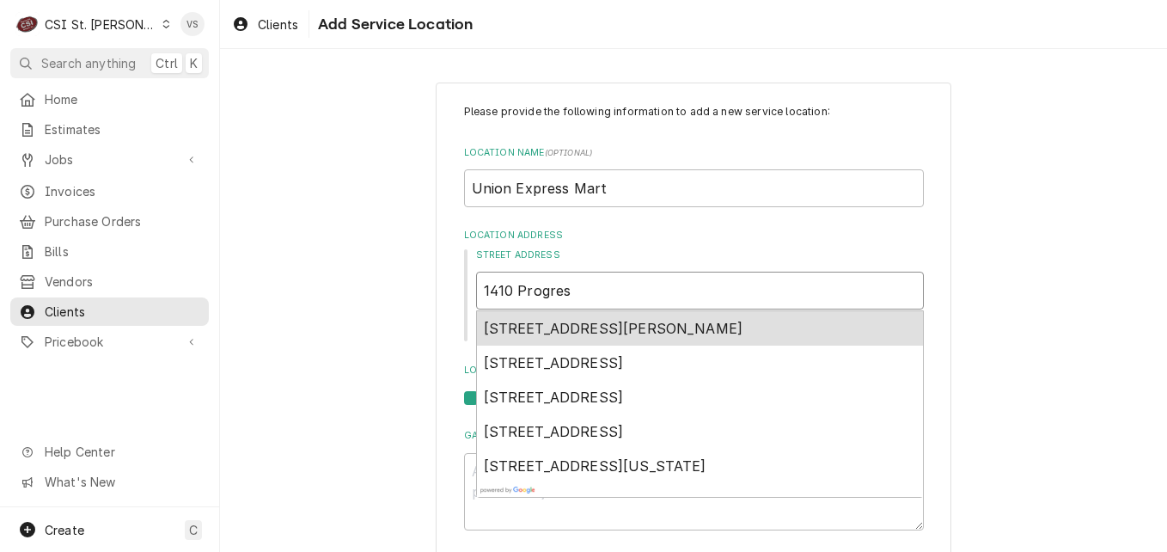
type textarea "x"
type input "1410 Progress"
type textarea "x"
type input "1410 Progress"
type textarea "x"
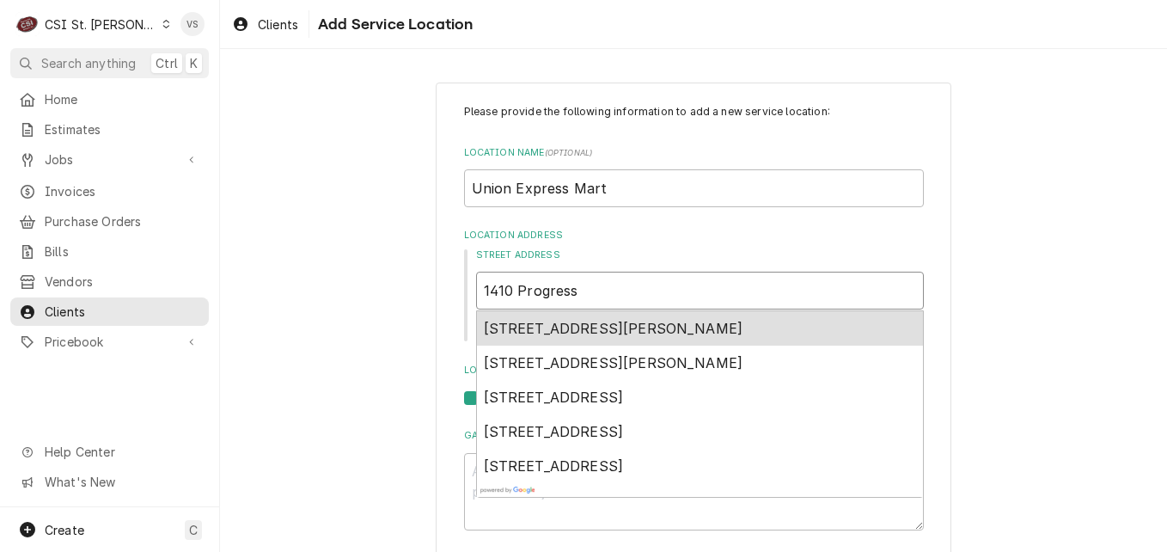
type input "1410 Progress P"
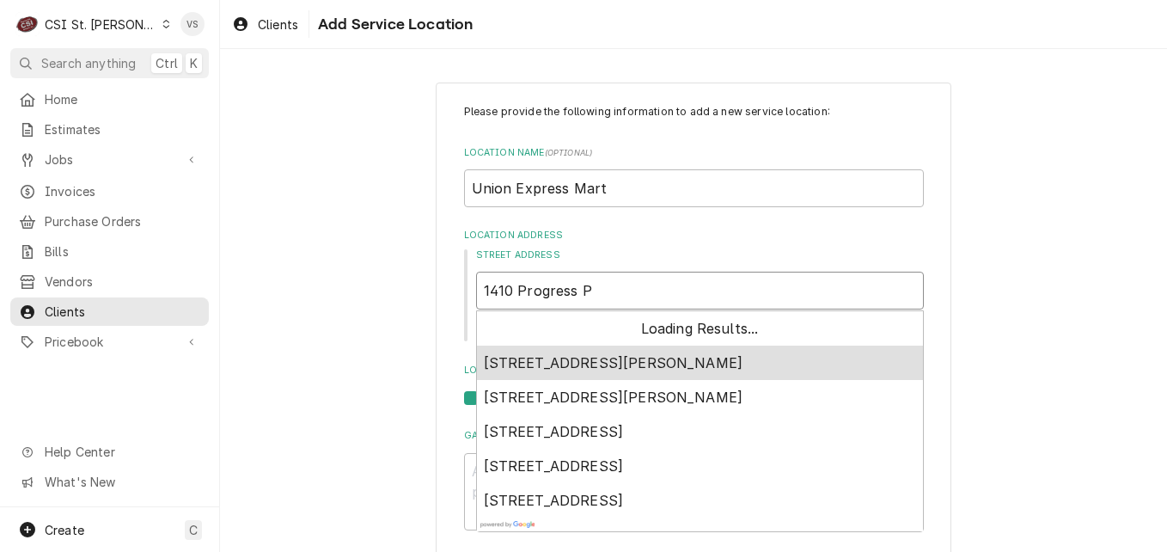
type textarea "x"
type input "1410 Progress Pa"
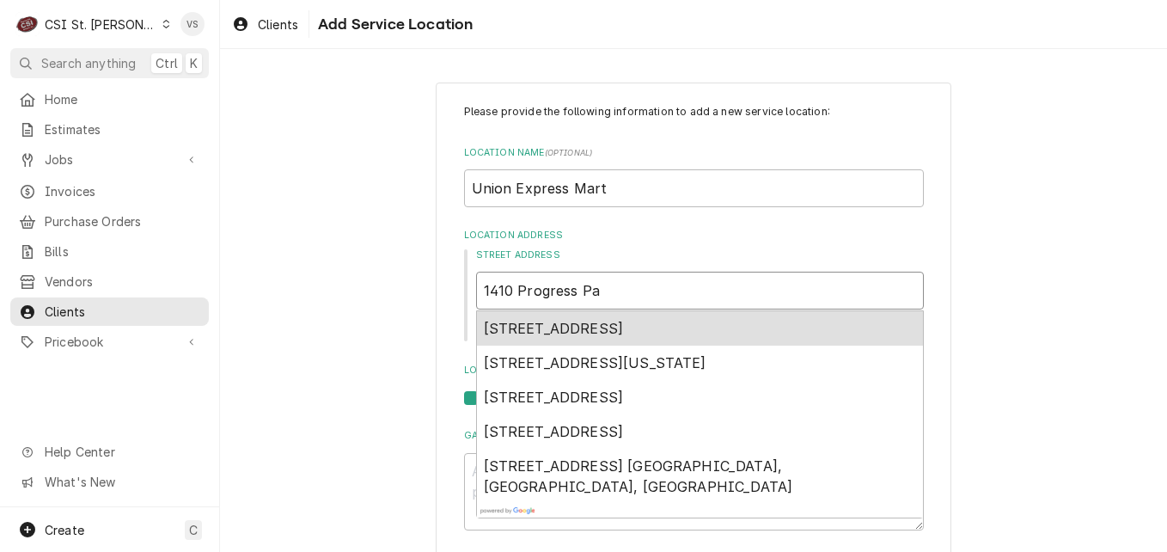
type textarea "x"
type input "1410 Progress P"
type textarea "x"
type input "1410 Progress Pk"
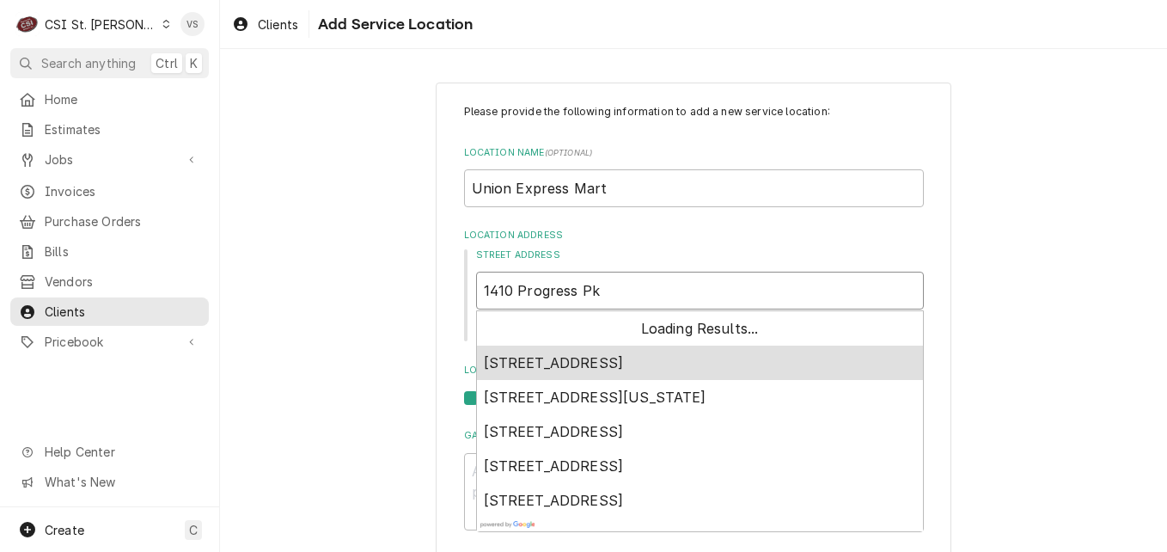
type textarea "x"
type input "1410 Progress Pkw"
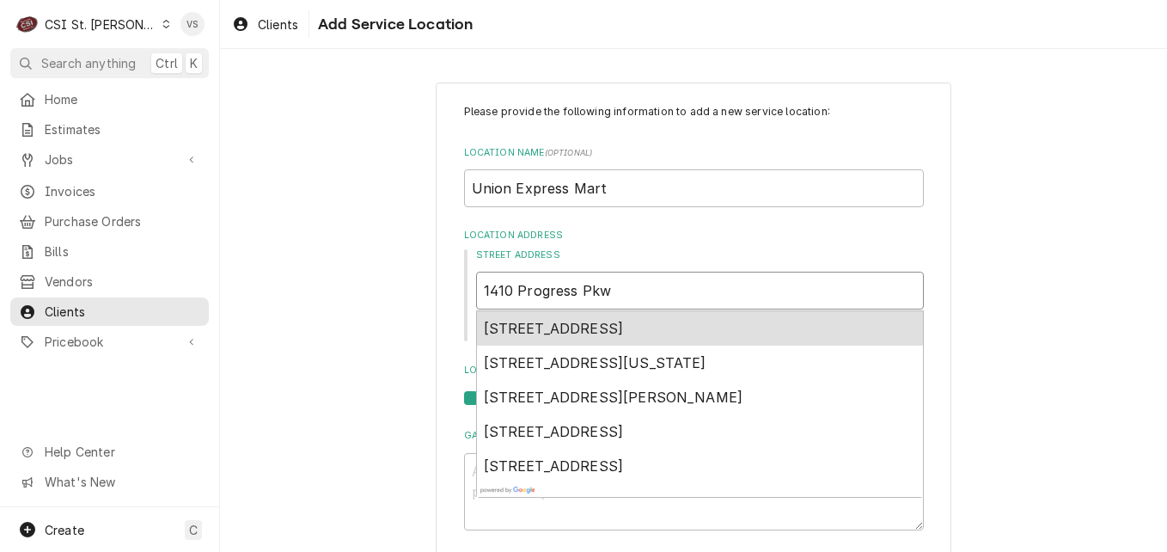
type textarea "x"
type input "1410 Progress Pkwy"
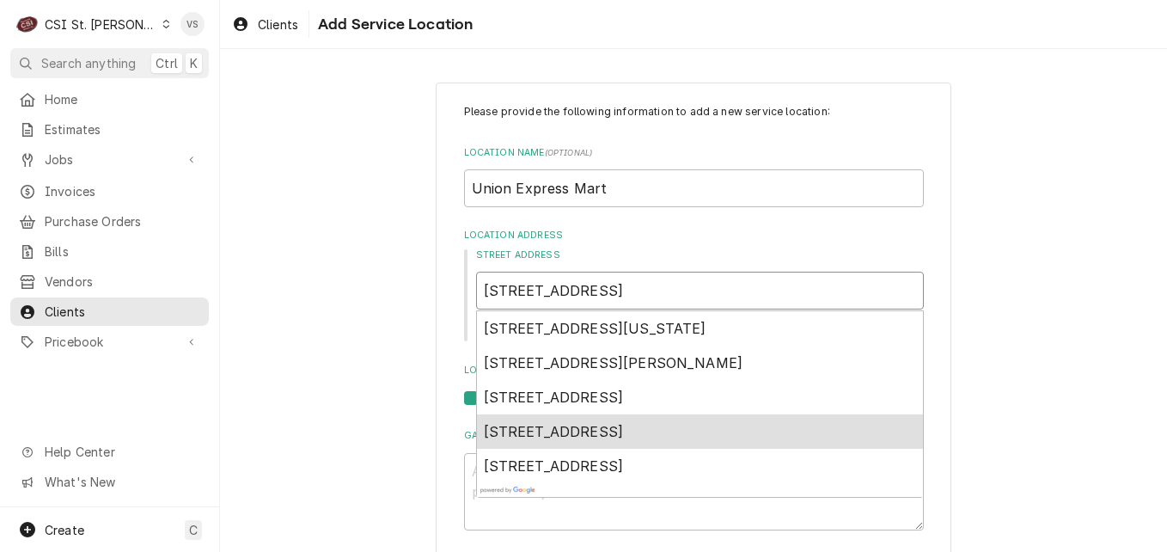
click at [624, 430] on span "1410 Progress Pkwy, Union, MO, USA" at bounding box center [554, 431] width 140 height 17
type textarea "x"
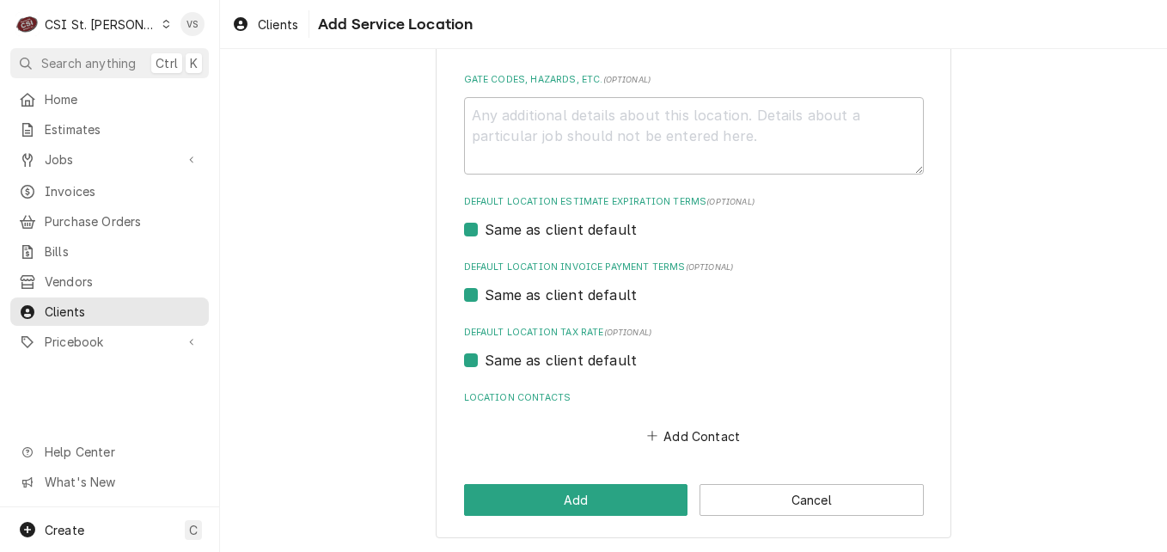
scroll to position [570, 0]
type input "1410 Progress Pkwy"
click at [607, 494] on button "Add" at bounding box center [576, 499] width 224 height 32
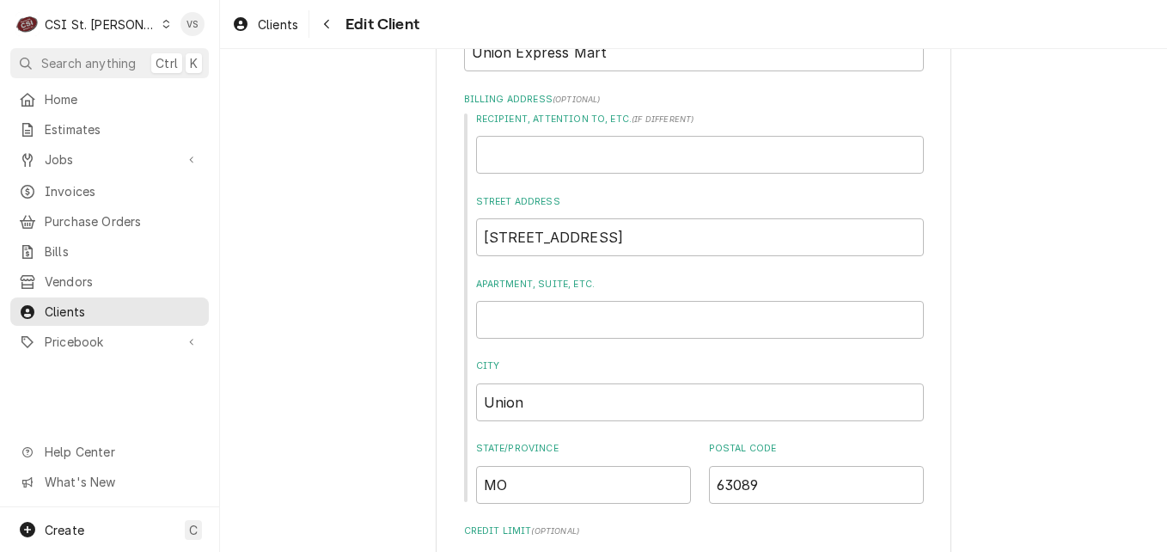
scroll to position [352, 0]
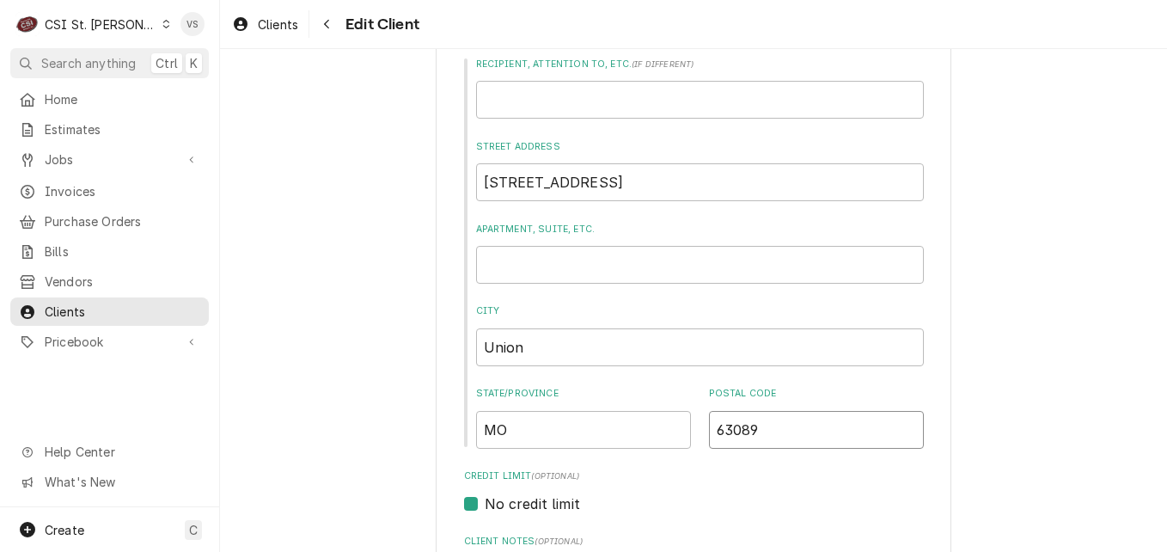
click at [741, 430] on input "63089" at bounding box center [816, 430] width 215 height 38
click at [753, 423] on input "63089" at bounding box center [816, 430] width 215 height 38
type textarea "x"
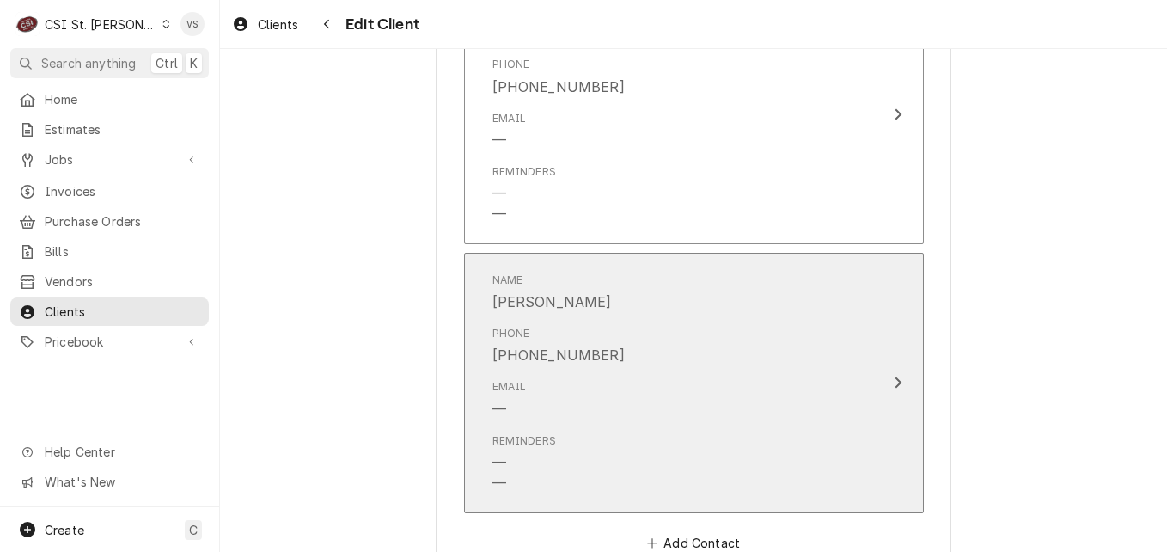
scroll to position [1555, 0]
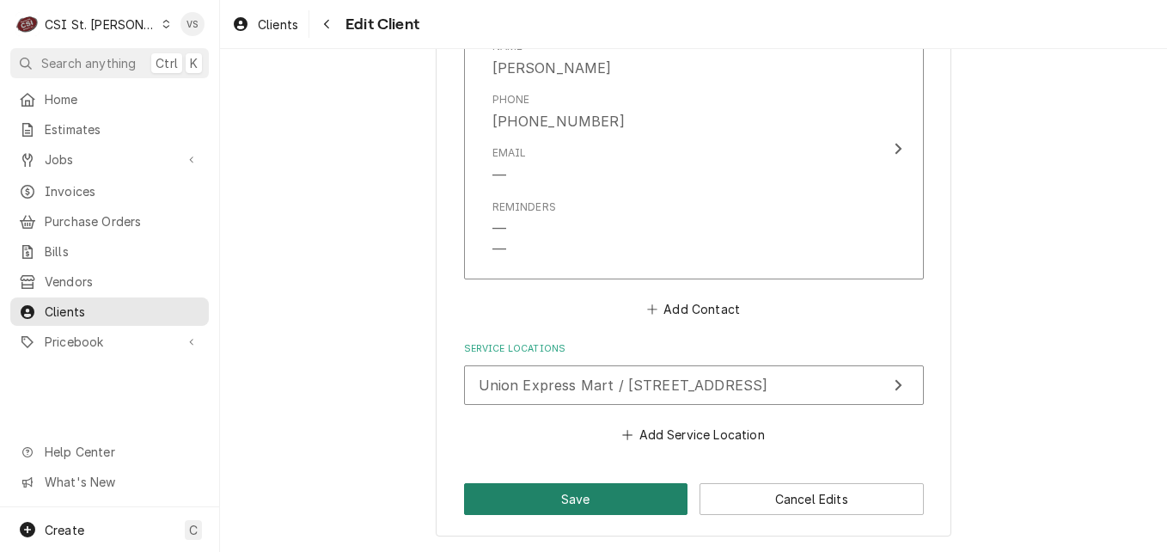
type input "63084"
click at [601, 498] on button "Save" at bounding box center [576, 499] width 224 height 32
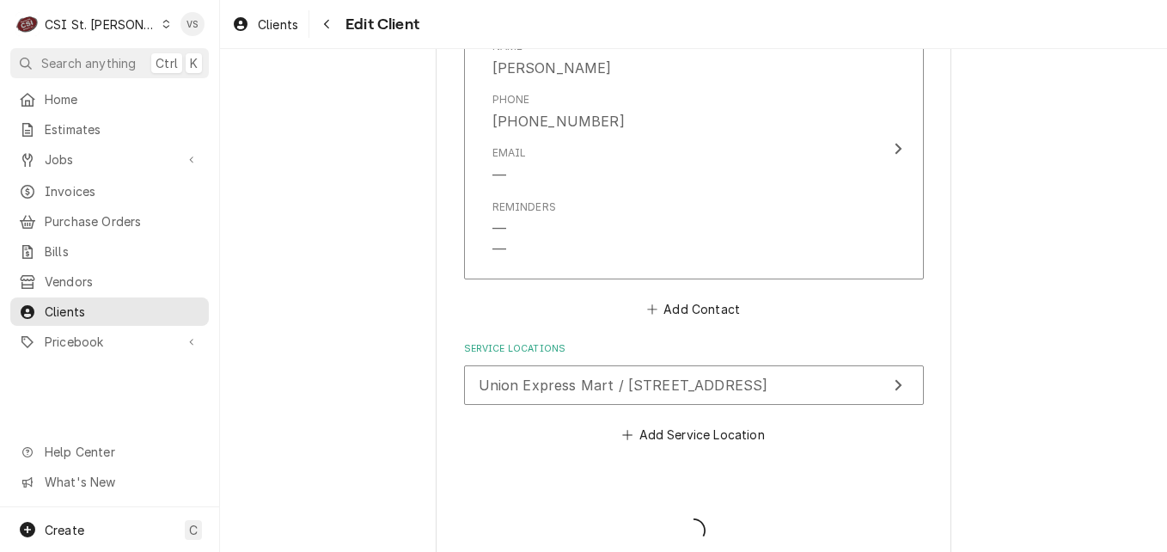
type textarea "x"
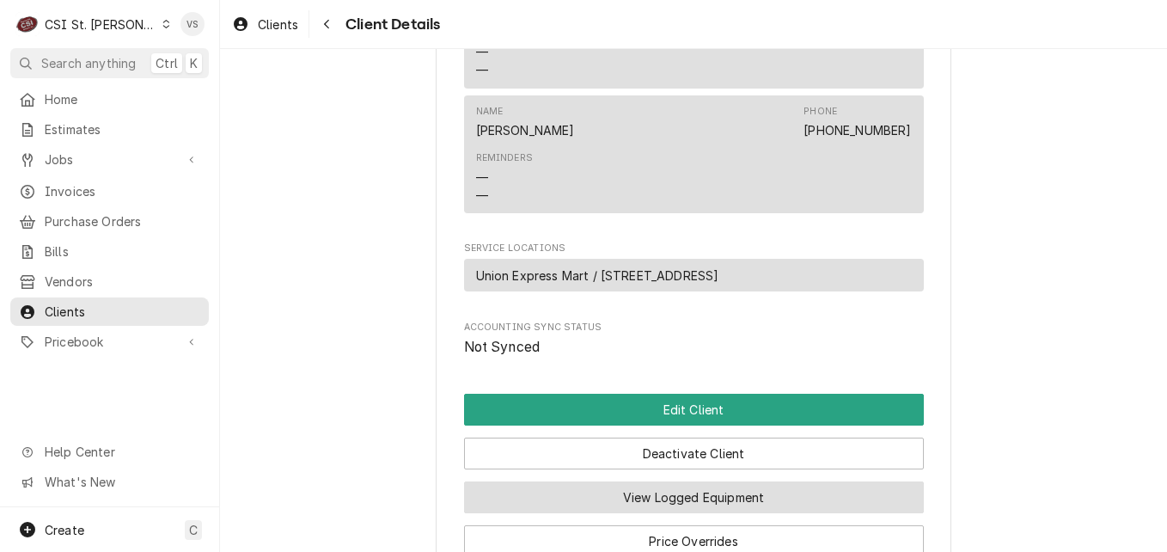
scroll to position [875, 0]
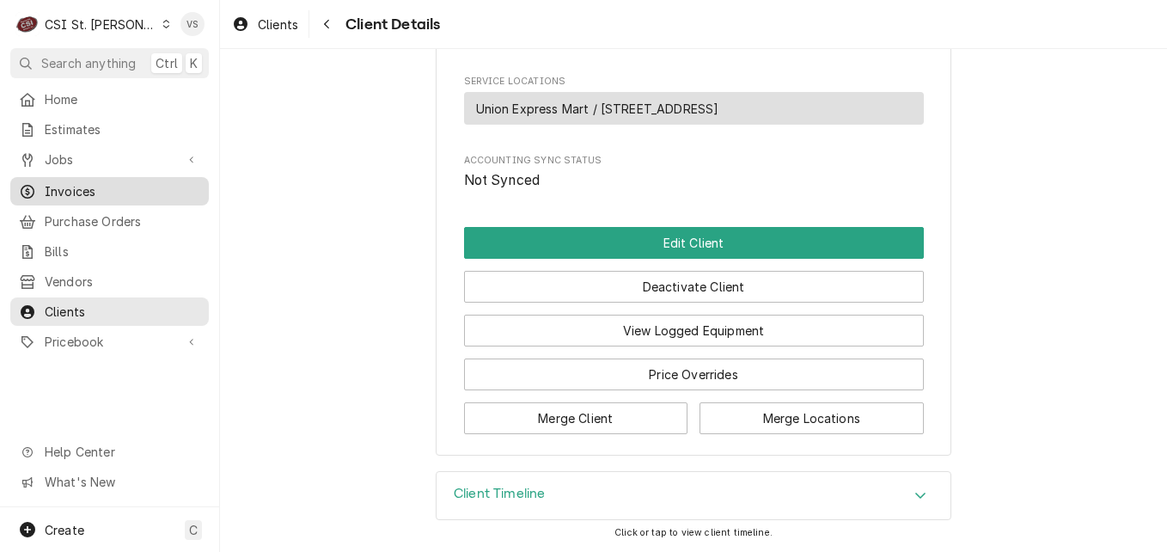
click at [89, 182] on span "Invoices" at bounding box center [123, 191] width 156 height 18
